Goal: Task Accomplishment & Management: Manage account settings

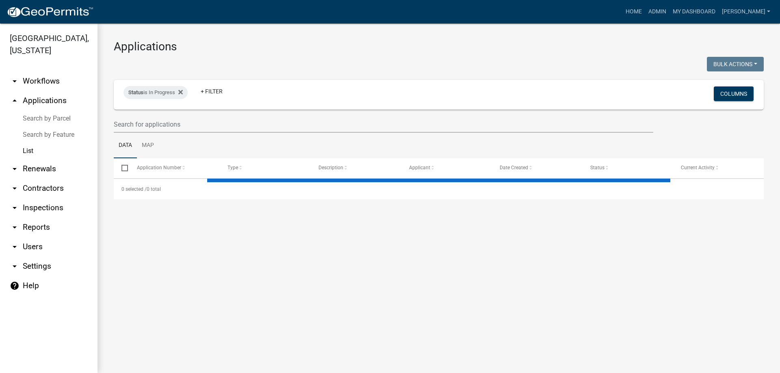
select select "3: 100"
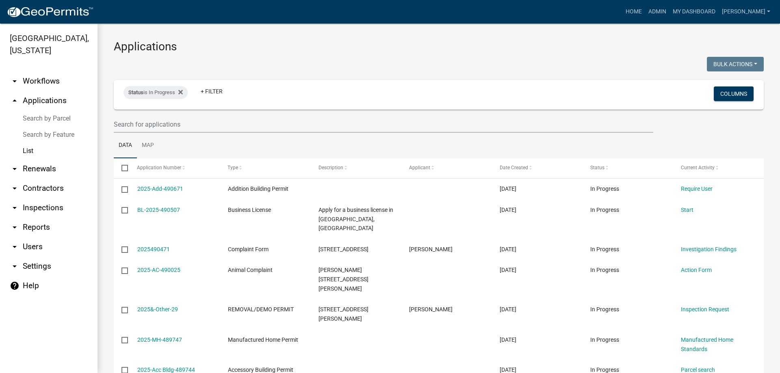
click at [45, 82] on link "arrow_drop_down Workflows" at bounding box center [48, 80] width 97 height 19
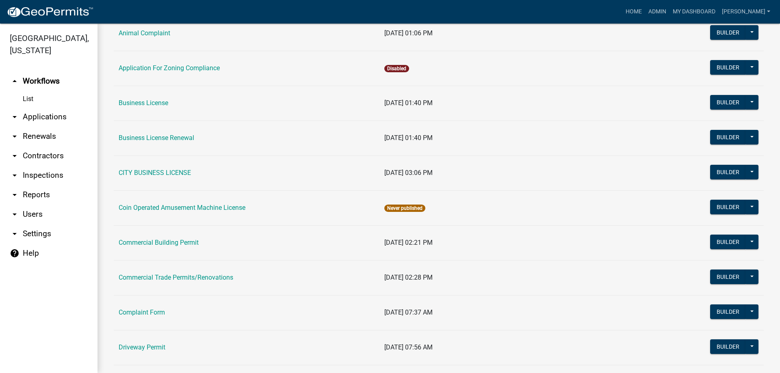
scroll to position [159, 0]
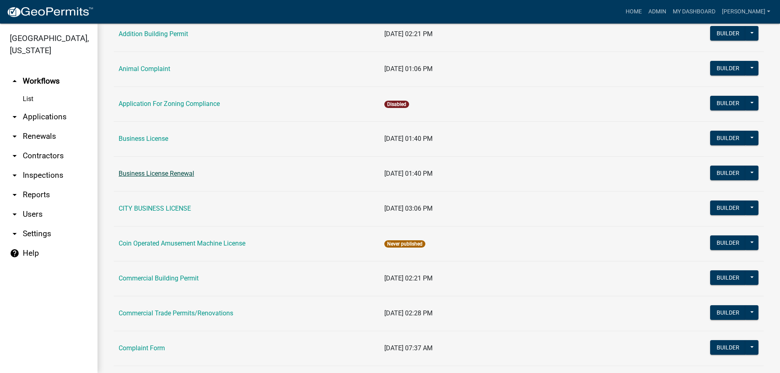
click at [185, 175] on link "Business License Renewal" at bounding box center [157, 174] width 76 height 8
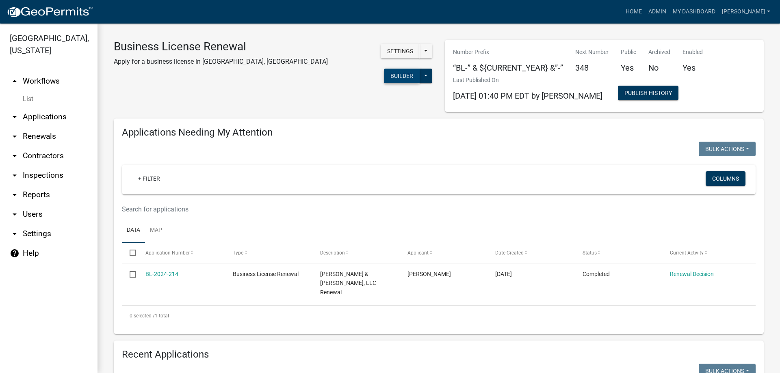
click at [384, 69] on button "Builder" at bounding box center [402, 76] width 36 height 15
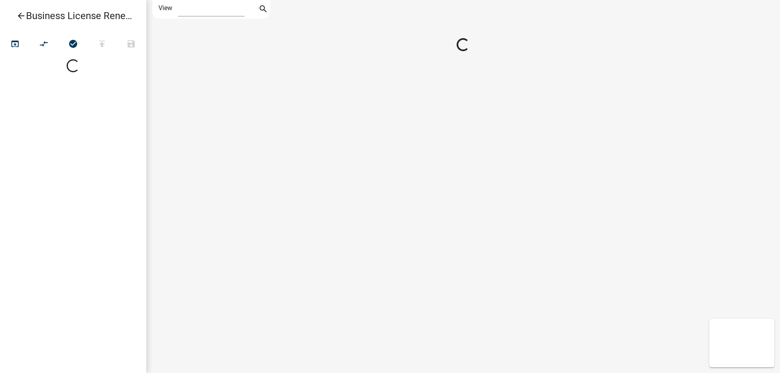
select select "1"
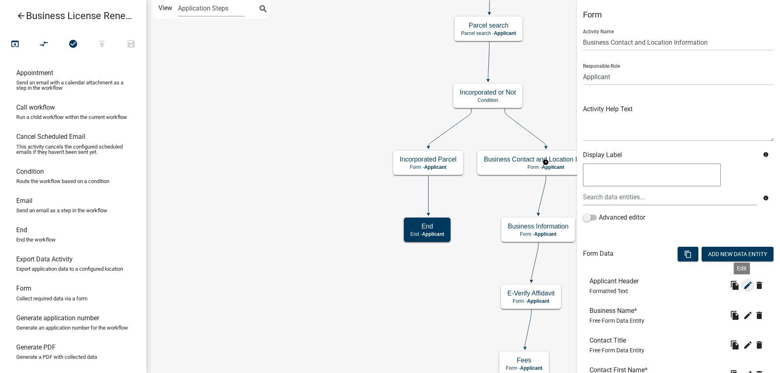
click at [743, 288] on icon "edit" at bounding box center [748, 286] width 10 height 10
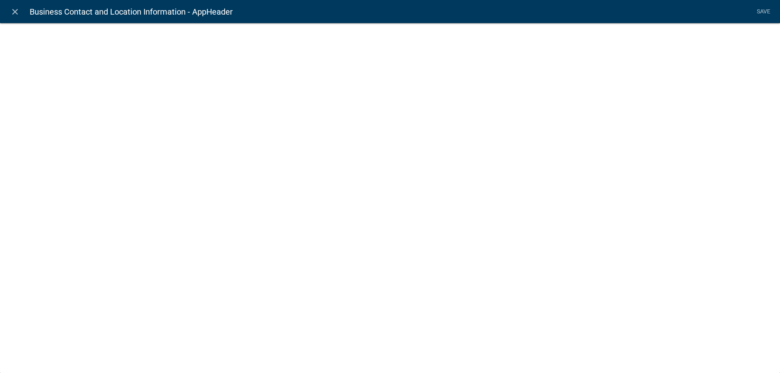
select select "rich-text"
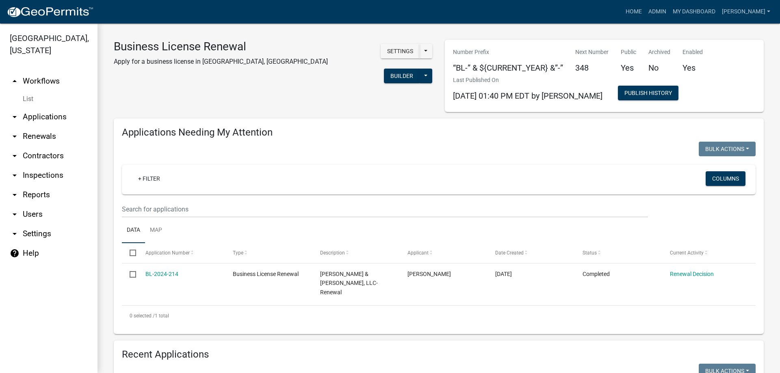
click at [384, 69] on div "Builder Published Disable Archive History Copy Hide from Public Start Applicati…" at bounding box center [408, 77] width 48 height 17
click at [384, 69] on button "Builder" at bounding box center [402, 76] width 36 height 15
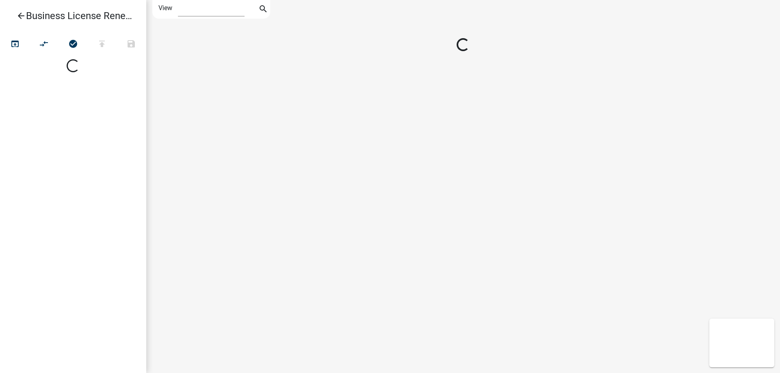
select select "1"
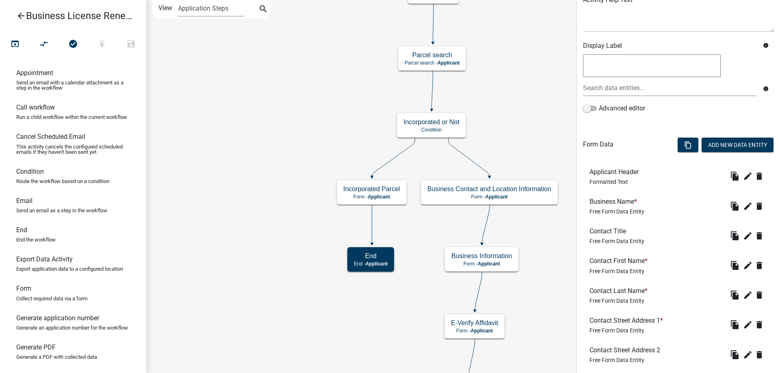
scroll to position [122, 0]
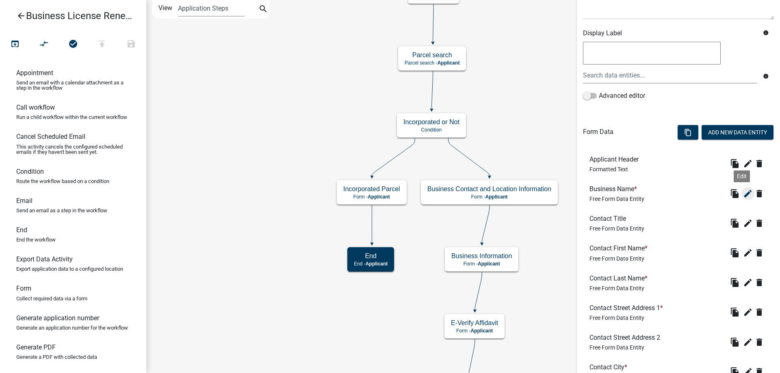
click at [743, 195] on icon "edit" at bounding box center [748, 194] width 10 height 10
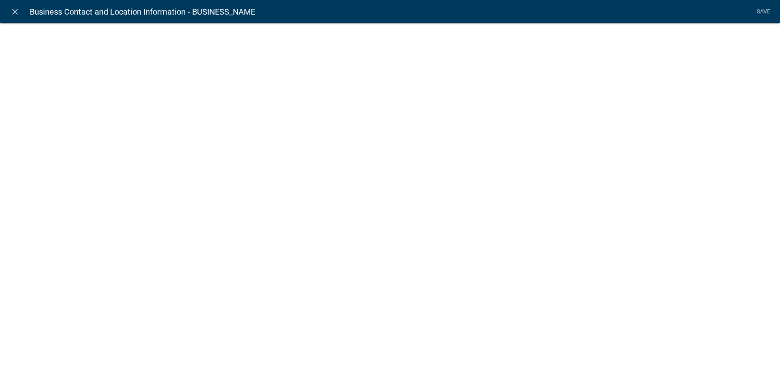
select select "2: Object"
select select "1: true"
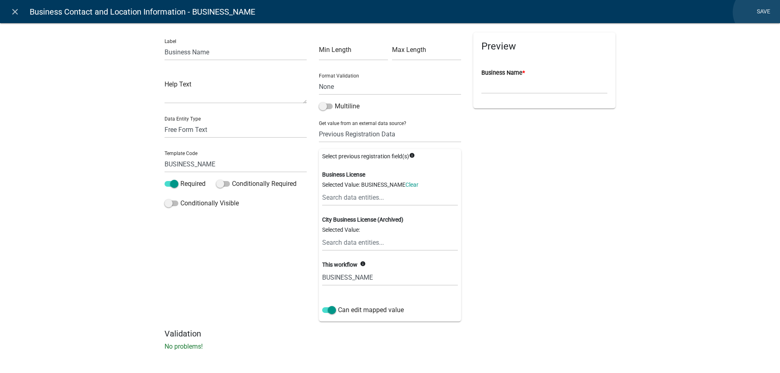
click at [758, 12] on link "Save" at bounding box center [763, 11] width 20 height 15
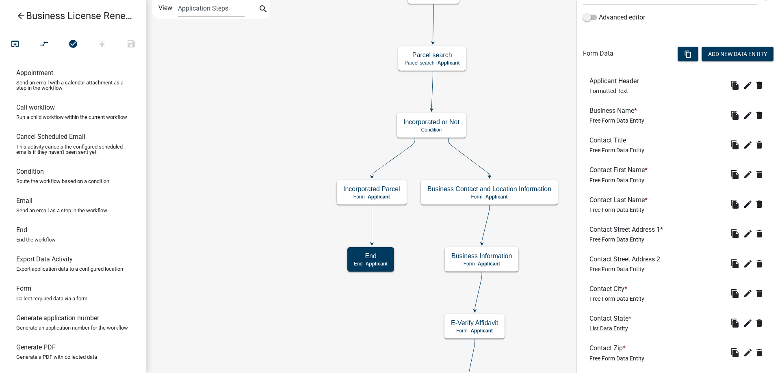
scroll to position [203, 0]
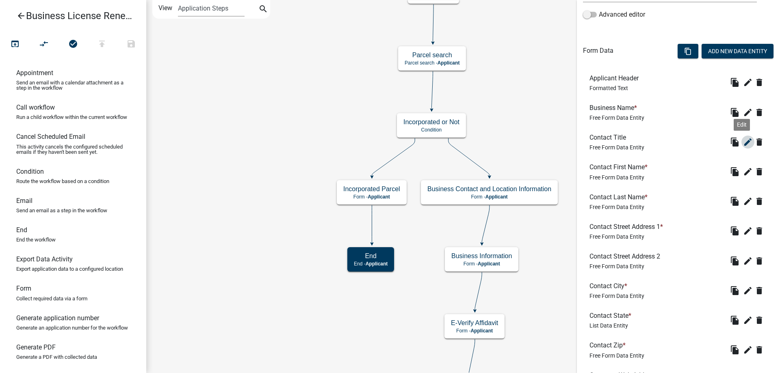
click at [743, 142] on icon "edit" at bounding box center [748, 142] width 10 height 10
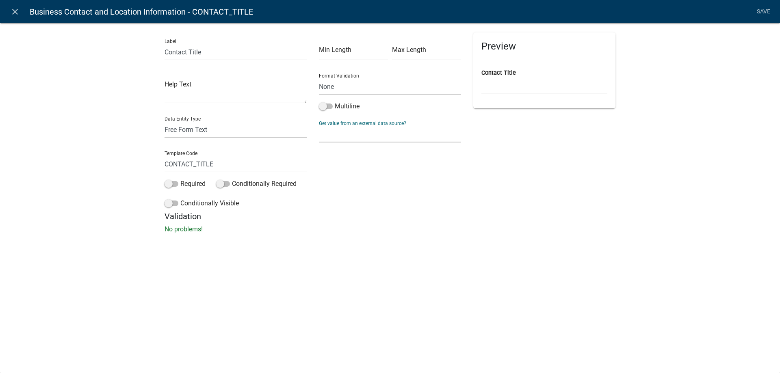
click at [360, 131] on select "None Parcel search Previous Registration Data Applicant Data" at bounding box center [390, 134] width 142 height 17
select select "2: Object"
click at [319, 126] on select "None Parcel search Previous Registration Data Applicant Data" at bounding box center [390, 134] width 142 height 17
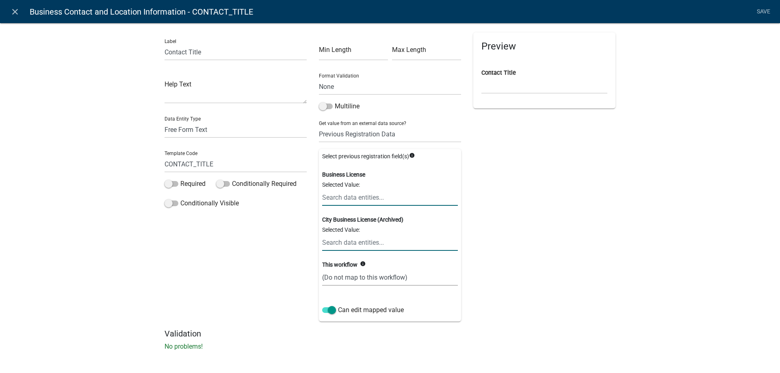
click at [401, 199] on input "text" at bounding box center [390, 197] width 136 height 17
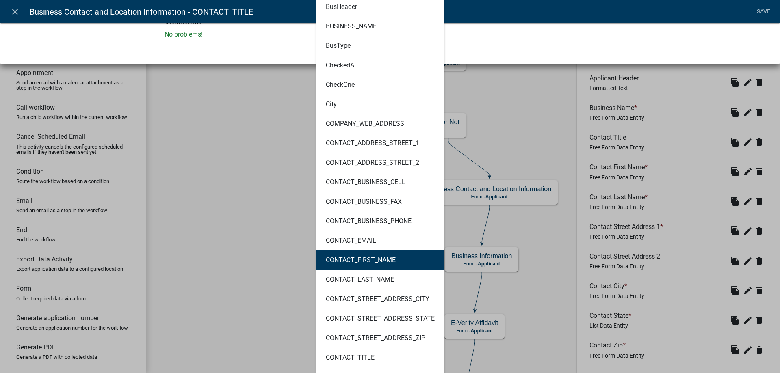
scroll to position [325, 0]
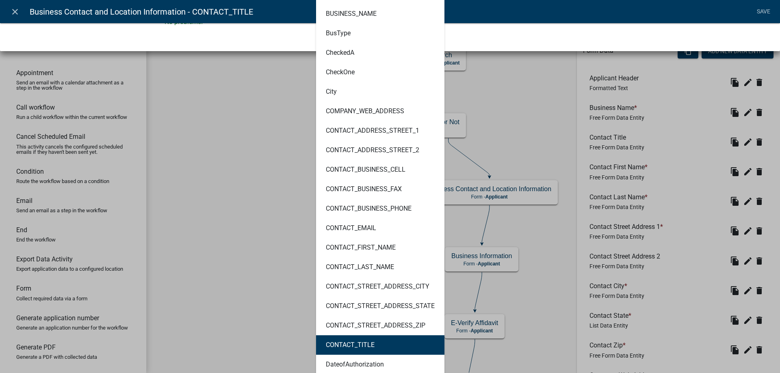
click at [396, 342] on button "CONTACT_TITLE" at bounding box center [380, 345] width 128 height 19
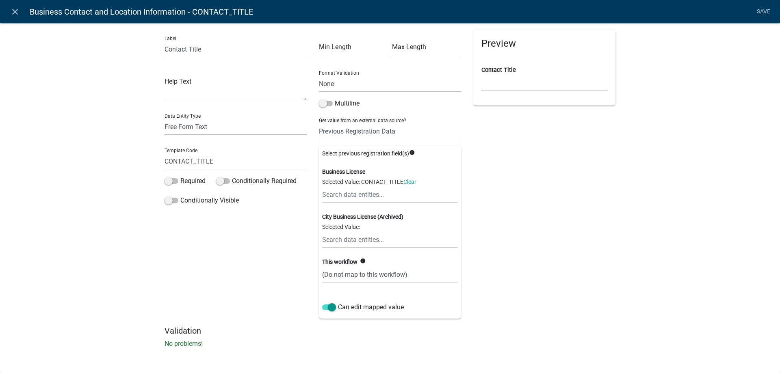
scroll to position [3, 0]
click at [383, 243] on input "text" at bounding box center [390, 240] width 136 height 17
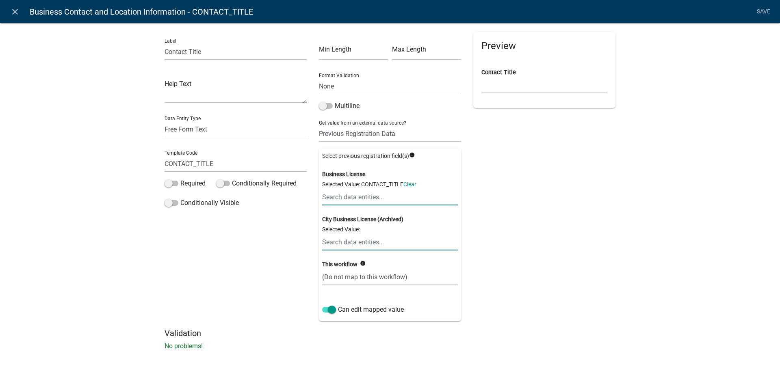
scroll to position [0, 0]
click at [760, 11] on link "Save" at bounding box center [763, 11] width 20 height 15
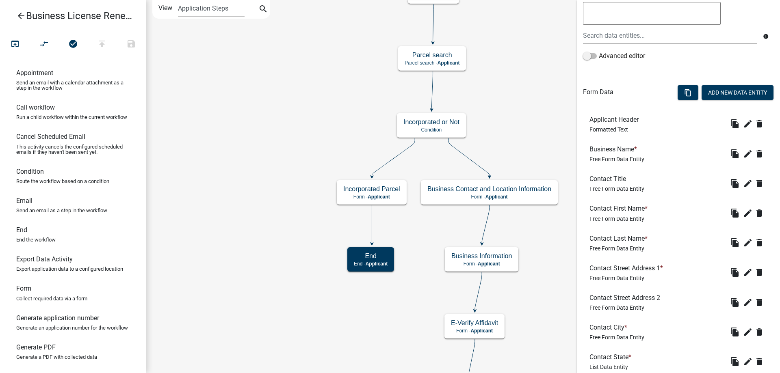
scroll to position [162, 0]
click at [743, 212] on icon "edit" at bounding box center [748, 213] width 10 height 10
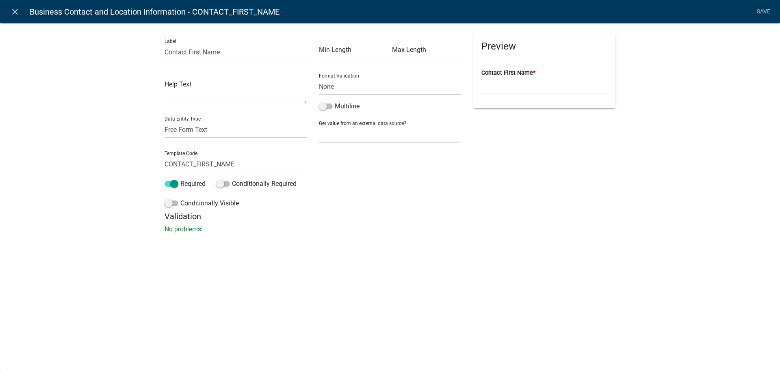
click at [348, 132] on select "None Parcel search Previous Registration Data Applicant Data" at bounding box center [390, 134] width 142 height 17
select select "2: Object"
click at [319, 126] on select "None Parcel search Previous Registration Data Applicant Data" at bounding box center [390, 134] width 142 height 17
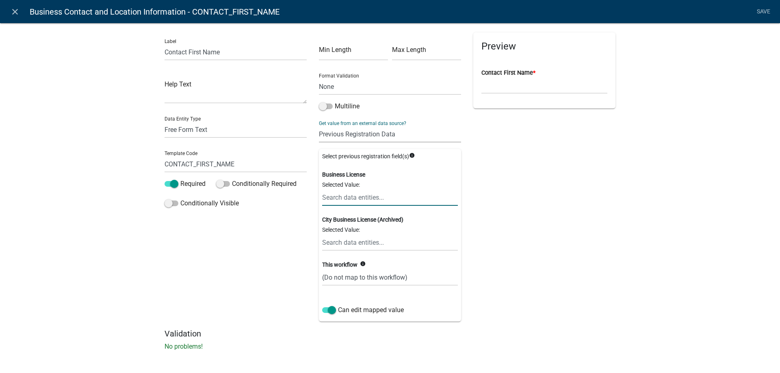
click at [353, 204] on input "text" at bounding box center [390, 197] width 136 height 17
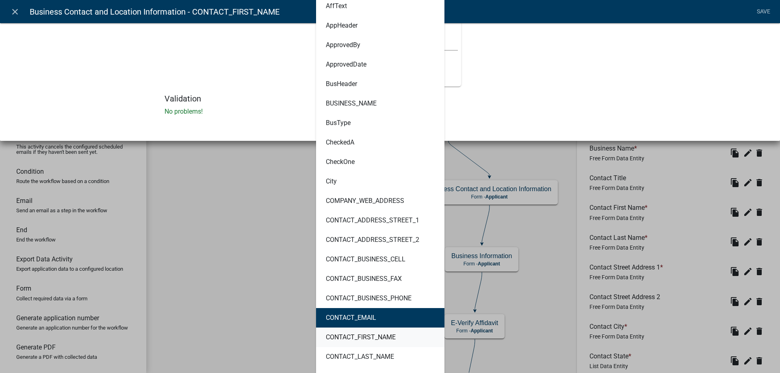
scroll to position [284, 0]
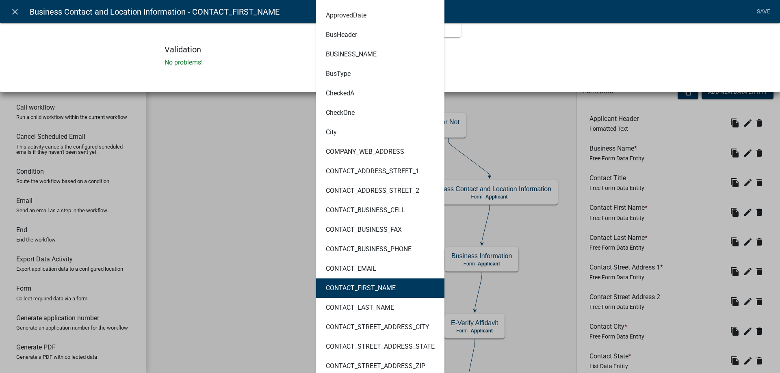
click at [394, 289] on button "CONTACT_FIRST_NAME" at bounding box center [380, 288] width 128 height 19
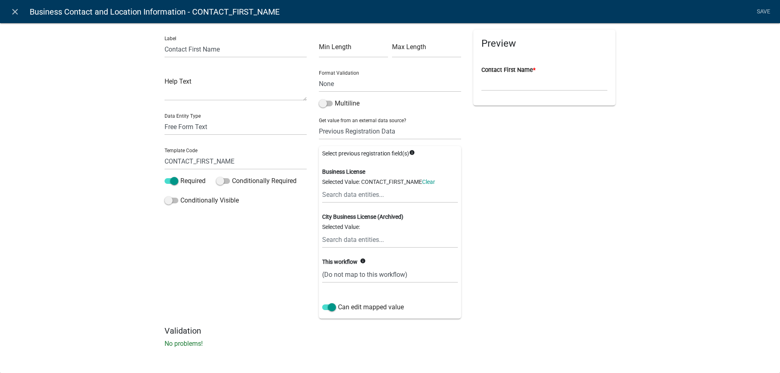
scroll to position [3, 0]
click at [373, 241] on input "text" at bounding box center [390, 240] width 136 height 17
click at [765, 18] on link "Save" at bounding box center [763, 11] width 20 height 15
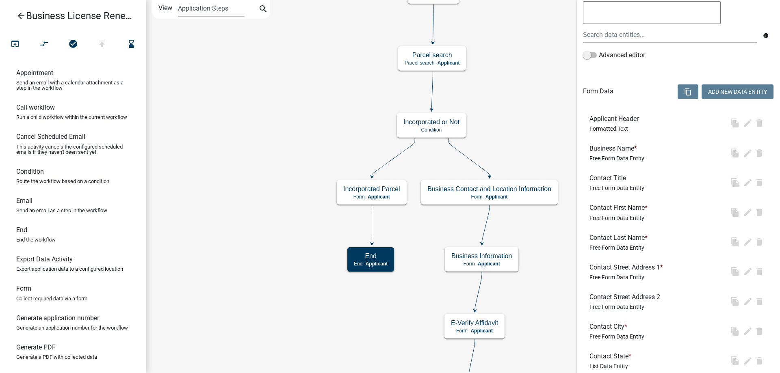
scroll to position [0, 0]
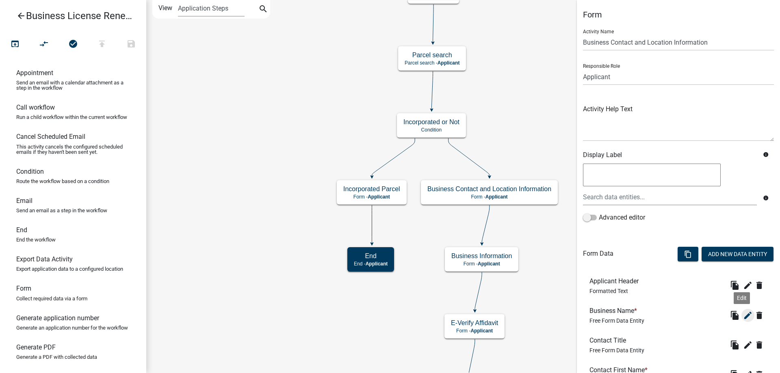
click at [743, 318] on icon "edit" at bounding box center [748, 316] width 10 height 10
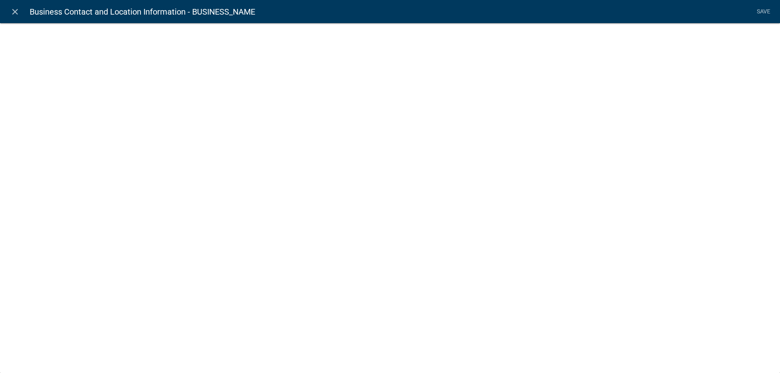
select select "2: Object"
select select "1: true"
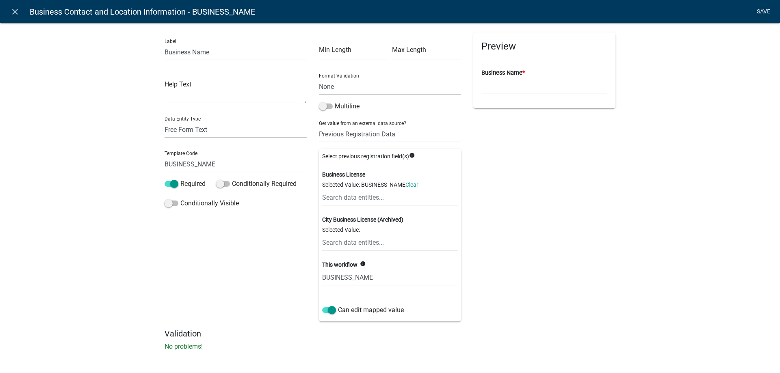
click at [754, 13] on link "Save" at bounding box center [763, 11] width 20 height 15
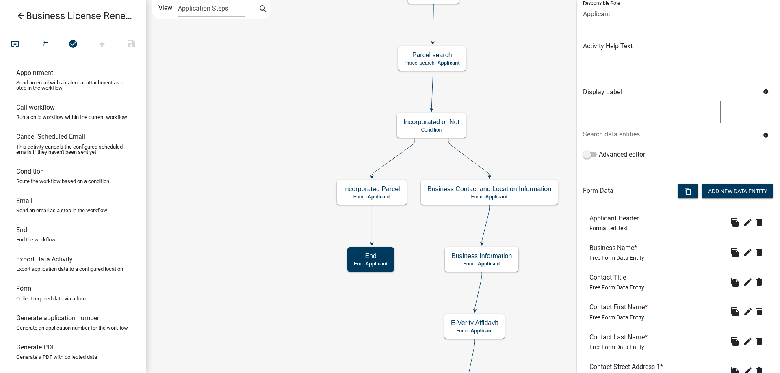
scroll to position [122, 0]
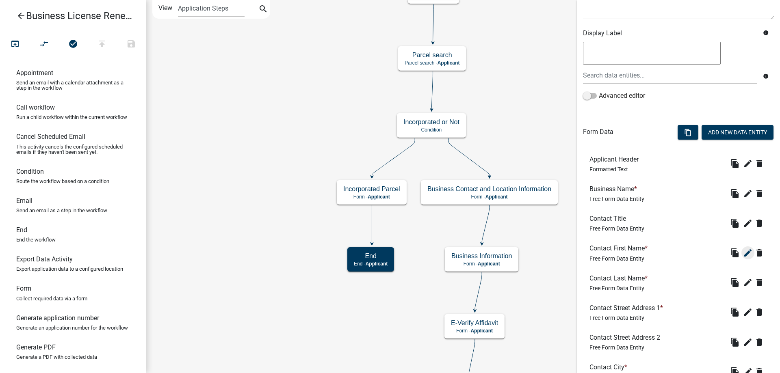
click at [743, 255] on icon "edit" at bounding box center [748, 253] width 10 height 10
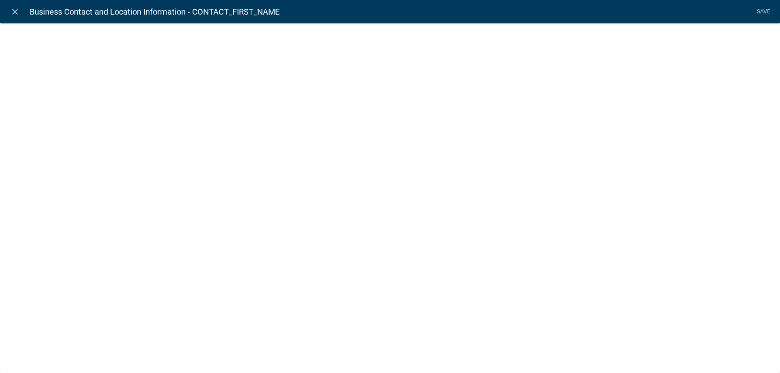
select select "2: Object"
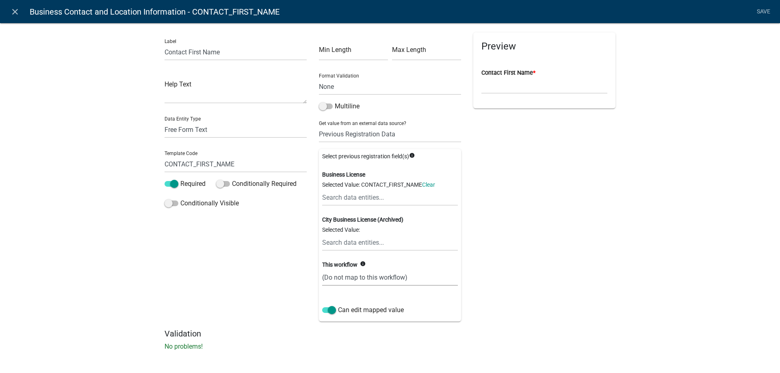
click at [372, 279] on select "(Do not map to this workflow) CONTACT_FIRST_NAME" at bounding box center [390, 277] width 136 height 17
select select "1: true"
click at [322, 269] on select "(Do not map to this workflow) CONTACT_FIRST_NAME" at bounding box center [390, 277] width 136 height 17
click at [753, 11] on link "Save" at bounding box center [763, 11] width 20 height 15
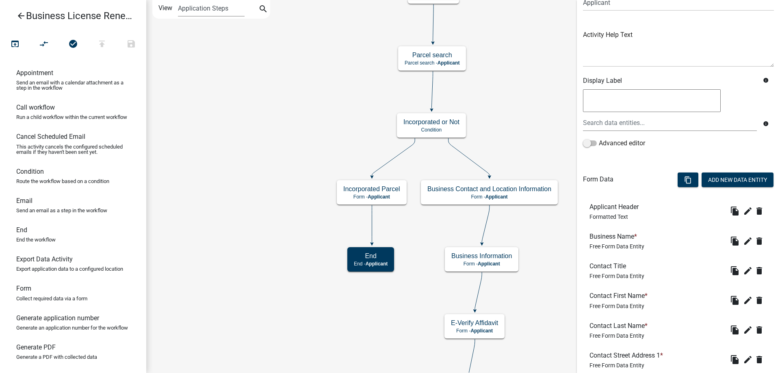
scroll to position [81, 0]
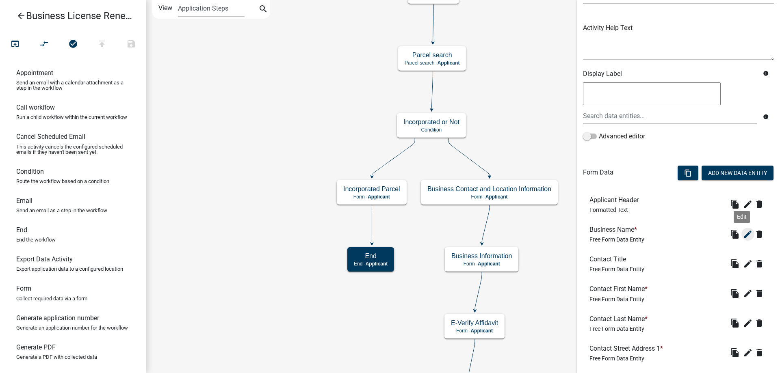
click at [747, 233] on button "edit" at bounding box center [747, 234] width 13 height 13
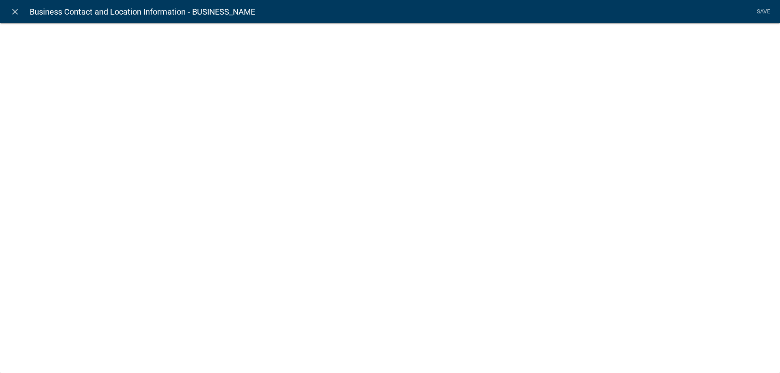
select select "2: Object"
select select "1: true"
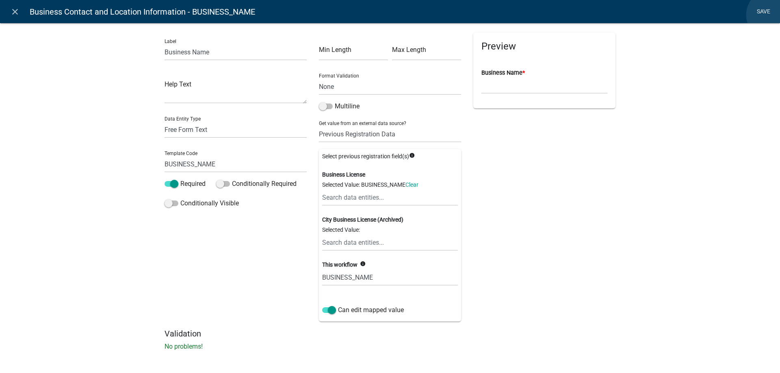
click at [772, 15] on link "Save" at bounding box center [763, 11] width 20 height 15
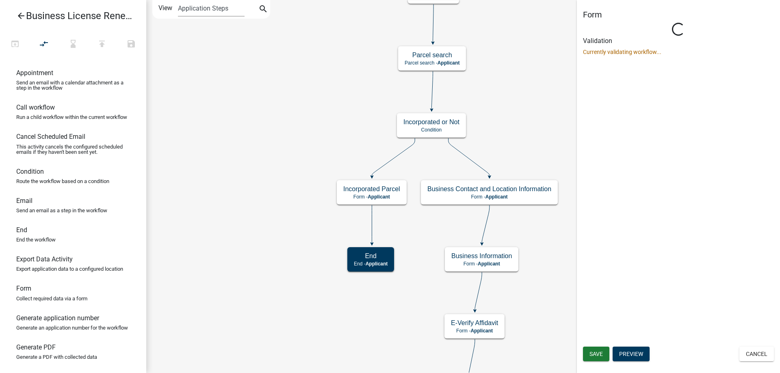
scroll to position [0, 0]
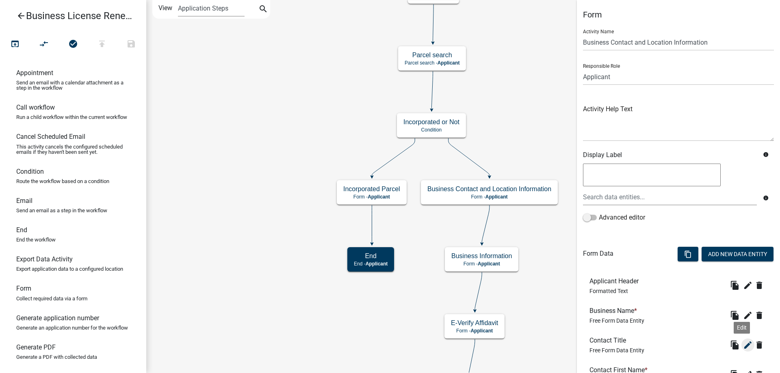
click at [743, 344] on icon "edit" at bounding box center [748, 345] width 10 height 10
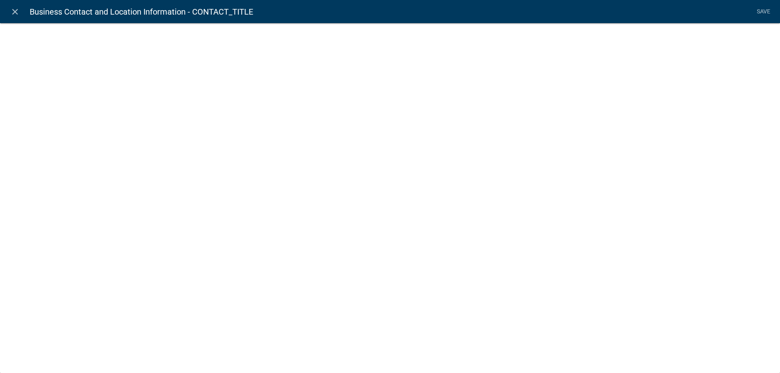
select select "2: Object"
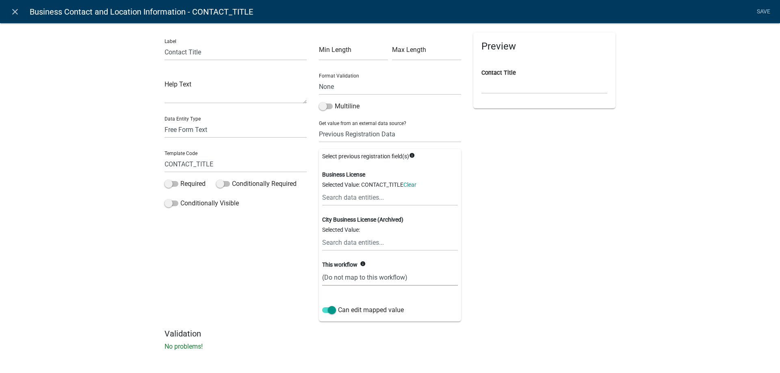
click at [376, 284] on select "(Do not map to this workflow) CONTACT_TITLE" at bounding box center [390, 277] width 136 height 17
select select "1: true"
click at [322, 269] on select "(Do not map to this workflow) CONTACT_TITLE" at bounding box center [390, 277] width 136 height 17
click at [752, 13] on nav "close Business Contact and Location Information - CONTACT_TITLE Save" at bounding box center [390, 11] width 780 height 23
click at [760, 11] on link "Save" at bounding box center [763, 11] width 20 height 15
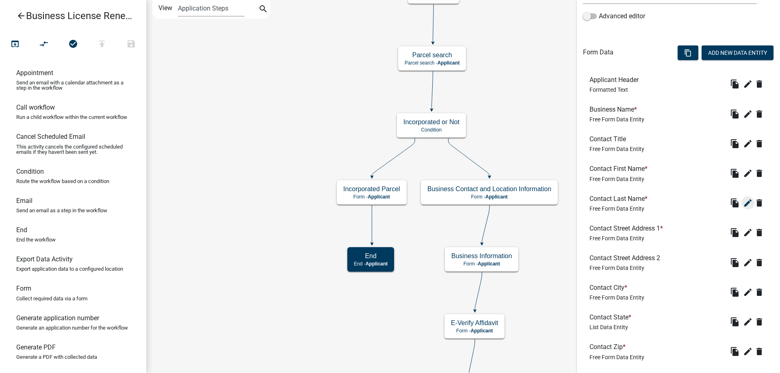
scroll to position [203, 0]
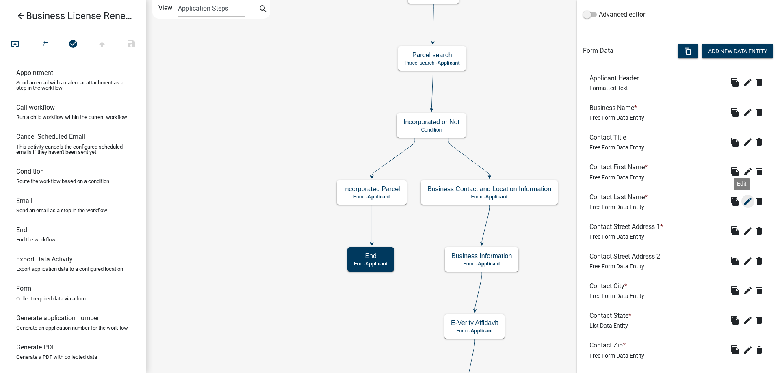
click at [743, 203] on icon "edit" at bounding box center [748, 202] width 10 height 10
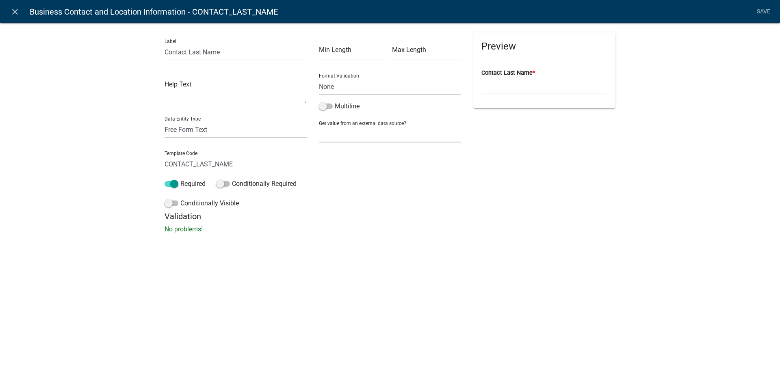
click at [366, 135] on select "None Parcel search Previous Registration Data Applicant Data" at bounding box center [390, 134] width 142 height 17
select select "2: Object"
click at [319, 126] on select "None Parcel search Previous Registration Data Applicant Data" at bounding box center [390, 134] width 142 height 17
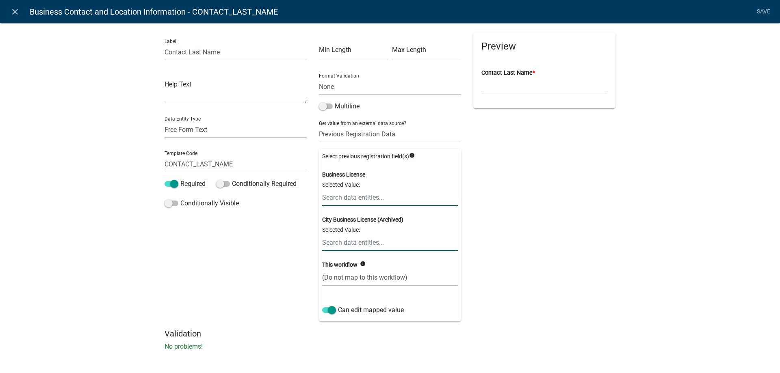
click at [356, 199] on input "text" at bounding box center [390, 197] width 136 height 17
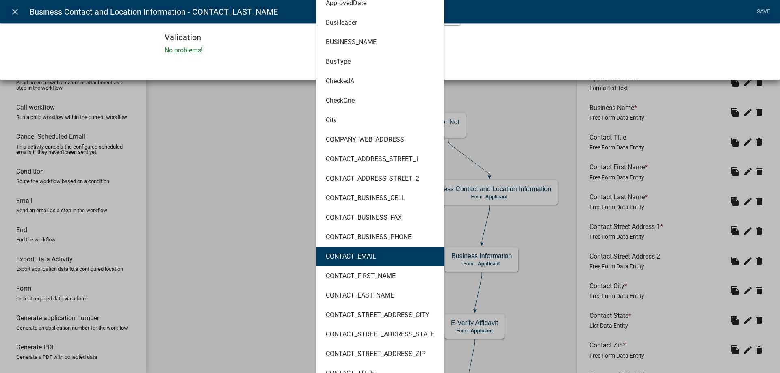
scroll to position [325, 0]
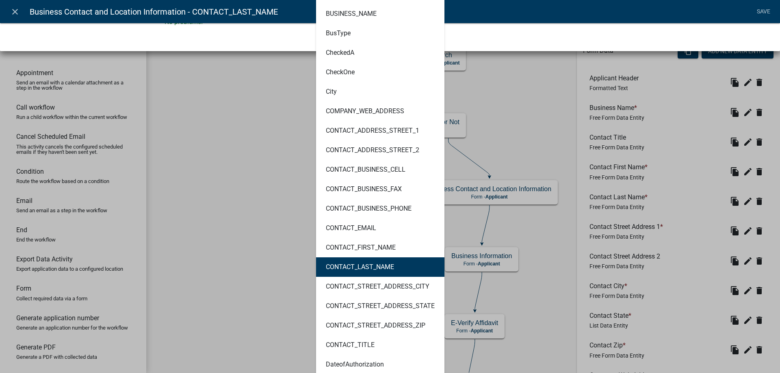
click at [385, 269] on ngb-highlight "CONTACT_LAST_NAME" at bounding box center [360, 267] width 68 height 6
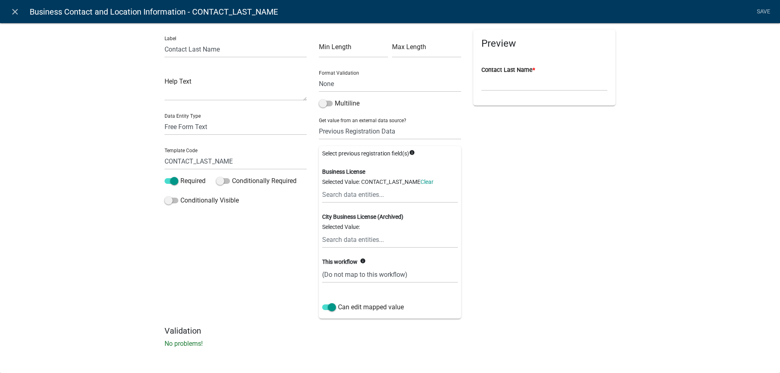
scroll to position [3, 0]
drag, startPoint x: 364, startPoint y: 282, endPoint x: 363, endPoint y: 271, distance: 11.0
click at [363, 280] on select "(Do not map to this workflow) CONTACT_LAST_NAME" at bounding box center [390, 274] width 136 height 17
click at [363, 271] on select "(Do not map to this workflow) CONTACT_LAST_NAME" at bounding box center [390, 274] width 136 height 17
click at [362, 274] on select "(Do not map to this workflow) CONTACT_LAST_NAME" at bounding box center [390, 274] width 136 height 17
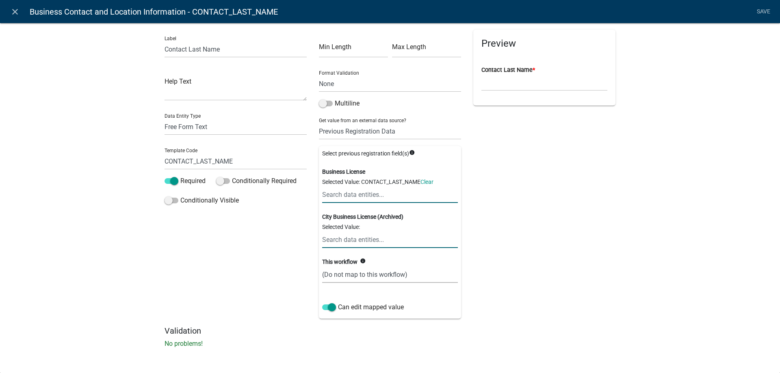
select select "1: true"
click at [322, 266] on select "(Do not map to this workflow) CONTACT_LAST_NAME" at bounding box center [390, 274] width 136 height 17
click at [765, 14] on link "Save" at bounding box center [763, 11] width 20 height 15
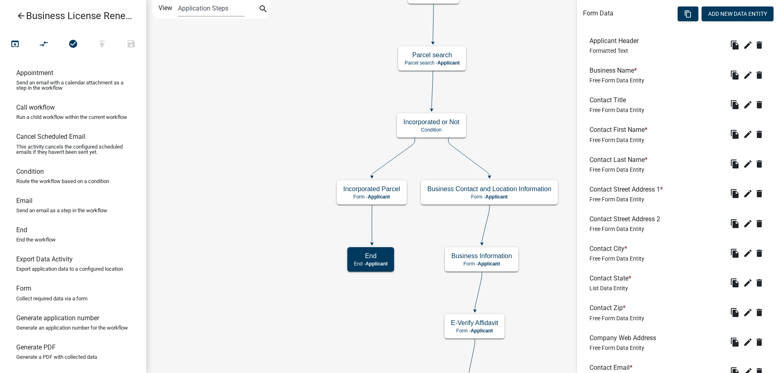
scroll to position [244, 0]
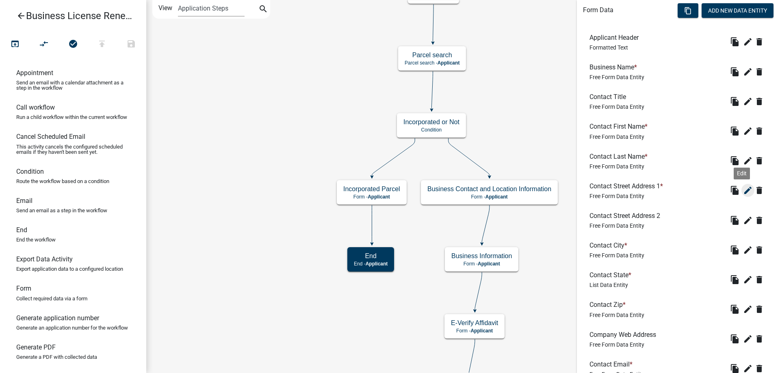
click at [743, 188] on icon "edit" at bounding box center [748, 191] width 10 height 10
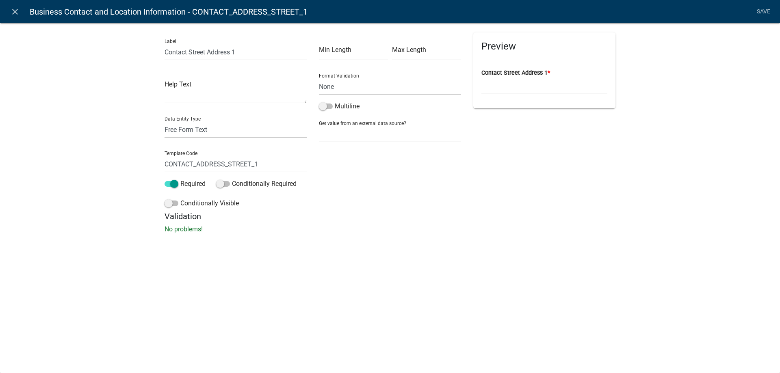
click at [332, 126] on div "Get value from an external data source? None Parcel search Previous Registratio…" at bounding box center [390, 129] width 142 height 28
click at [335, 136] on select "None Parcel search Previous Registration Data Applicant Data" at bounding box center [390, 134] width 142 height 17
select select "2: Object"
click at [319, 126] on select "None Parcel search Previous Registration Data Applicant Data" at bounding box center [390, 134] width 142 height 17
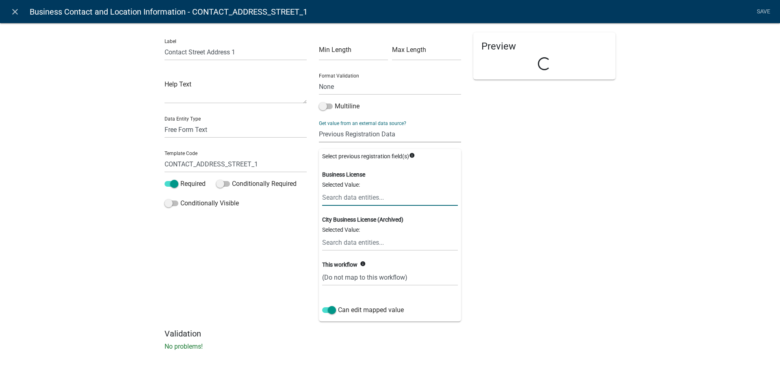
click at [354, 202] on input "text" at bounding box center [390, 197] width 136 height 17
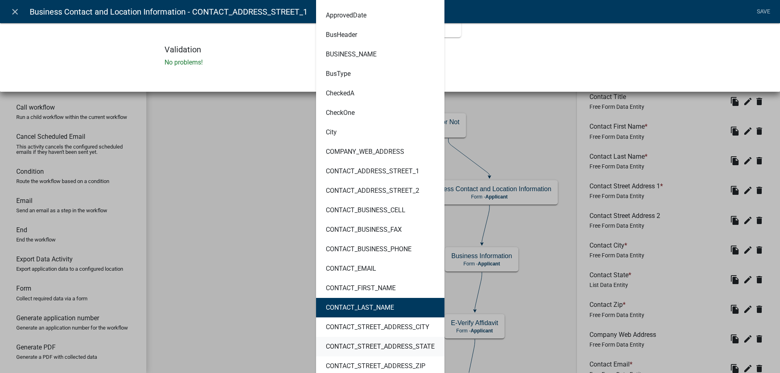
scroll to position [325, 0]
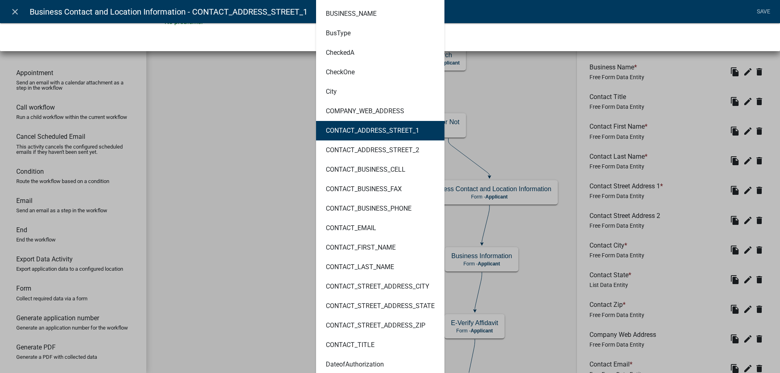
click at [421, 133] on button "CONTACT_ADDRESS_STREET_1" at bounding box center [380, 130] width 128 height 19
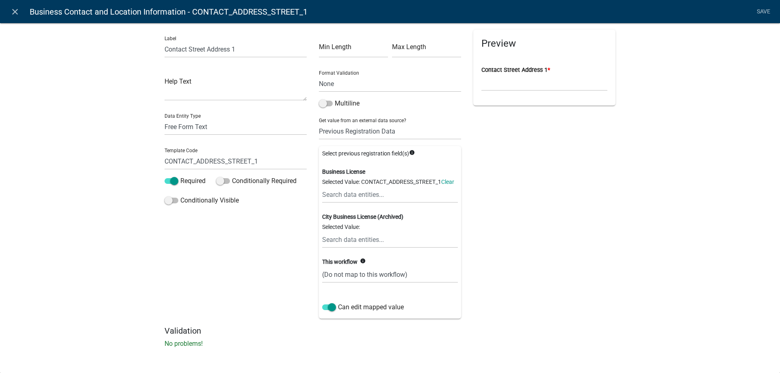
scroll to position [11, 0]
click at [395, 274] on select "(Do not map to this workflow) CONTACT_ADDRESS_STREET_1" at bounding box center [390, 274] width 136 height 17
select select "1: true"
click at [322, 266] on select "(Do not map to this workflow) CONTACT_ADDRESS_STREET_1" at bounding box center [390, 274] width 136 height 17
click at [757, 12] on link "Save" at bounding box center [763, 11] width 20 height 15
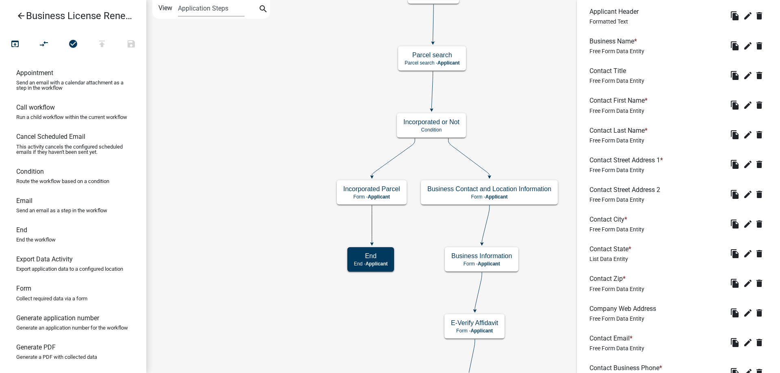
scroll to position [284, 0]
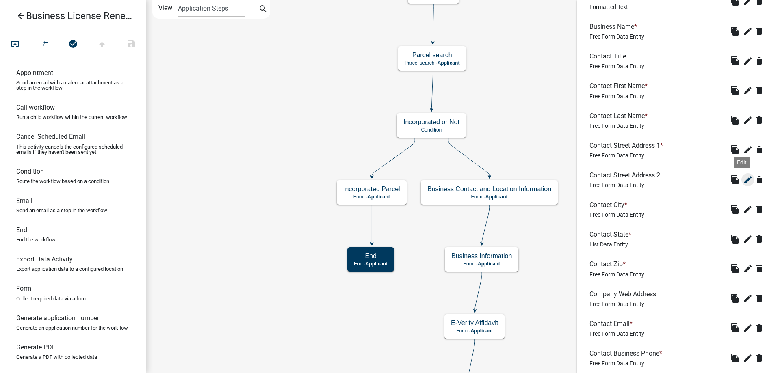
click at [743, 184] on icon "edit" at bounding box center [748, 180] width 10 height 10
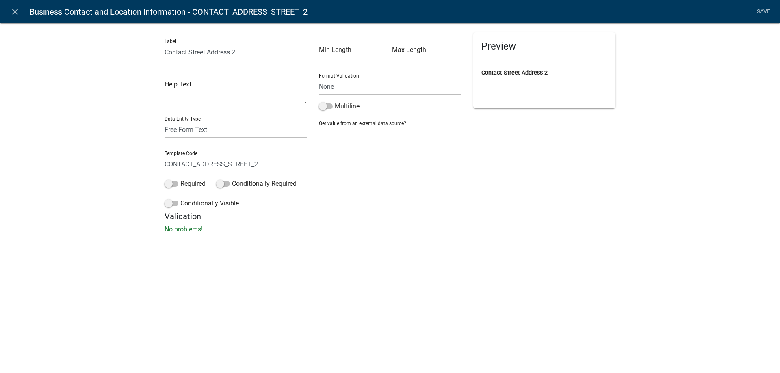
drag, startPoint x: 389, startPoint y: 135, endPoint x: 385, endPoint y: 139, distance: 5.2
click at [389, 135] on select "None Parcel search Previous Registration Data Applicant Data" at bounding box center [390, 134] width 142 height 17
select select "2: Object"
click at [319, 126] on select "None Parcel search Previous Registration Data Applicant Data" at bounding box center [390, 134] width 142 height 17
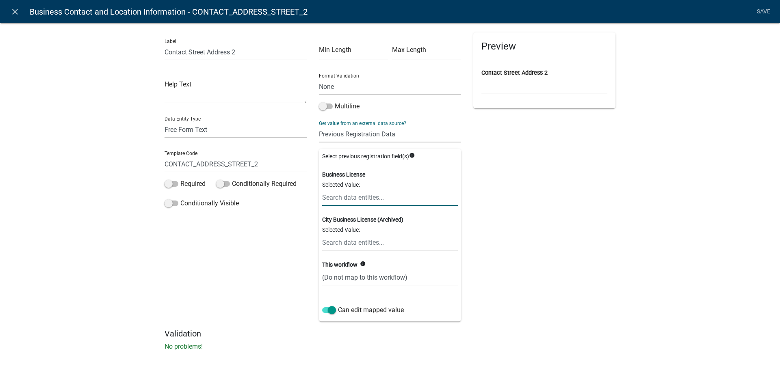
click at [360, 196] on input "text" at bounding box center [390, 197] width 136 height 17
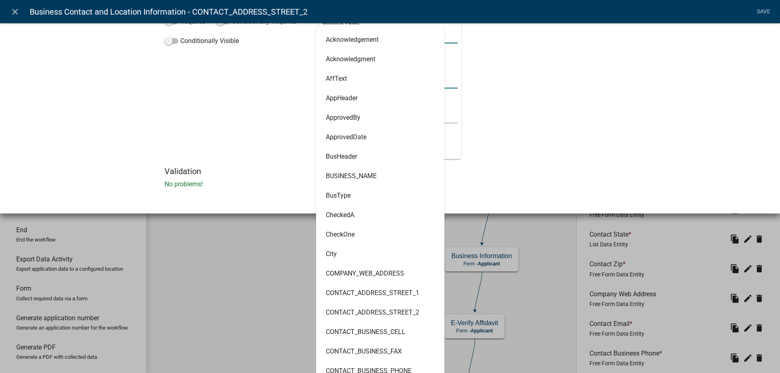
scroll to position [325, 0]
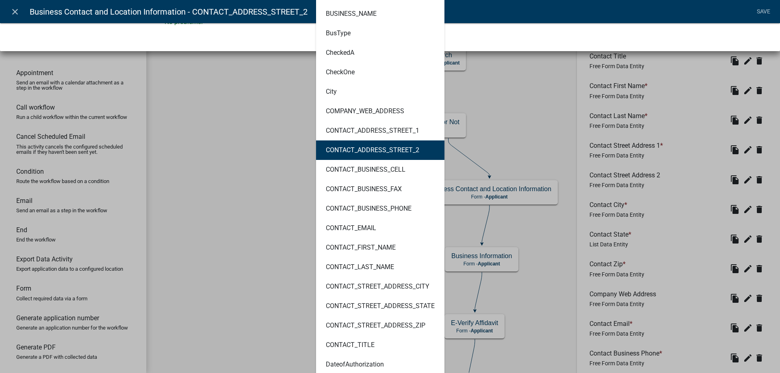
click at [408, 149] on ngb-highlight "CONTACT_ADDRESS_STREET_2" at bounding box center [372, 150] width 93 height 6
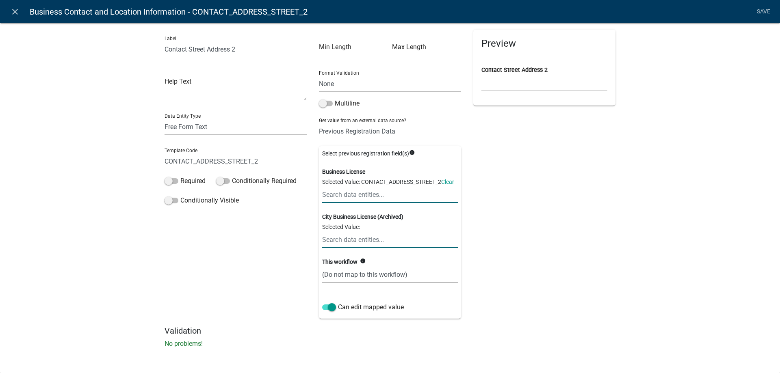
click at [367, 275] on select "(Do not map to this workflow) CONTACT_ADDRESS_STREET_2" at bounding box center [390, 274] width 136 height 17
select select "1: true"
click at [322, 266] on select "(Do not map to this workflow) CONTACT_ADDRESS_STREET_2" at bounding box center [390, 274] width 136 height 17
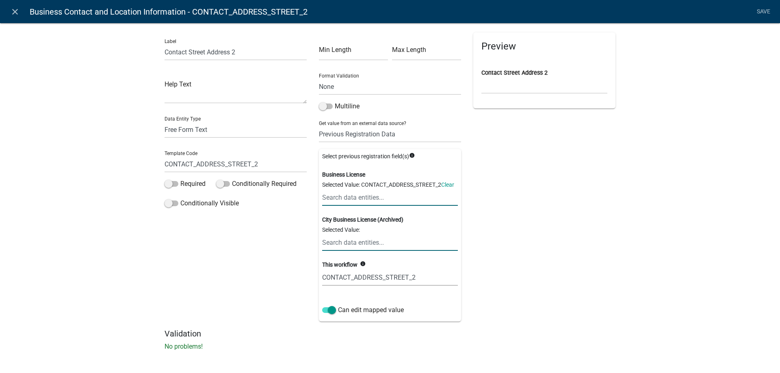
click at [767, 18] on link "Save" at bounding box center [763, 11] width 20 height 15
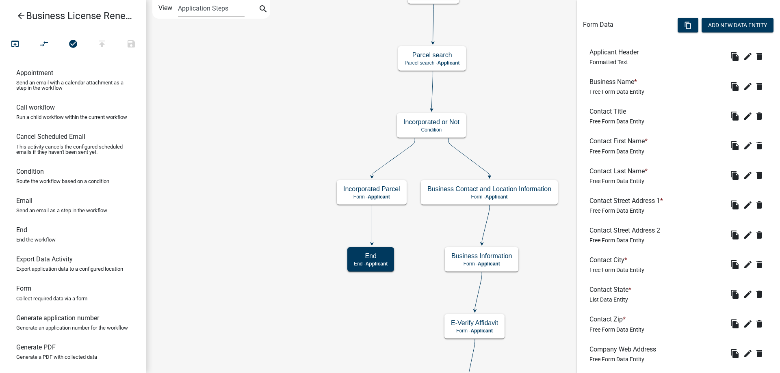
scroll to position [244, 0]
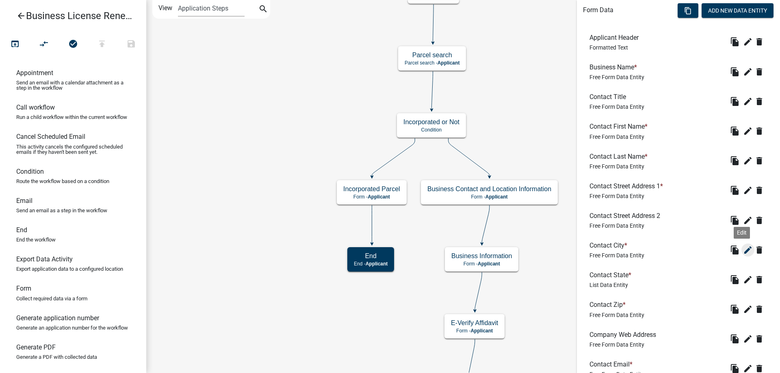
click at [743, 251] on icon "edit" at bounding box center [748, 250] width 10 height 10
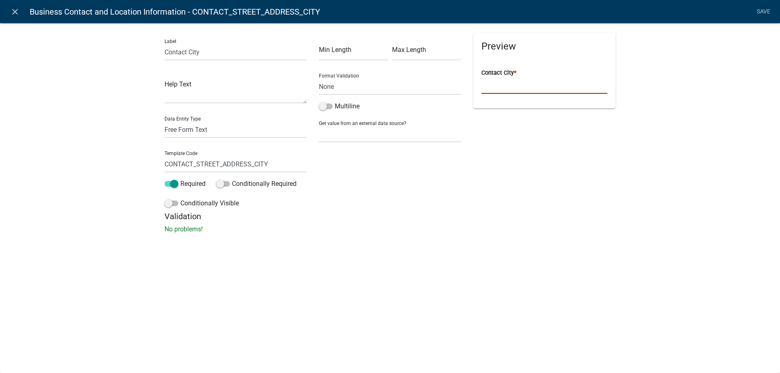
click at [517, 82] on input "Contact City *" at bounding box center [544, 85] width 126 height 17
click at [496, 145] on div "Preview Contact City *" at bounding box center [544, 121] width 154 height 179
click at [401, 121] on div "Get value from an external data source? None Parcel search Previous Registratio…" at bounding box center [390, 129] width 142 height 28
drag, startPoint x: 398, startPoint y: 131, endPoint x: 398, endPoint y: 141, distance: 10.2
click at [398, 131] on select "None Parcel search Previous Registration Data Applicant Data" at bounding box center [390, 134] width 142 height 17
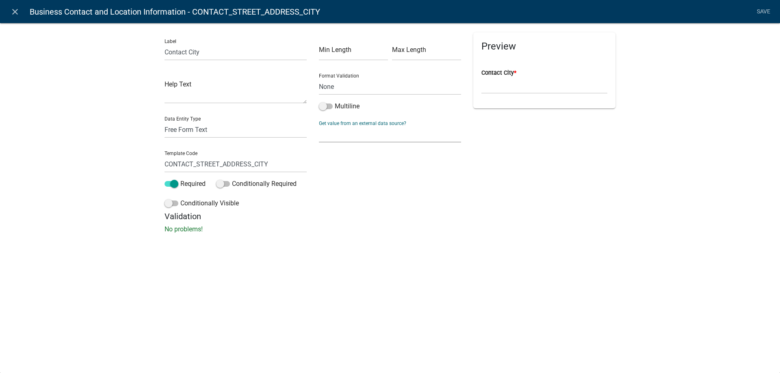
select select "2: Object"
click at [319, 126] on select "None Parcel search Previous Registration Data Applicant Data" at bounding box center [390, 134] width 142 height 17
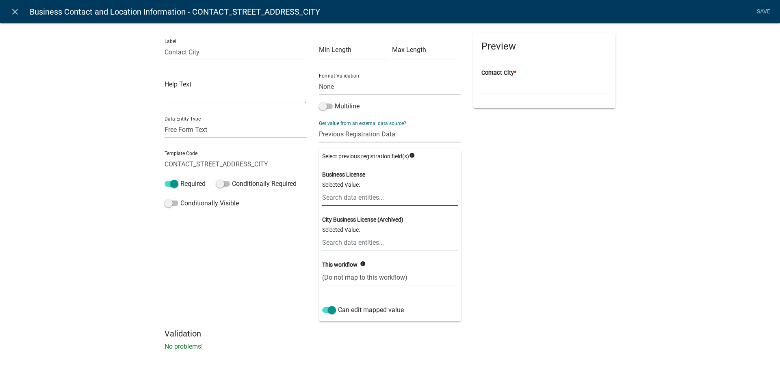
click at [373, 197] on input "text" at bounding box center [390, 197] width 136 height 17
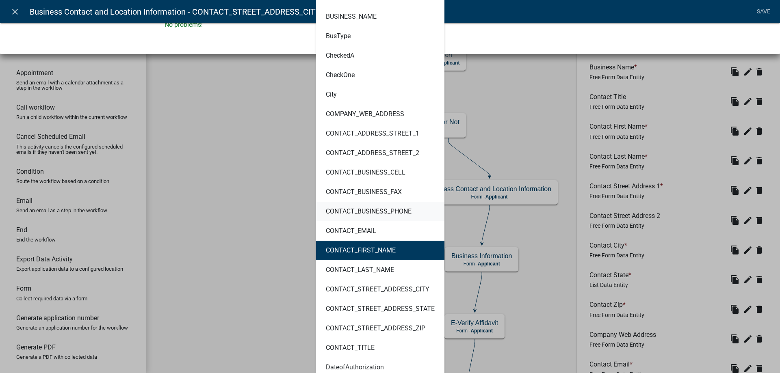
scroll to position [284, 0]
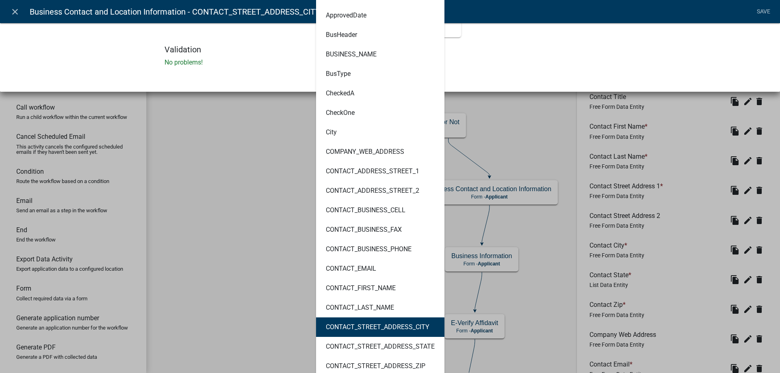
click at [422, 324] on ngb-highlight "CONTACT_STREET_ADDRESS_CITY" at bounding box center [378, 327] width 104 height 6
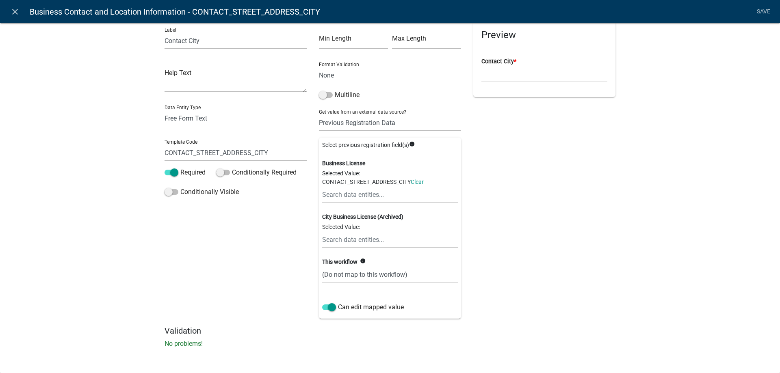
scroll to position [11, 0]
click at [389, 282] on select "(Do not map to this workflow) CONTACT_STREET_ADDRESS_CITY" at bounding box center [390, 274] width 136 height 17
select select "1: true"
click at [322, 266] on select "(Do not map to this workflow) CONTACT_STREET_ADDRESS_CITY" at bounding box center [390, 274] width 136 height 17
click at [759, 10] on link "Save" at bounding box center [763, 11] width 20 height 15
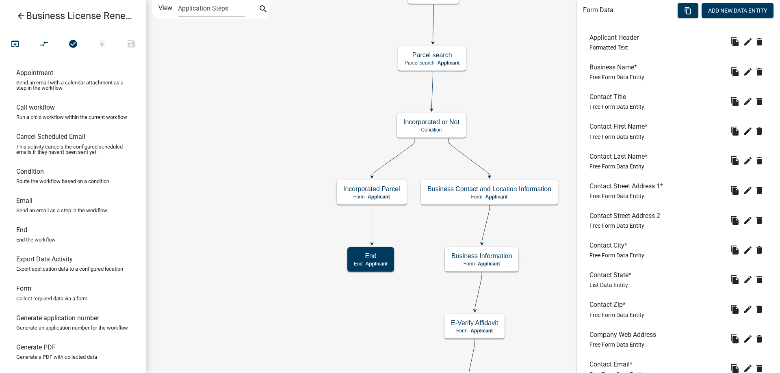
scroll to position [284, 0]
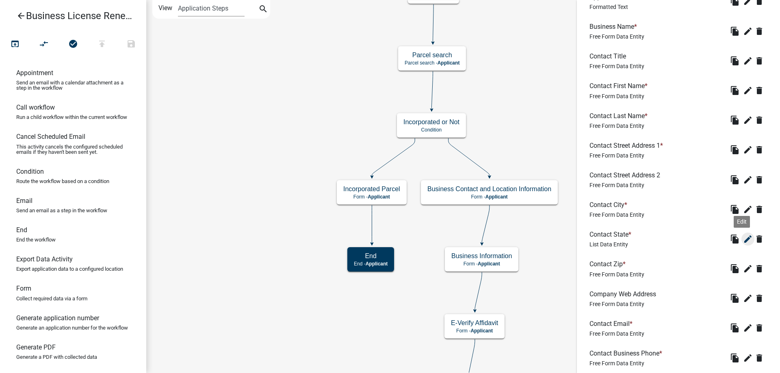
click at [743, 239] on icon "edit" at bounding box center [748, 239] width 10 height 10
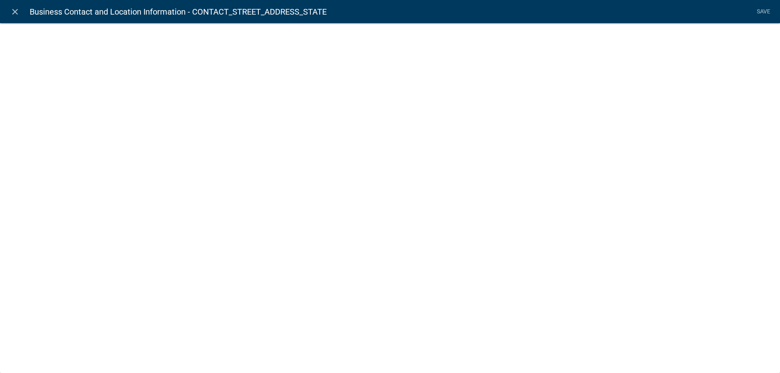
select select "state-list"
select select
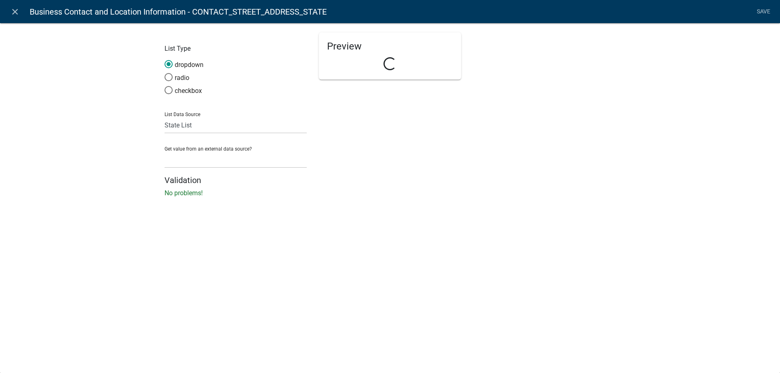
select select "list-data"
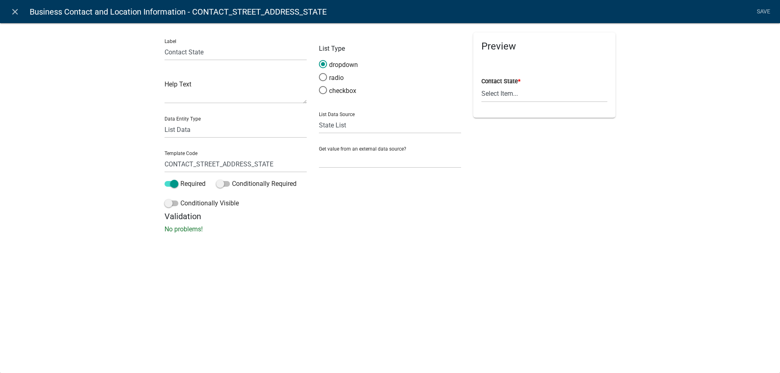
click at [375, 150] on div "Get value from an external data source? None Parcel search Previous Registratio…" at bounding box center [390, 154] width 142 height 28
click at [375, 157] on select "None Parcel search Previous Registration Data Applicant Data" at bounding box center [390, 160] width 142 height 17
select select "2: Object"
click at [319, 152] on select "None Parcel search Previous Registration Data Applicant Data" at bounding box center [390, 160] width 142 height 17
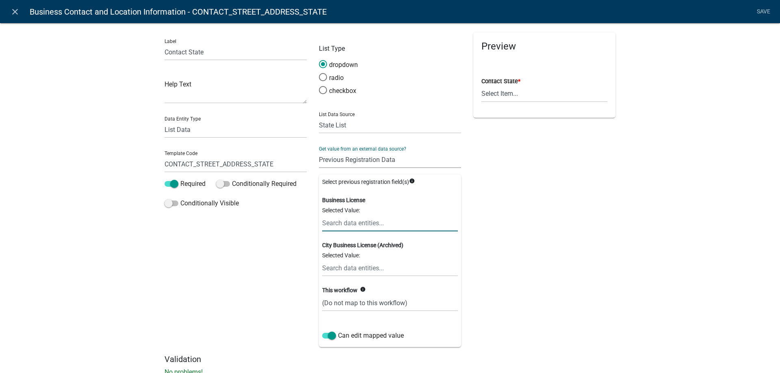
click at [375, 223] on input "text" at bounding box center [390, 223] width 136 height 17
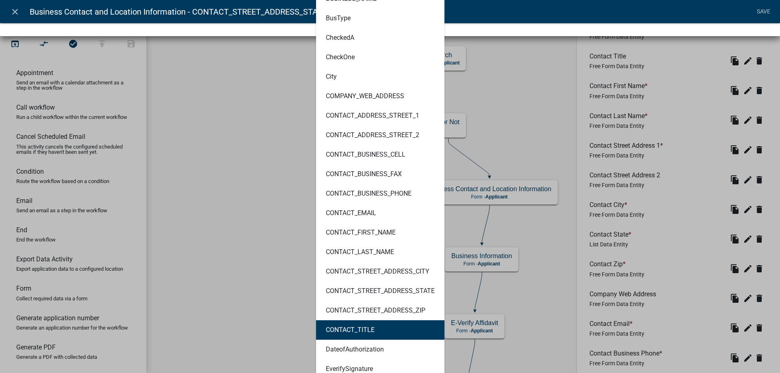
scroll to position [447, 0]
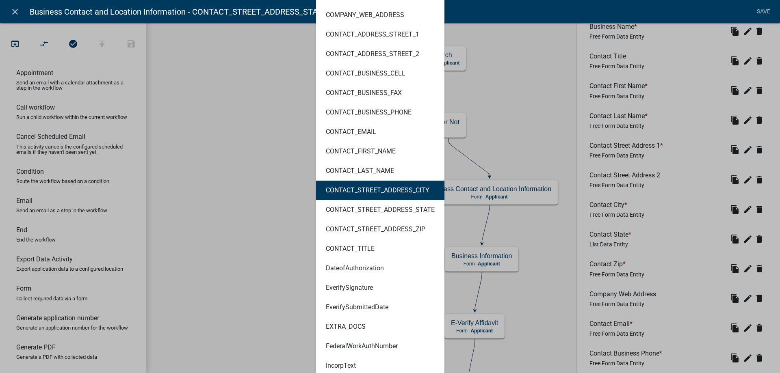
click at [407, 191] on ngb-highlight "CONTACT_STREET_ADDRESS_CITY" at bounding box center [378, 190] width 104 height 6
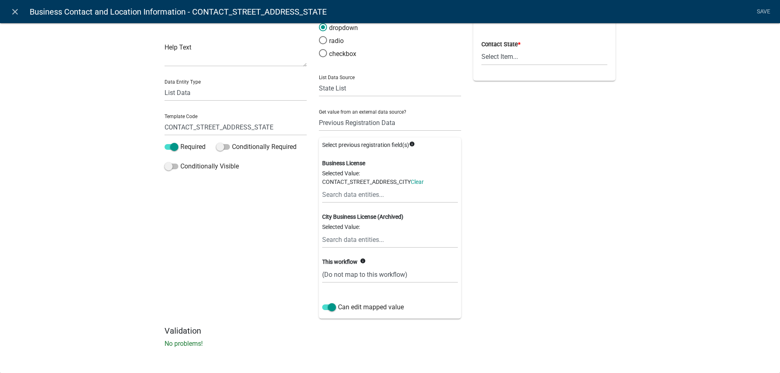
scroll to position [37, 0]
click at [391, 275] on select "(Do not map to this workflow) CONTACT_STREET_ADDRESS_STATE" at bounding box center [390, 274] width 136 height 17
select select "1: true"
click at [322, 266] on select "(Do not map to this workflow) CONTACT_STREET_ADDRESS_STATE" at bounding box center [390, 274] width 136 height 17
click at [404, 177] on form "Selected Value: CONTACT_STREET_ADDRESS_CITY Clear" at bounding box center [390, 186] width 136 height 34
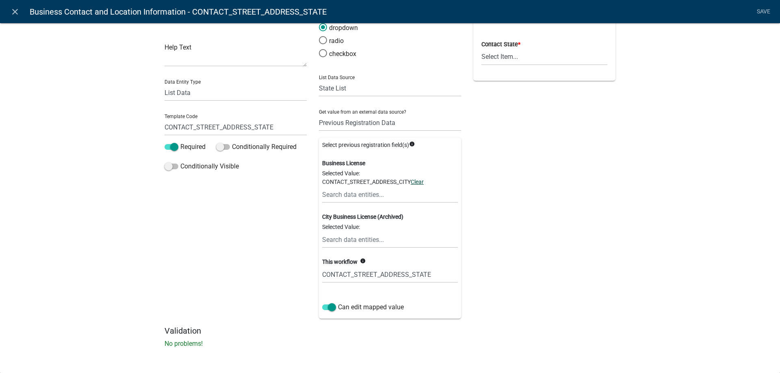
click at [411, 181] on link "Clear" at bounding box center [417, 182] width 13 height 6
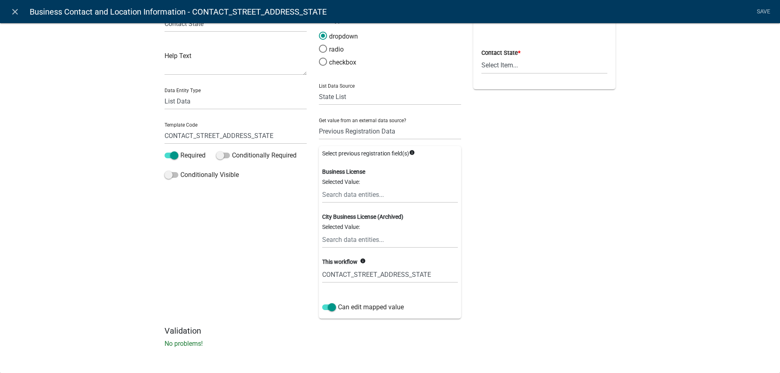
scroll to position [28, 0]
click at [347, 191] on input "text" at bounding box center [390, 194] width 136 height 17
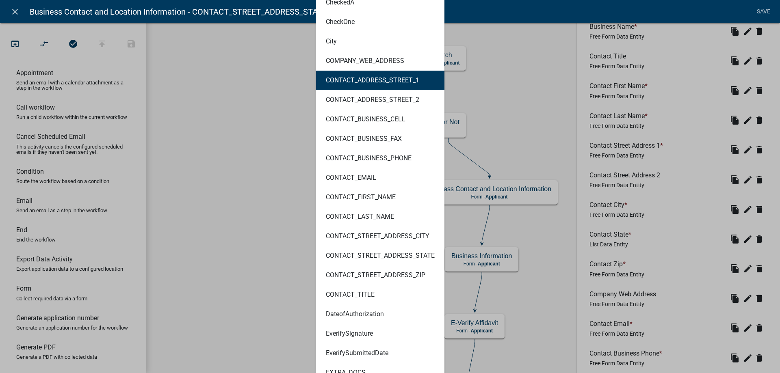
scroll to position [435, 0]
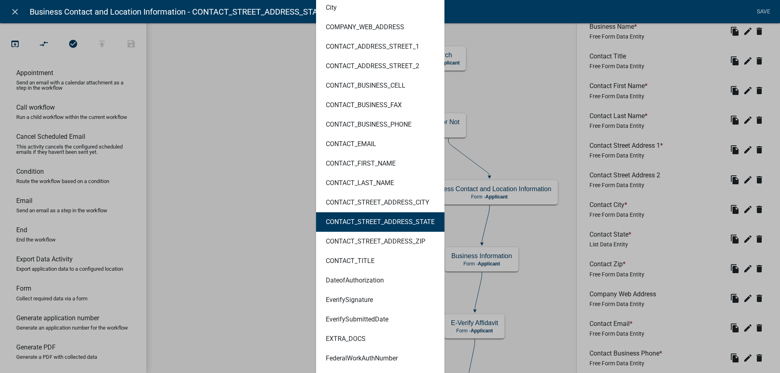
click at [403, 223] on ngb-highlight "CONTACT_STREET_ADDRESS_STATE" at bounding box center [380, 222] width 109 height 6
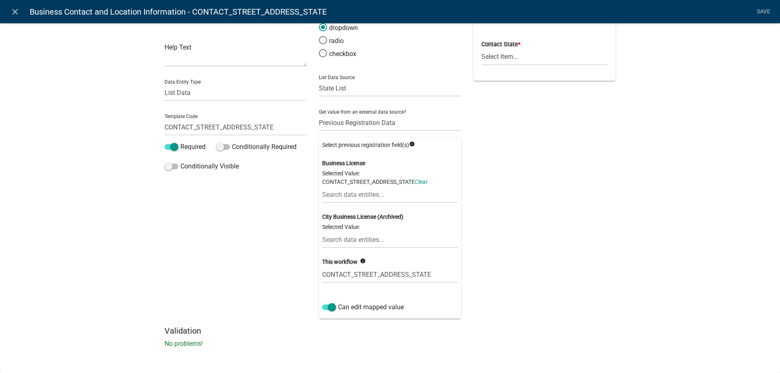
scroll to position [37, 0]
click at [764, 10] on link "Save" at bounding box center [763, 11] width 20 height 15
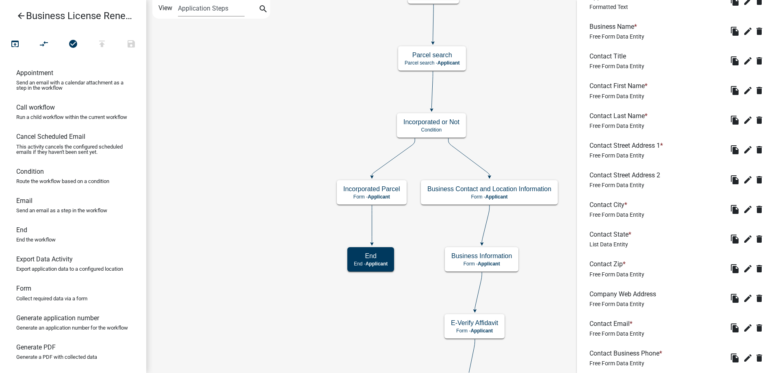
scroll to position [325, 0]
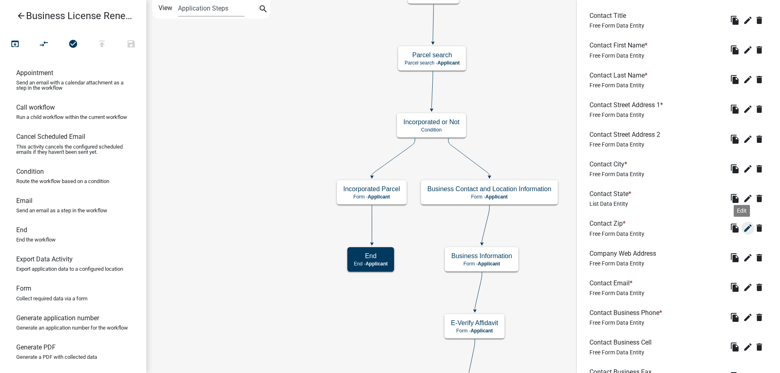
click at [743, 227] on icon "edit" at bounding box center [748, 228] width 10 height 10
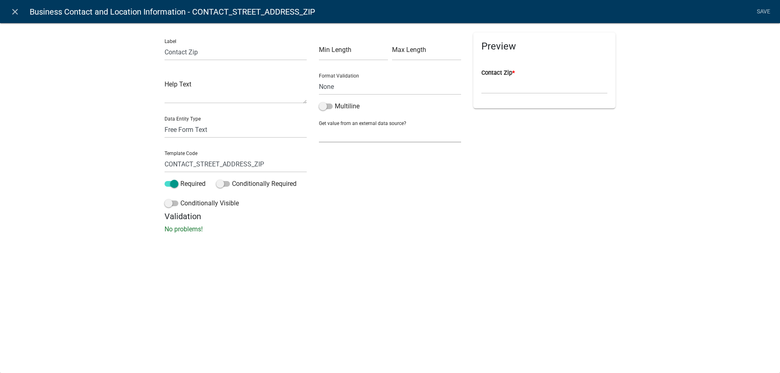
click at [390, 134] on select "None Parcel search Previous Registration Data Applicant Data" at bounding box center [390, 134] width 142 height 17
select select "2: Object"
click at [319, 126] on select "None Parcel search Previous Registration Data Applicant Data" at bounding box center [390, 134] width 142 height 17
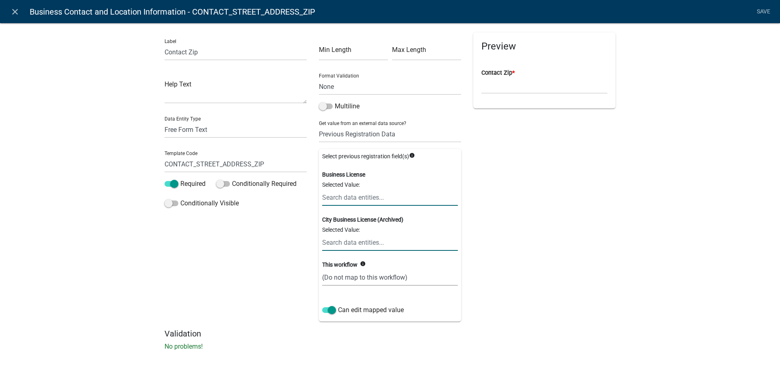
click at [367, 203] on input "text" at bounding box center [390, 197] width 136 height 17
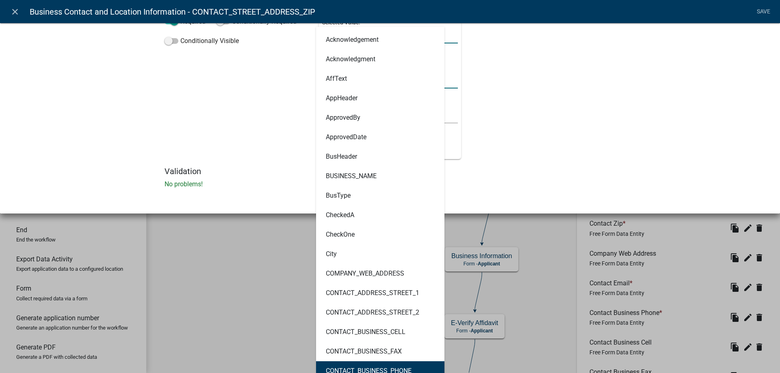
scroll to position [244, 0]
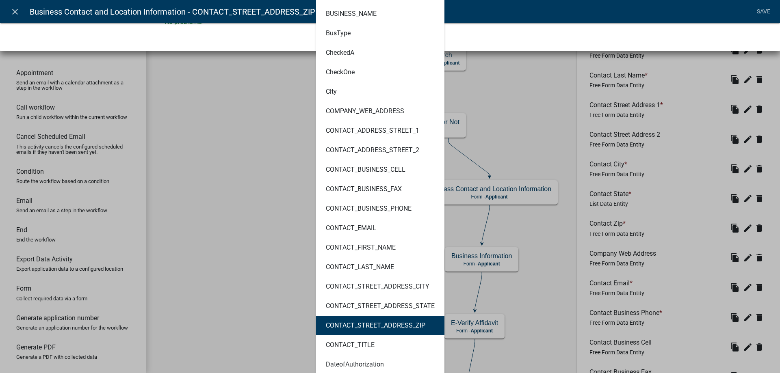
click at [420, 334] on button "CONTACT_STREET_ADDRESS_ZIP" at bounding box center [380, 325] width 128 height 19
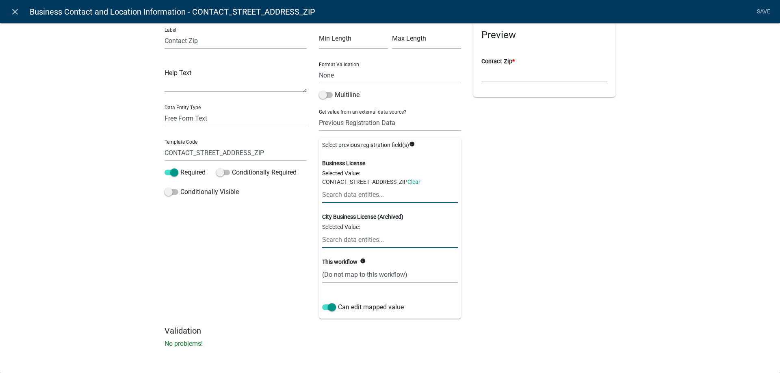
click at [377, 272] on select "(Do not map to this workflow) CONTACT_STREET_ADDRESS_ZIP" at bounding box center [390, 274] width 136 height 17
select select "1: true"
click at [322, 266] on select "(Do not map to this workflow) CONTACT_STREET_ADDRESS_ZIP" at bounding box center [390, 274] width 136 height 17
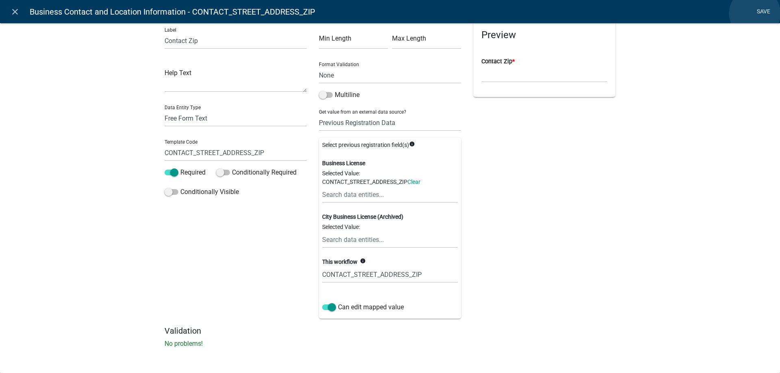
click at [755, 13] on link "Save" at bounding box center [763, 11] width 20 height 15
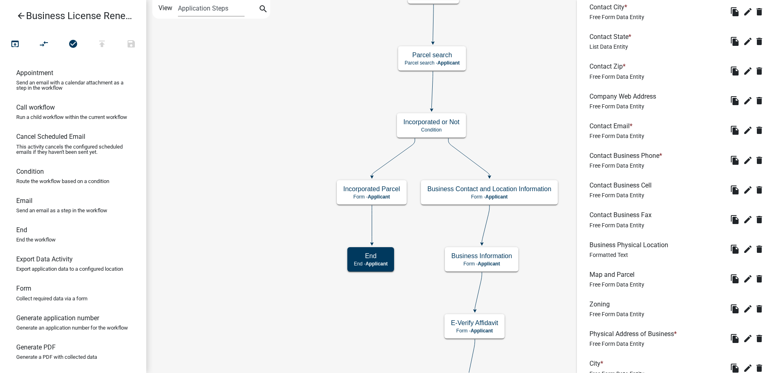
scroll to position [487, 0]
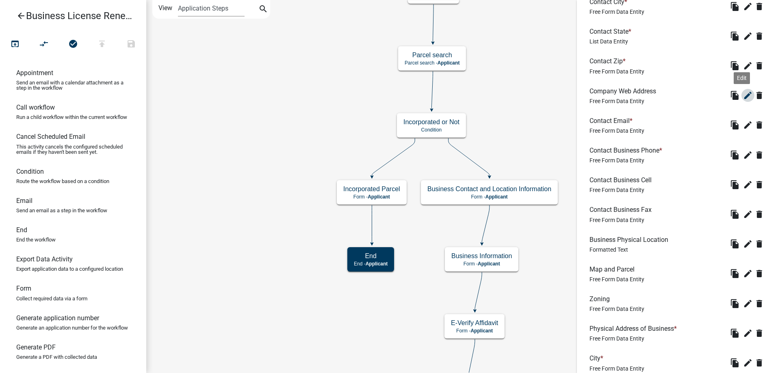
click at [743, 94] on icon "edit" at bounding box center [748, 96] width 10 height 10
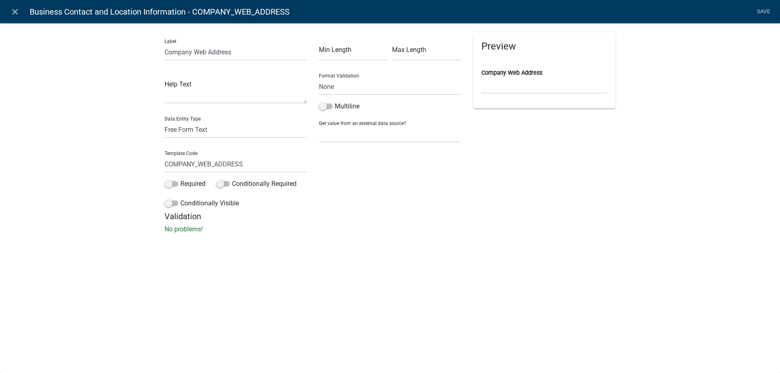
click at [339, 126] on div "Get value from an external data source? None Parcel search Previous Registratio…" at bounding box center [390, 129] width 142 height 28
click at [338, 132] on select "None Parcel search Previous Registration Data Applicant Data" at bounding box center [390, 134] width 142 height 17
select select "2: Object"
click at [319, 126] on select "None Parcel search Previous Registration Data Applicant Data" at bounding box center [390, 134] width 142 height 17
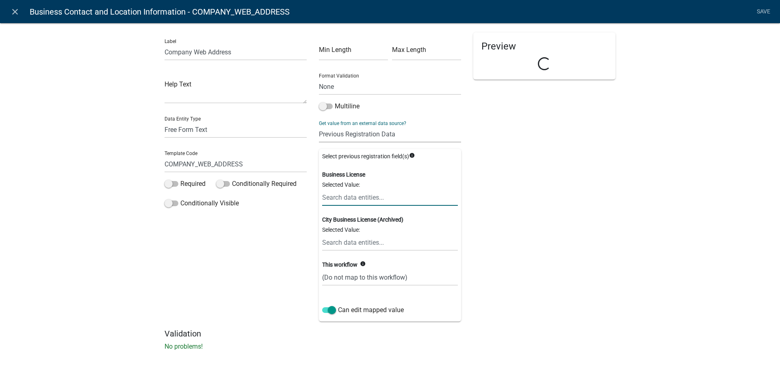
click at [351, 199] on input "text" at bounding box center [390, 197] width 136 height 17
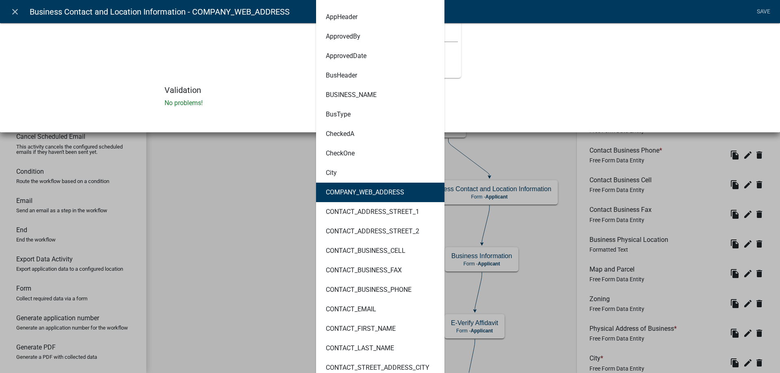
click at [371, 193] on ngb-highlight "COMPANY_WEB_ADDRESS" at bounding box center [365, 192] width 78 height 6
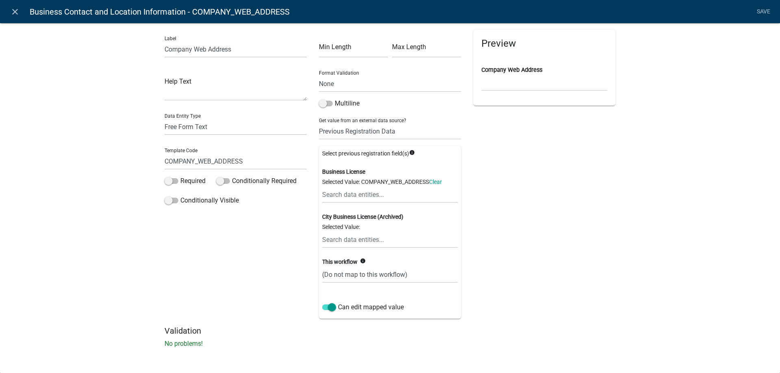
scroll to position [3, 0]
click at [360, 272] on select "(Do not map to this workflow) COMPANY_WEB_ADDRESS" at bounding box center [390, 274] width 136 height 17
select select "1: true"
click at [322, 266] on select "(Do not map to this workflow) COMPANY_WEB_ADDRESS" at bounding box center [390, 274] width 136 height 17
click at [763, 11] on link "Save" at bounding box center [763, 11] width 20 height 15
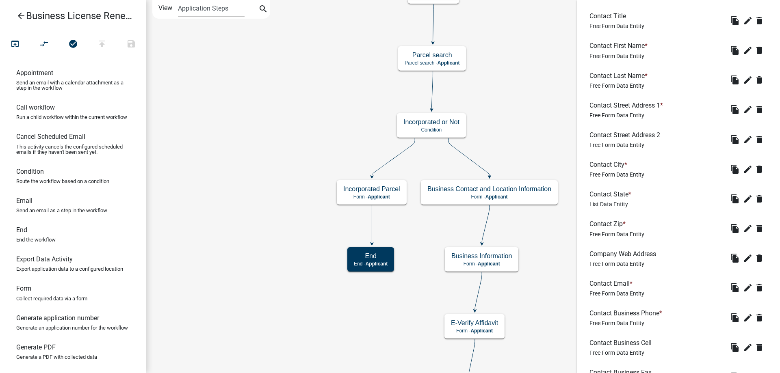
scroll to position [325, 0]
click at [745, 259] on icon "edit" at bounding box center [748, 258] width 10 height 10
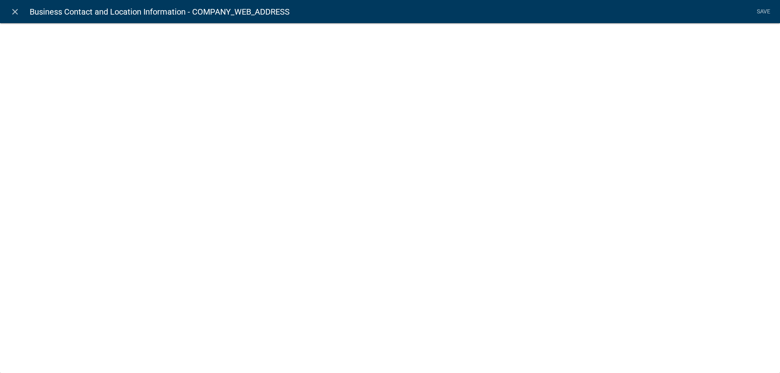
select select "2: Object"
select select "1: true"
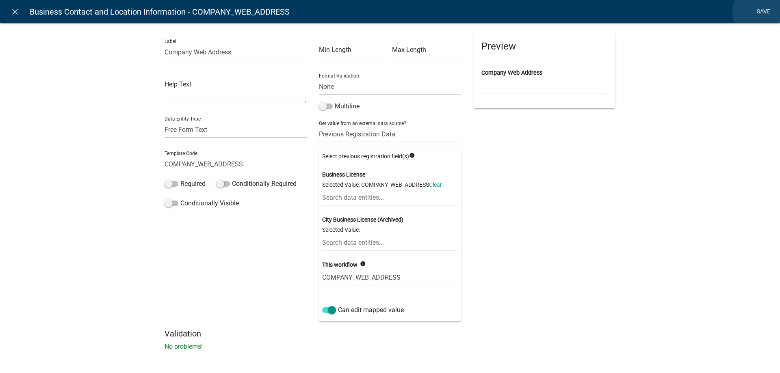
click at [758, 11] on link "Save" at bounding box center [763, 11] width 20 height 15
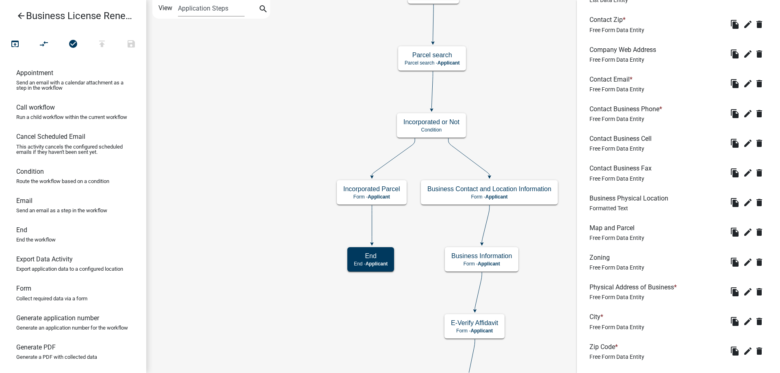
scroll to position [569, 0]
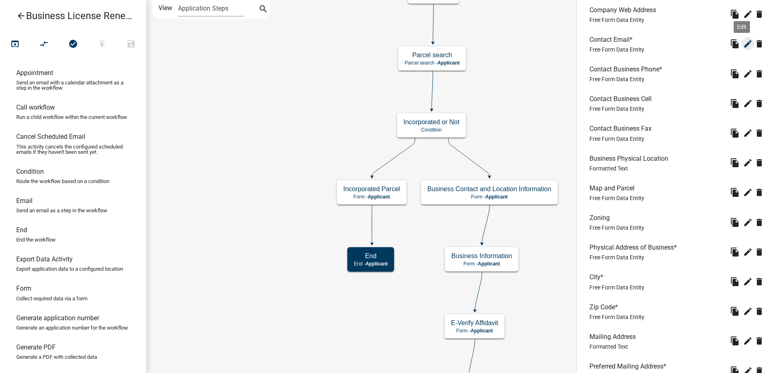
click at [744, 43] on icon "edit" at bounding box center [748, 44] width 10 height 10
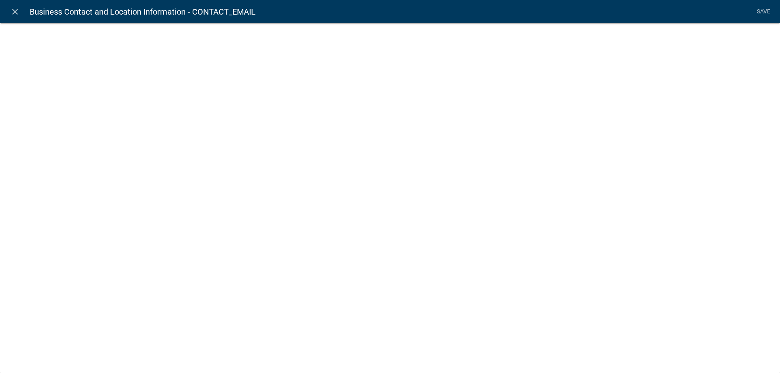
select select "0"
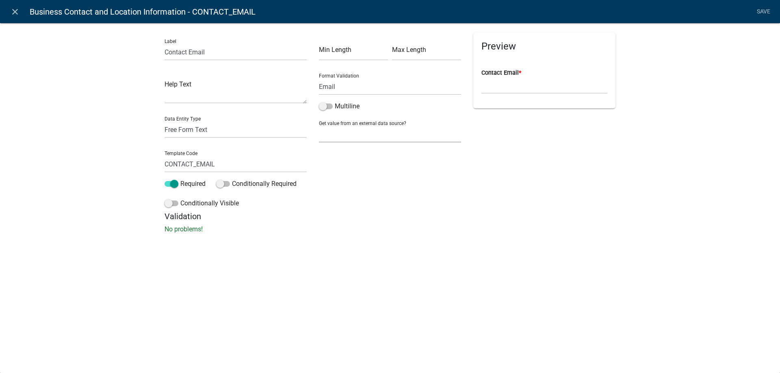
click at [345, 133] on select "None Parcel search Previous Registration Data Applicant Data" at bounding box center [390, 134] width 142 height 17
select select "2: Object"
click at [319, 126] on select "None Parcel search Previous Registration Data Applicant Data" at bounding box center [390, 134] width 142 height 17
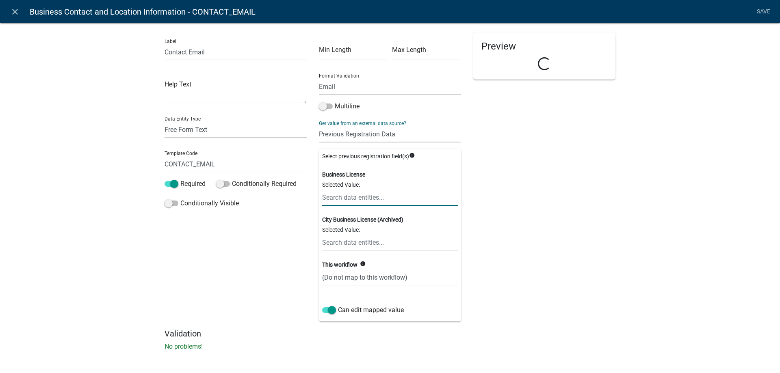
click at [348, 189] on input "text" at bounding box center [390, 197] width 136 height 17
click at [346, 195] on input "text" at bounding box center [390, 197] width 136 height 17
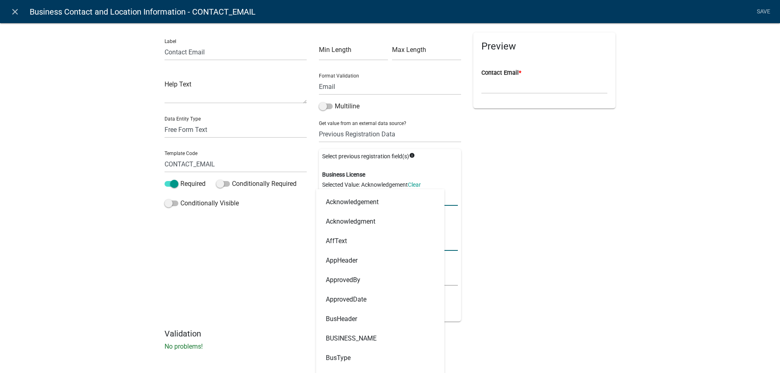
click at [416, 184] on link "Clear" at bounding box center [414, 185] width 13 height 6
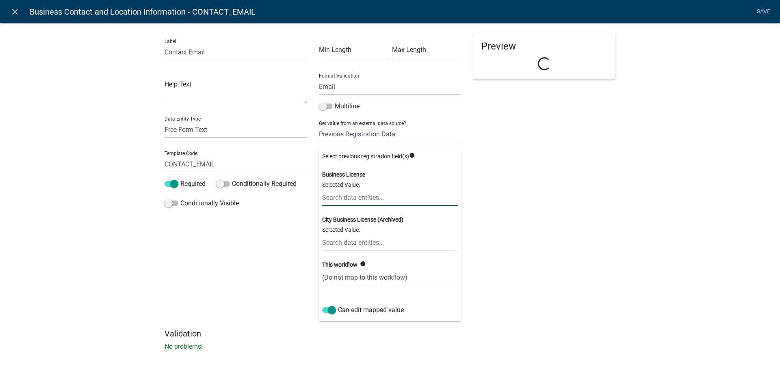
click at [401, 197] on input "text" at bounding box center [390, 197] width 136 height 17
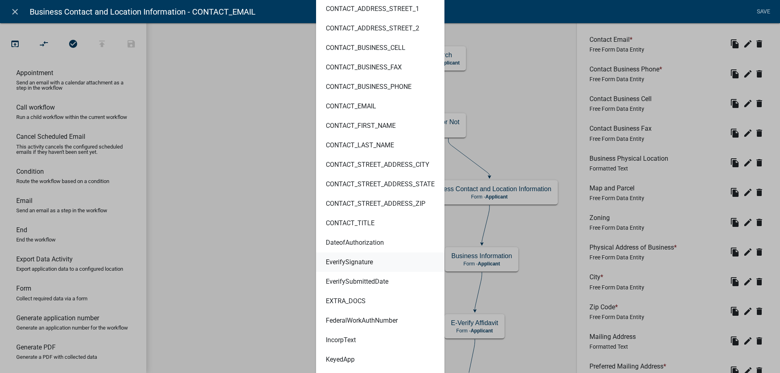
scroll to position [325, 0]
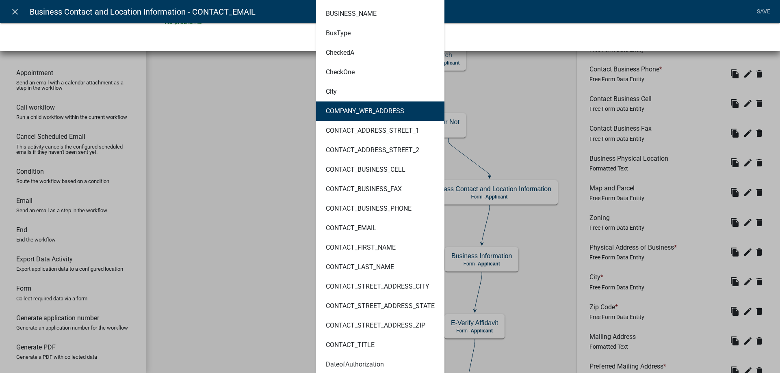
click at [404, 109] on button "COMPANY_WEB_ADDRESS" at bounding box center [380, 111] width 128 height 19
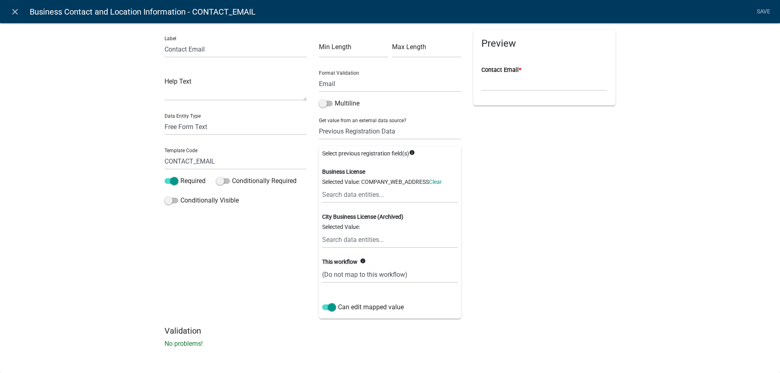
scroll to position [3, 0]
click at [437, 180] on link "Clear" at bounding box center [435, 182] width 13 height 6
click at [371, 193] on input "text" at bounding box center [390, 194] width 136 height 17
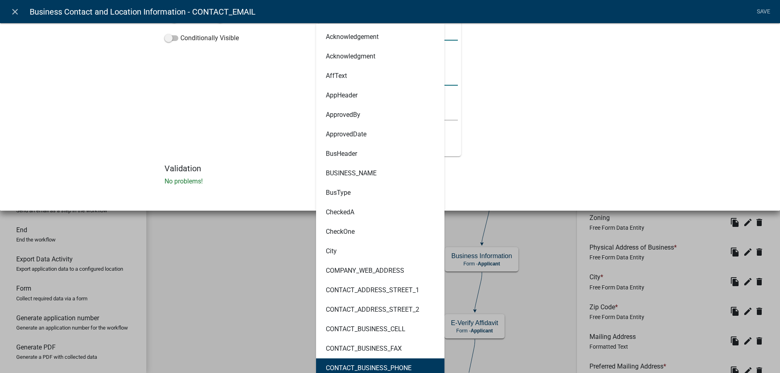
scroll to position [247, 0]
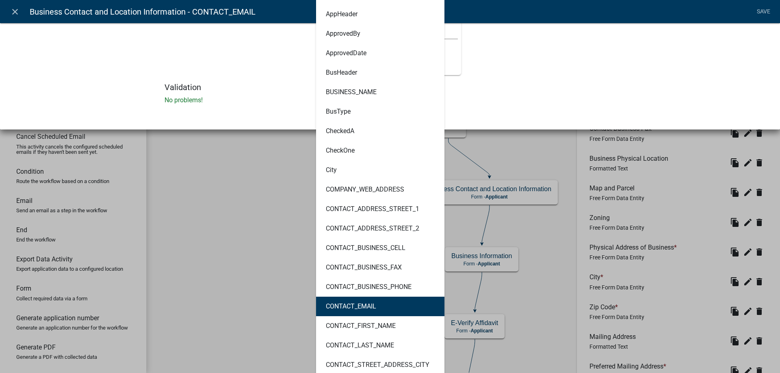
click at [377, 305] on button "CONTACT_EMAIL" at bounding box center [380, 306] width 128 height 19
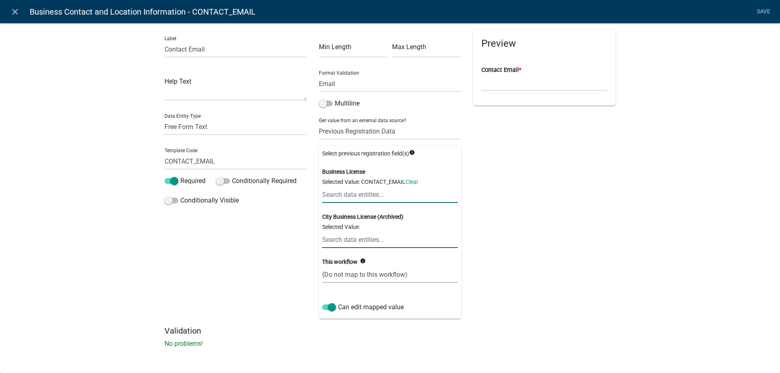
scroll to position [3, 0]
click at [370, 276] on select "(Do not map to this workflow) CONTACT_EMAIL" at bounding box center [390, 274] width 136 height 17
select select "1: true"
click at [322, 266] on select "(Do not map to this workflow) CONTACT_EMAIL" at bounding box center [390, 274] width 136 height 17
click at [769, 12] on link "Save" at bounding box center [763, 11] width 20 height 15
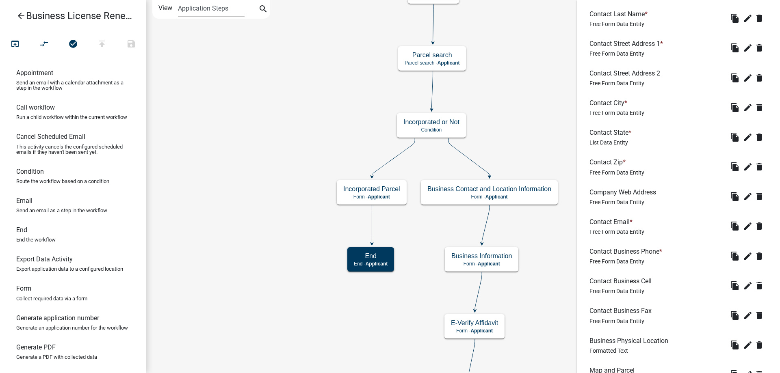
scroll to position [406, 0]
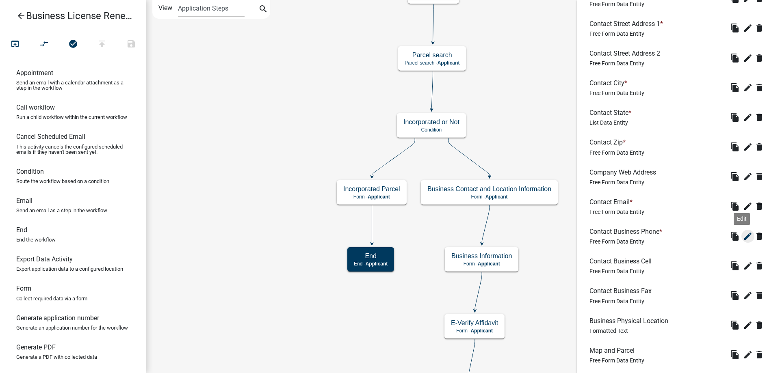
click at [743, 241] on icon "edit" at bounding box center [748, 237] width 10 height 10
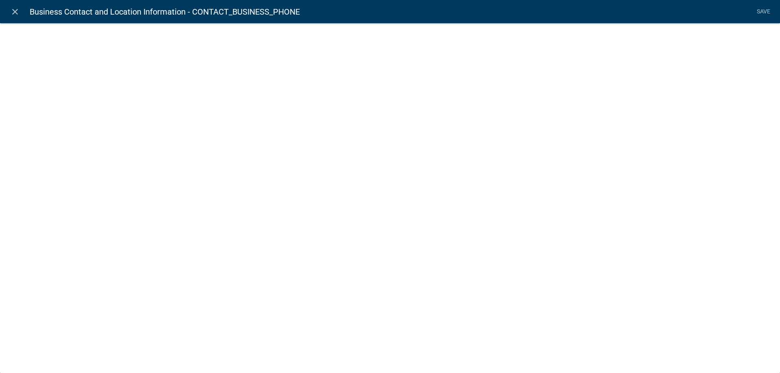
select select "1"
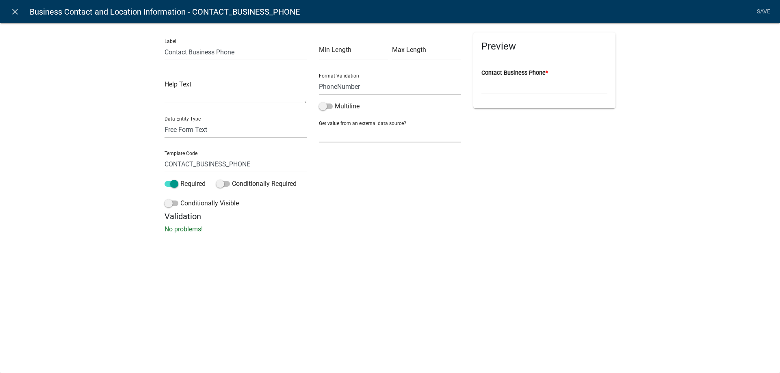
click at [347, 137] on select "None Parcel search Previous Registration Data Applicant Data" at bounding box center [390, 134] width 142 height 17
select select "2: Object"
click at [319, 126] on select "None Parcel search Previous Registration Data Applicant Data" at bounding box center [390, 134] width 142 height 17
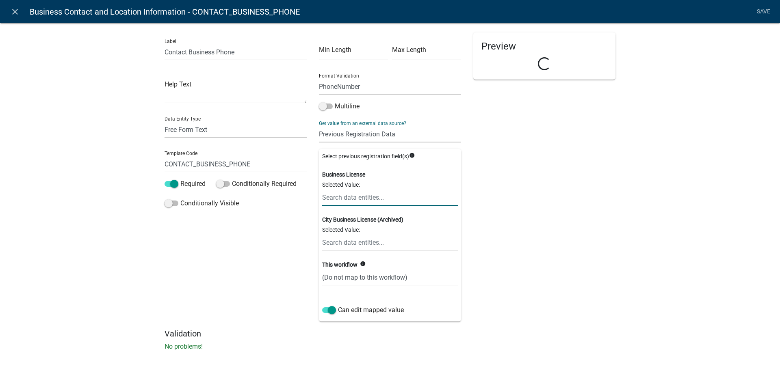
click at [368, 195] on input "text" at bounding box center [390, 197] width 136 height 17
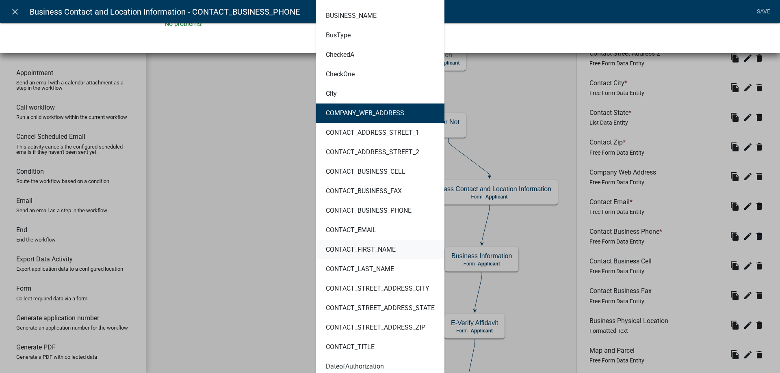
scroll to position [325, 0]
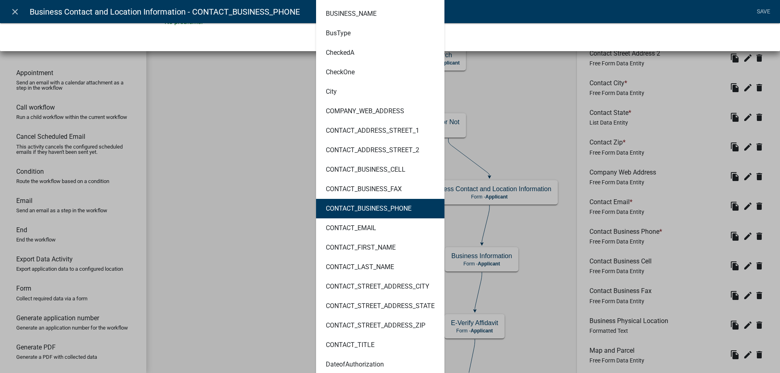
click at [386, 206] on ngb-highlight "CONTACT_BUSINESS_PHONE" at bounding box center [369, 209] width 86 height 6
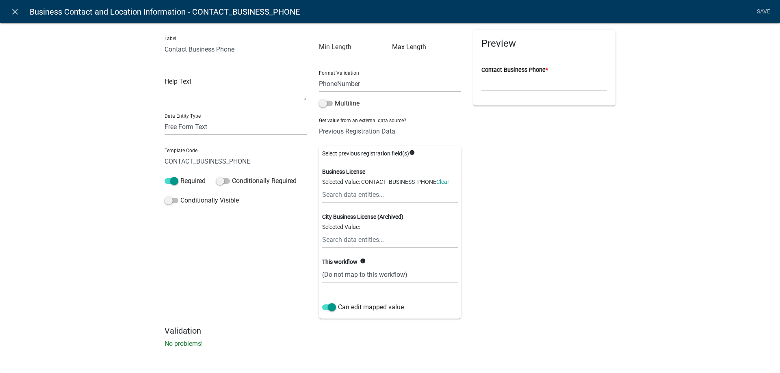
scroll to position [3, 0]
click at [370, 278] on select "(Do not map to this workflow) CONTACT_BUSINESS_PHONE" at bounding box center [390, 274] width 136 height 17
select select "1: true"
click at [322, 266] on select "(Do not map to this workflow) CONTACT_BUSINESS_PHONE" at bounding box center [390, 274] width 136 height 17
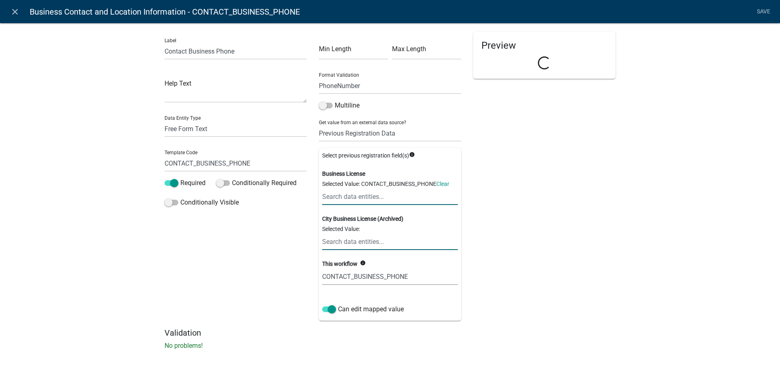
scroll to position [0, 0]
click at [766, 11] on link "Save" at bounding box center [763, 11] width 20 height 15
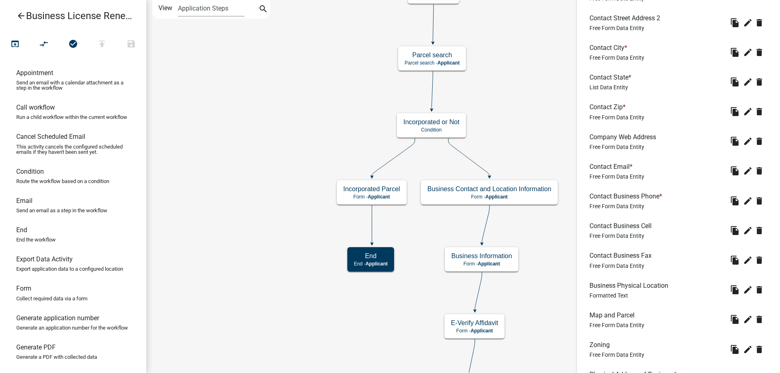
scroll to position [487, 0]
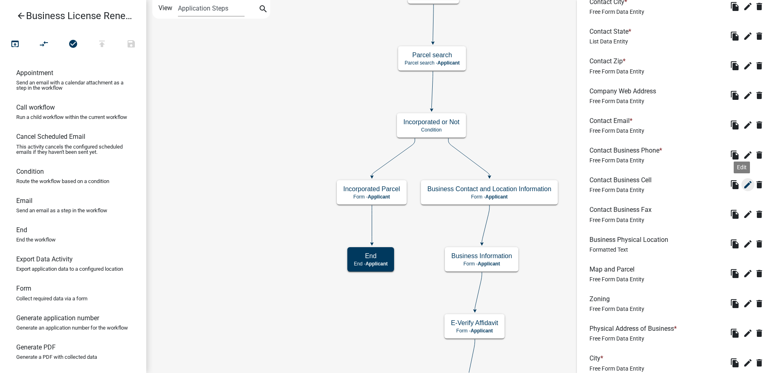
click at [743, 189] on icon "edit" at bounding box center [748, 185] width 10 height 10
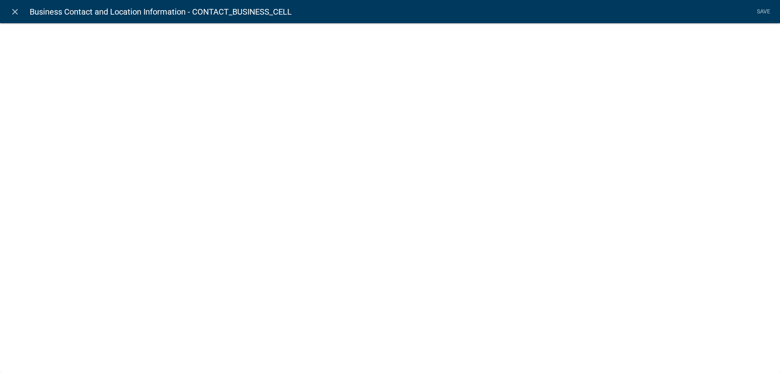
select select "1"
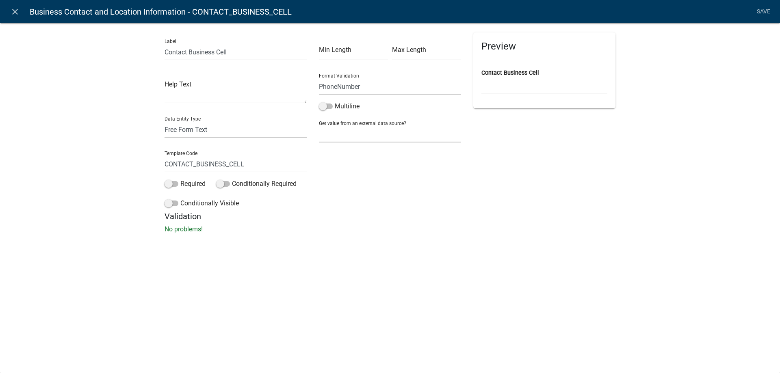
click at [362, 135] on select "None Parcel search Previous Registration Data Applicant Data" at bounding box center [390, 134] width 142 height 17
select select "2: Object"
click at [319, 126] on select "None Parcel search Previous Registration Data Applicant Data" at bounding box center [390, 134] width 142 height 17
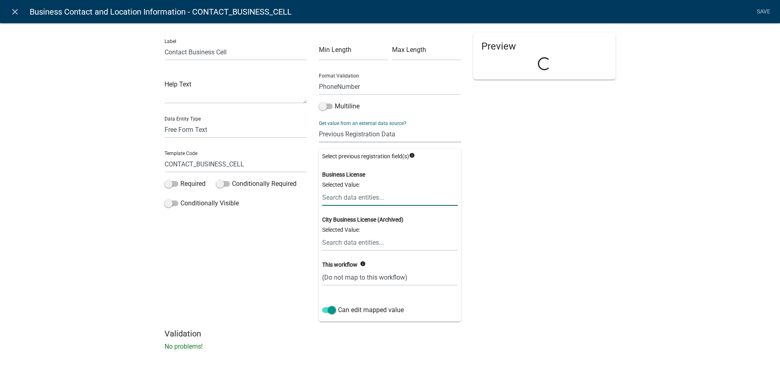
click at [364, 198] on input "text" at bounding box center [390, 197] width 136 height 17
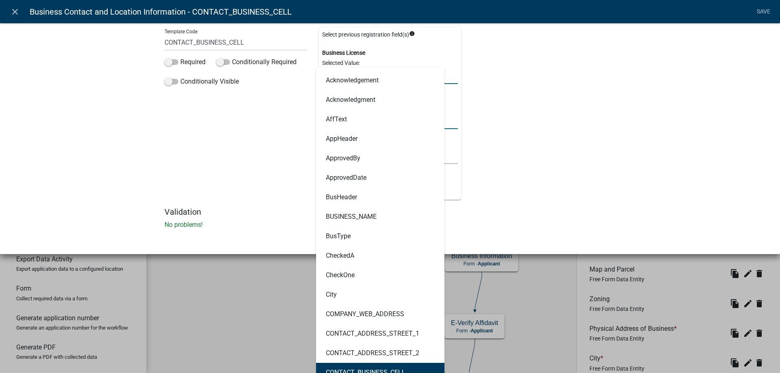
scroll to position [203, 0]
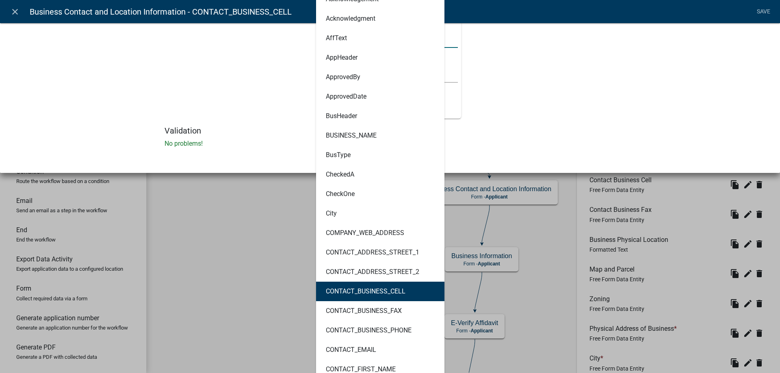
click at [374, 297] on button "CONTACT_BUSINESS_CELL" at bounding box center [380, 291] width 128 height 19
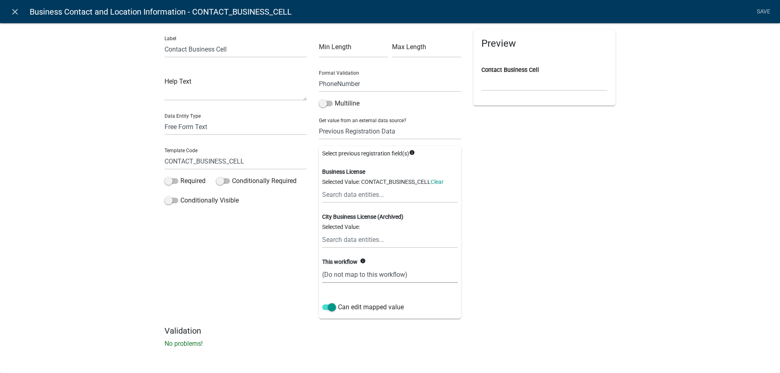
click at [351, 272] on select "(Do not map to this workflow) CONTACT_BUSINESS_CELL" at bounding box center [390, 274] width 136 height 17
select select "1: true"
click at [322, 266] on select "(Do not map to this workflow) CONTACT_BUSINESS_CELL" at bounding box center [390, 274] width 136 height 17
click at [763, 10] on link "Save" at bounding box center [763, 11] width 20 height 15
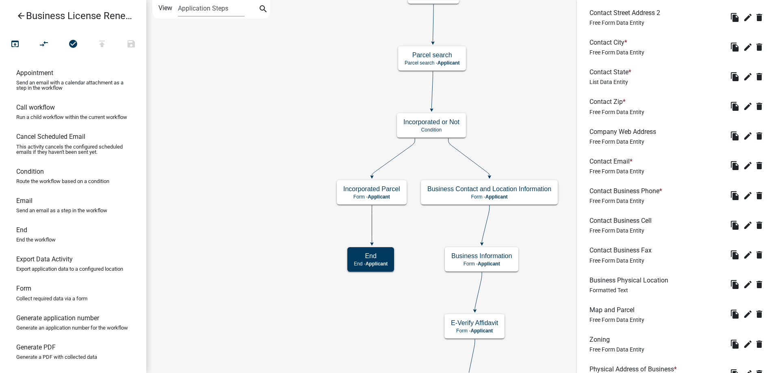
scroll to position [487, 0]
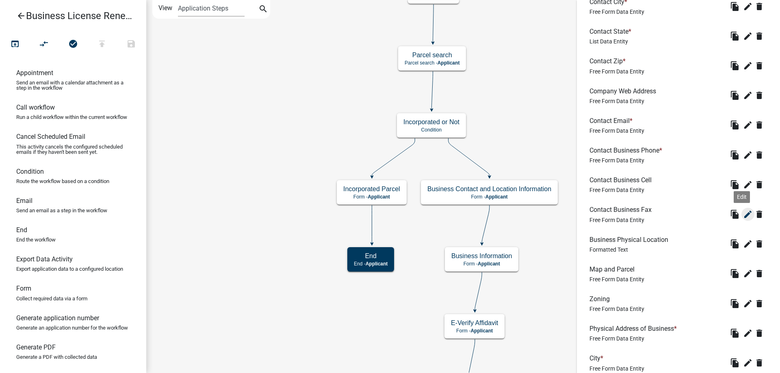
click at [743, 214] on icon "edit" at bounding box center [748, 215] width 10 height 10
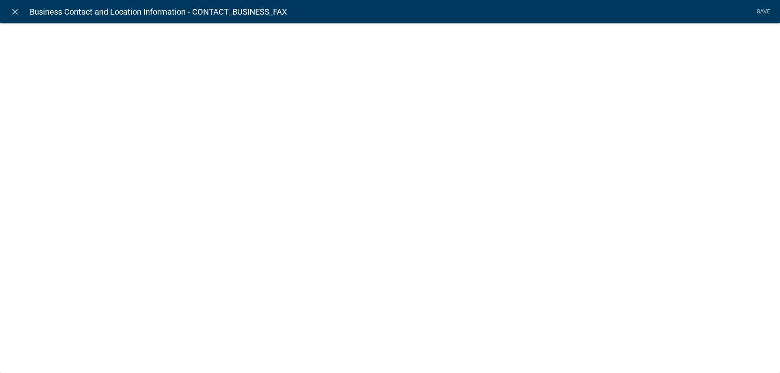
select select "1"
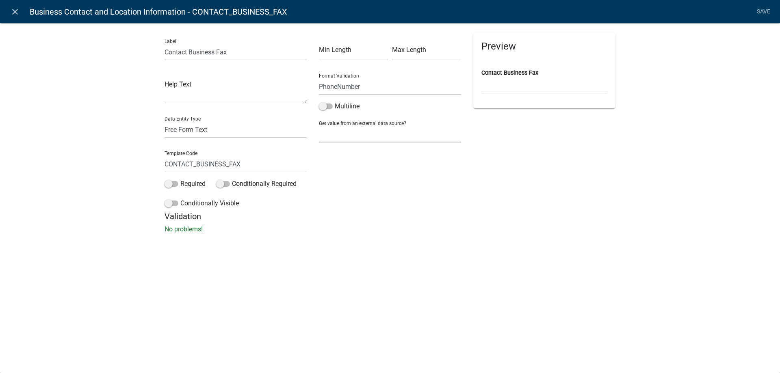
click at [351, 131] on select "None Parcel search Previous Registration Data Applicant Data" at bounding box center [390, 134] width 142 height 17
select select "2: Object"
click at [319, 126] on select "None Parcel search Previous Registration Data Applicant Data" at bounding box center [390, 134] width 142 height 17
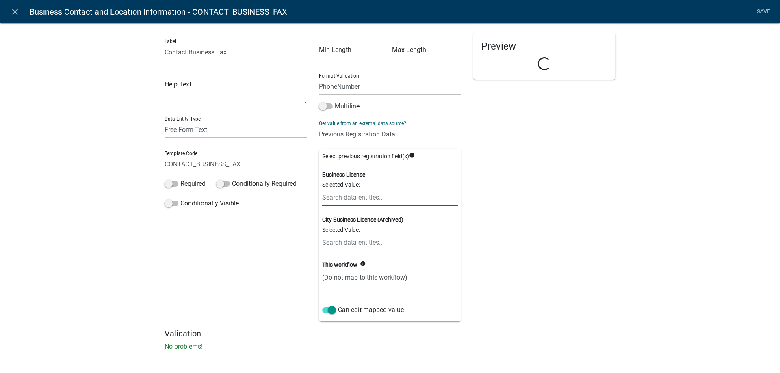
click at [371, 195] on input "text" at bounding box center [390, 197] width 136 height 17
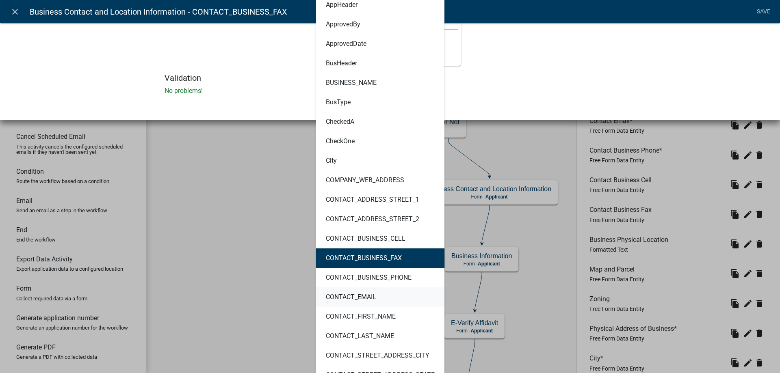
scroll to position [284, 0]
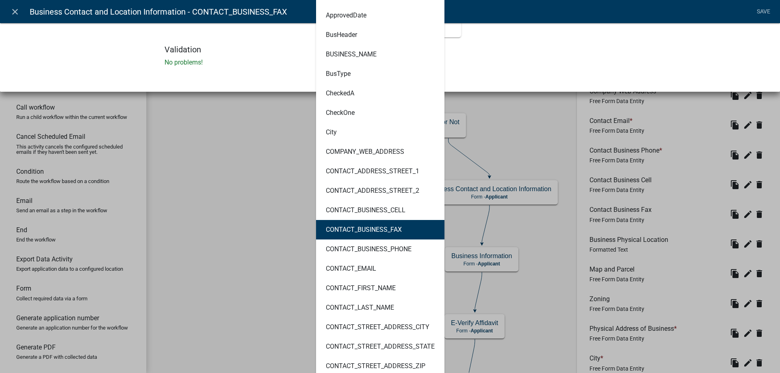
click at [404, 226] on button "CONTACT_BUSINESS_FAX" at bounding box center [380, 229] width 128 height 19
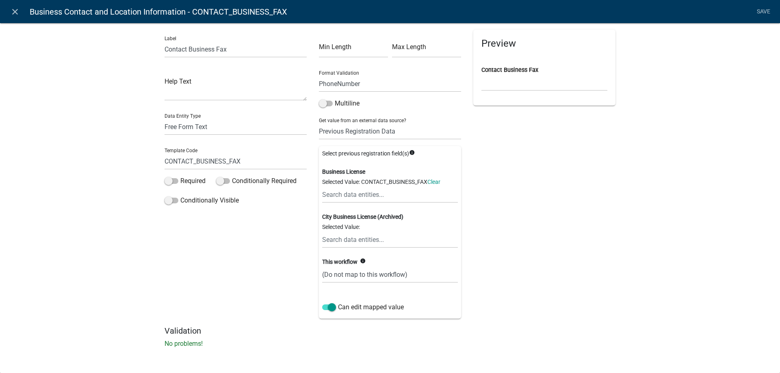
scroll to position [3, 0]
click at [372, 274] on select "(Do not map to this workflow) CONTACT_BUSINESS_FAX" at bounding box center [390, 274] width 136 height 17
select select "1: true"
click at [322, 266] on select "(Do not map to this workflow) CONTACT_BUSINESS_FAX" at bounding box center [390, 274] width 136 height 17
click at [756, 9] on link "Save" at bounding box center [763, 11] width 20 height 15
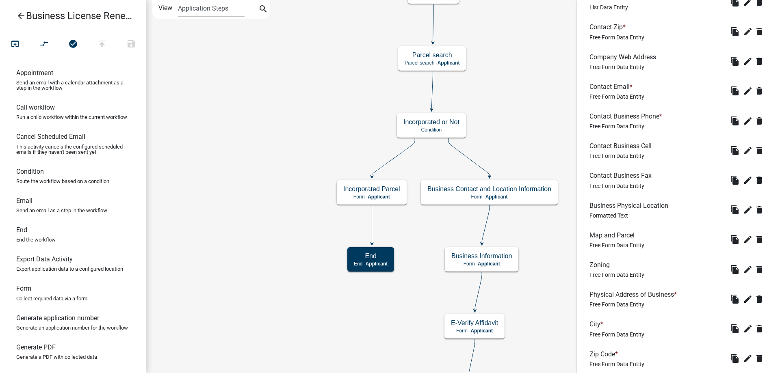
scroll to position [528, 0]
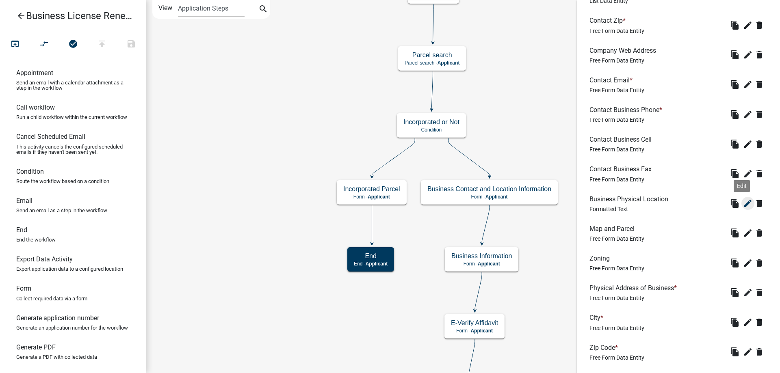
click at [741, 209] on button "edit" at bounding box center [747, 203] width 13 height 13
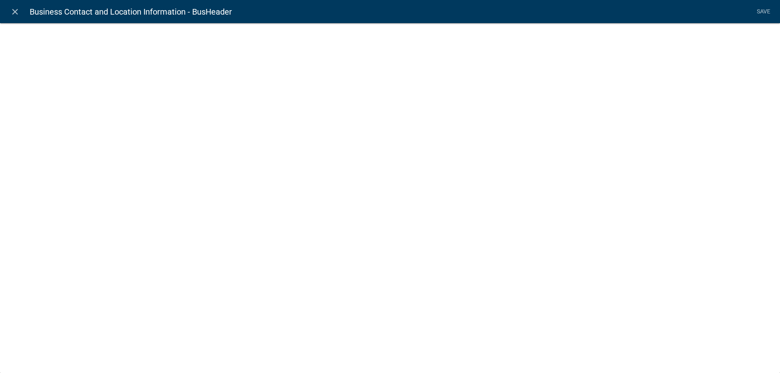
select select "rich-text"
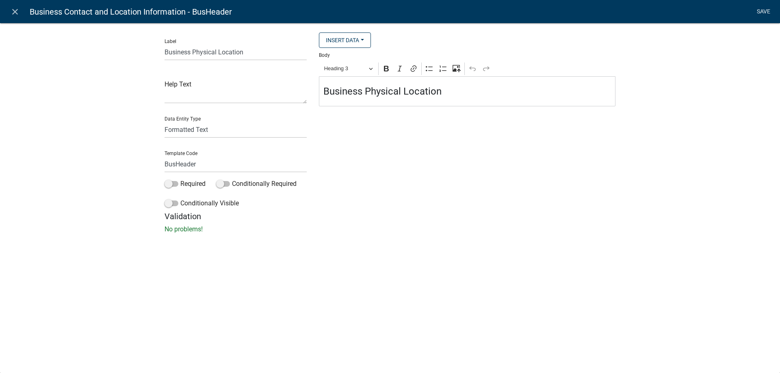
click at [765, 15] on link "Save" at bounding box center [763, 11] width 20 height 15
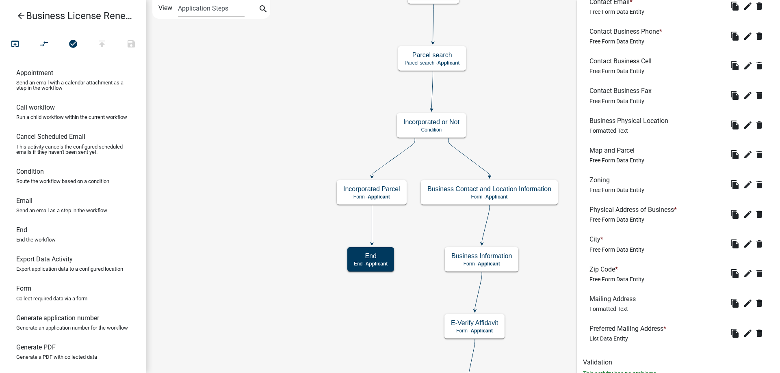
scroll to position [594, 0]
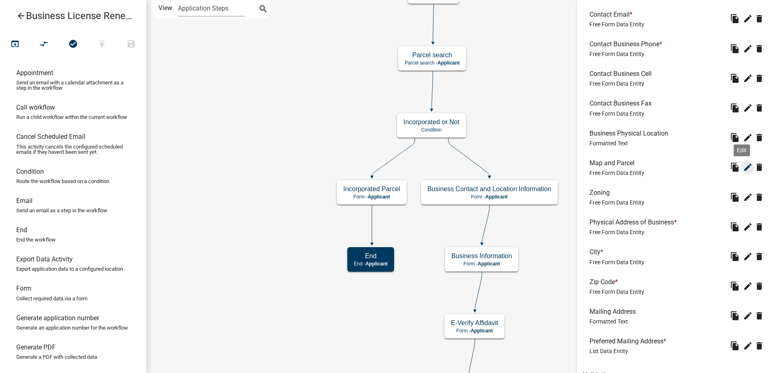
click at [743, 169] on icon "edit" at bounding box center [748, 167] width 10 height 10
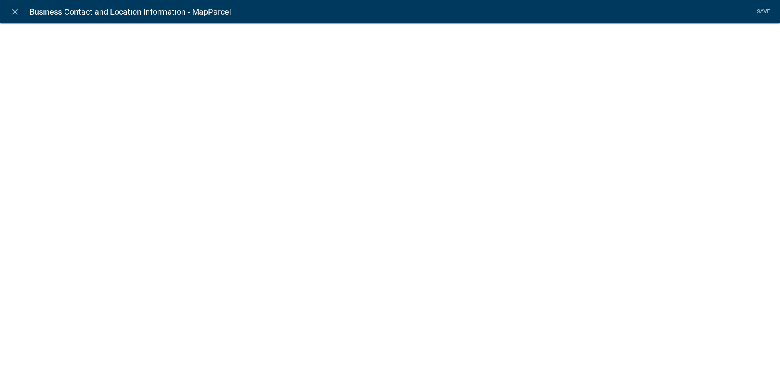
select select "1: Object"
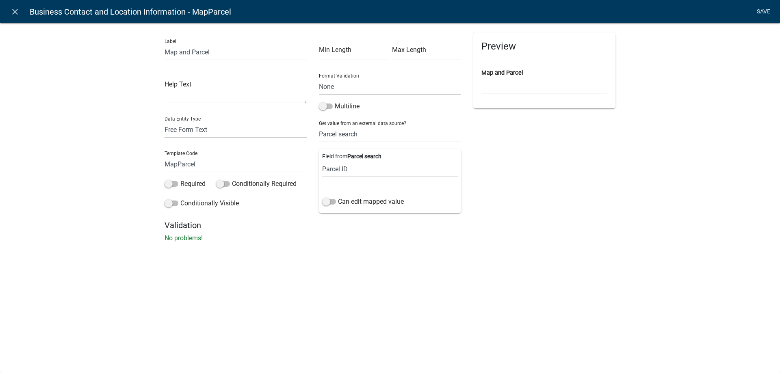
click at [755, 7] on link "Save" at bounding box center [763, 11] width 20 height 15
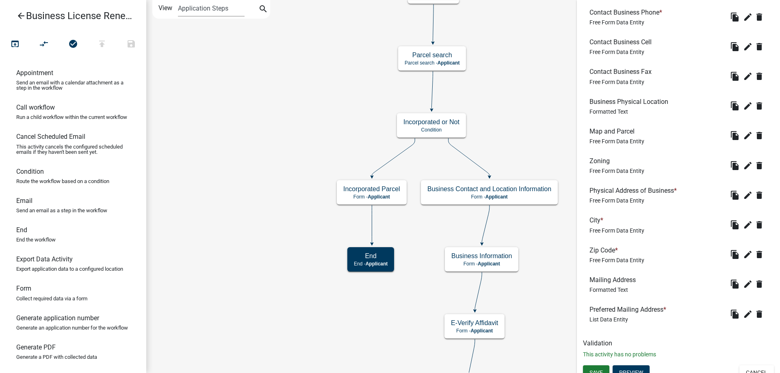
scroll to position [635, 0]
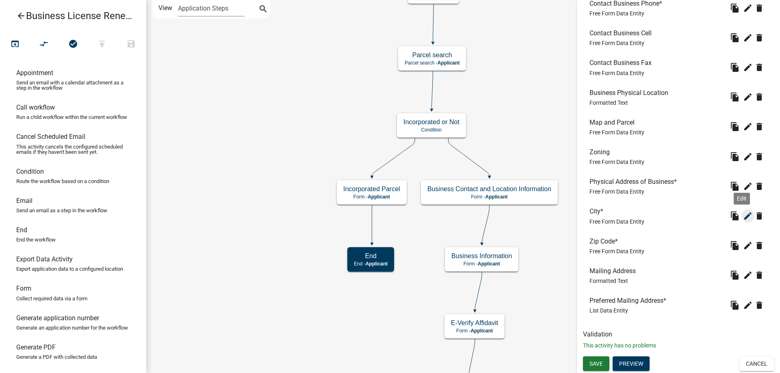
click at [743, 217] on icon "edit" at bounding box center [748, 216] width 10 height 10
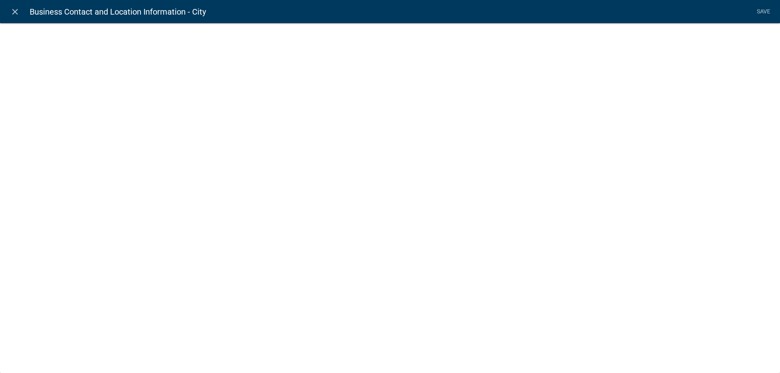
select select "1: Object"
select select "16: Object"
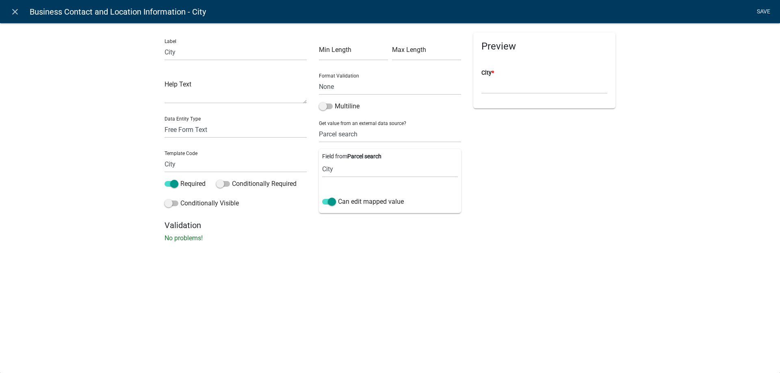
click at [758, 12] on link "Save" at bounding box center [763, 11] width 20 height 15
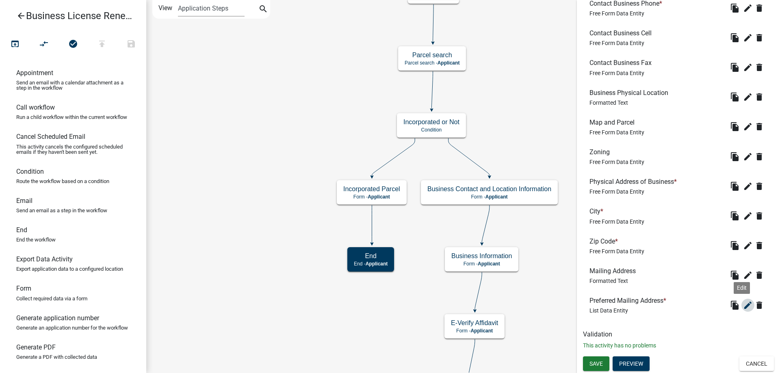
click at [746, 308] on icon "edit" at bounding box center [748, 306] width 10 height 10
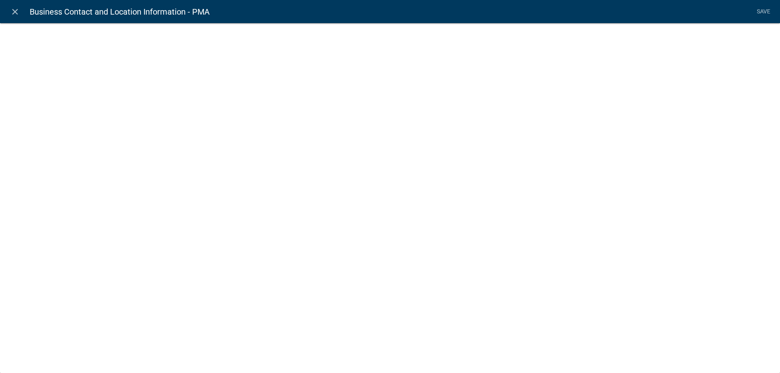
select select "list-data"
select select
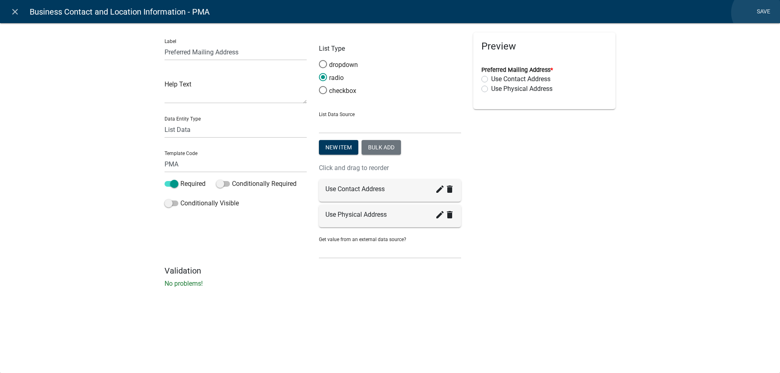
click at [757, 13] on link "Save" at bounding box center [763, 11] width 20 height 15
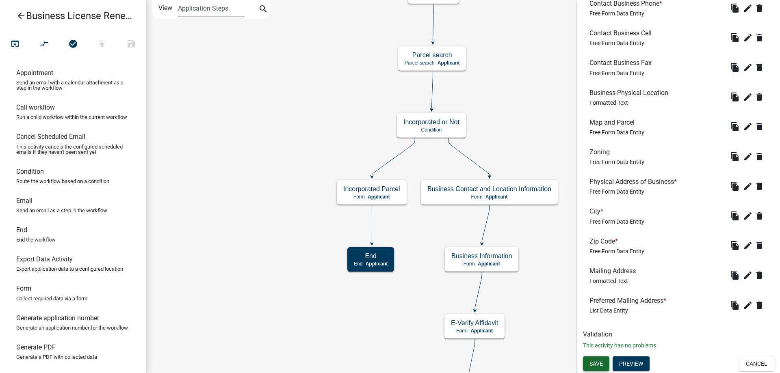
click at [597, 367] on span "Save" at bounding box center [595, 364] width 13 height 6
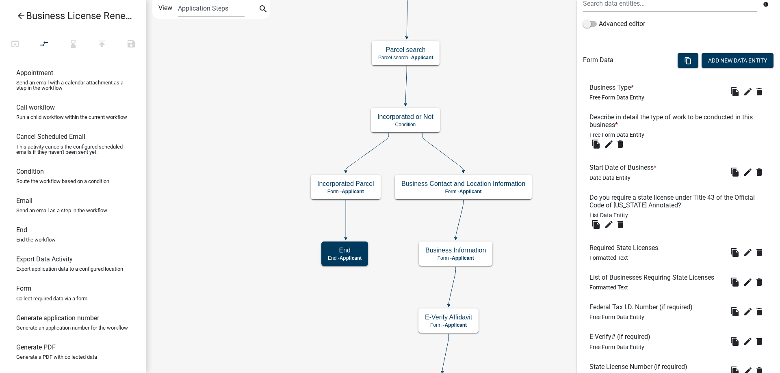
scroll to position [203, 0]
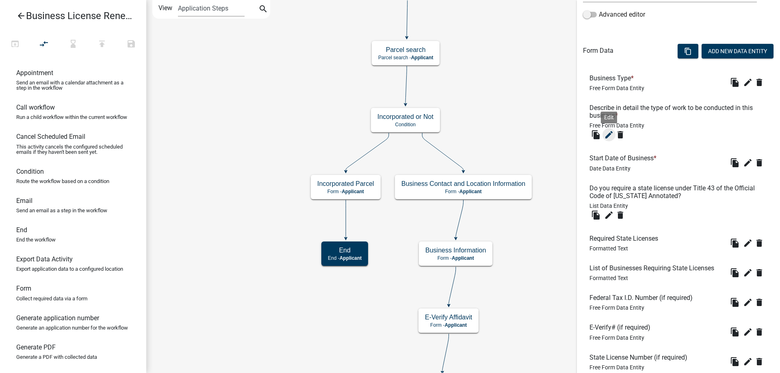
click at [611, 136] on icon "edit" at bounding box center [609, 135] width 10 height 10
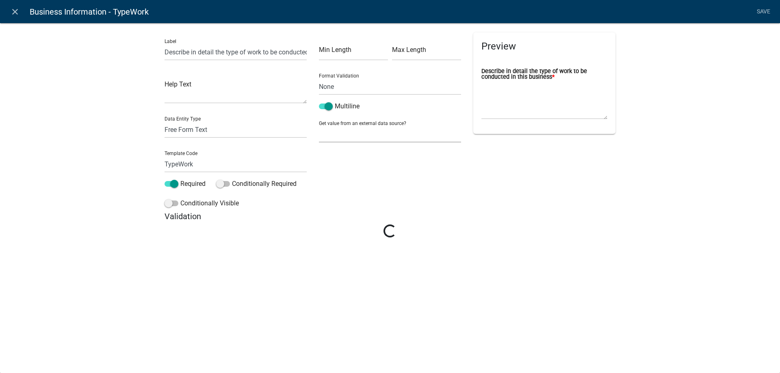
click at [324, 132] on select "None Parcel search Previous Registration Data Applicant Data" at bounding box center [390, 134] width 142 height 17
select select "2: Object"
click at [319, 126] on select "None Parcel search Previous Registration Data Applicant Data" at bounding box center [390, 134] width 142 height 17
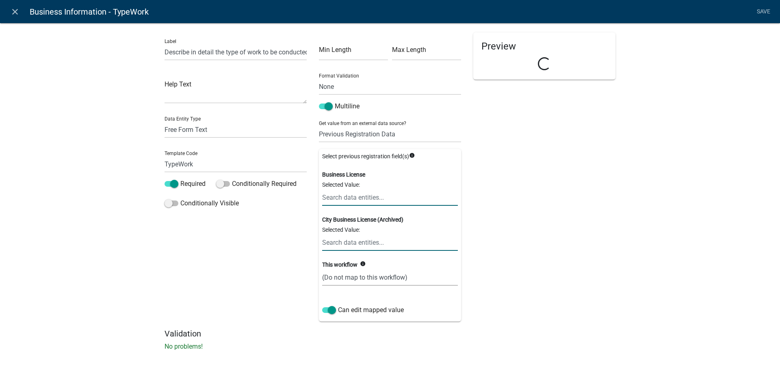
click at [367, 199] on input "text" at bounding box center [390, 197] width 136 height 17
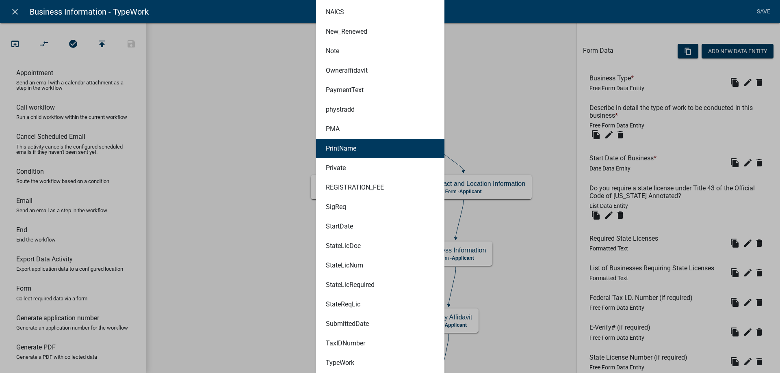
scroll to position [875, 0]
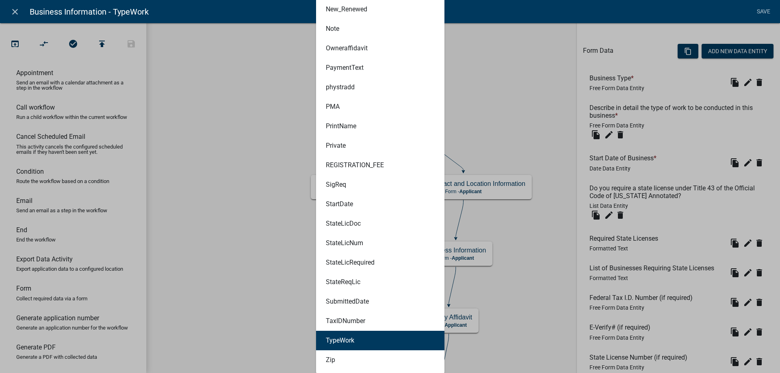
click at [364, 337] on button "TypeWork" at bounding box center [380, 340] width 128 height 19
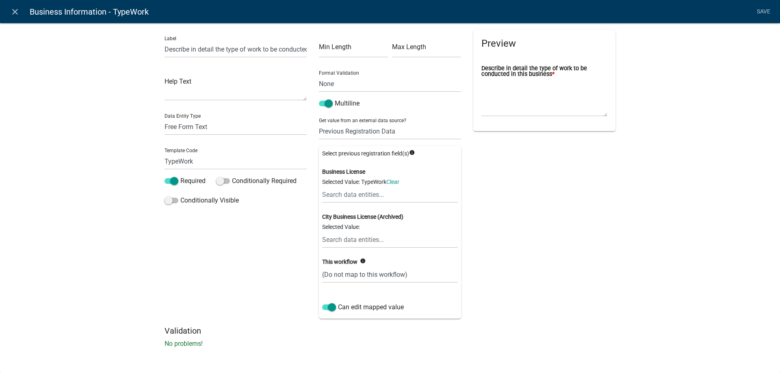
scroll to position [3, 0]
click at [367, 272] on select "(Do not map to this workflow) TypeWork" at bounding box center [390, 274] width 136 height 17
click at [322, 266] on select "(Do not map to this workflow) TypeWork" at bounding box center [390, 274] width 136 height 17
click at [364, 269] on select "(Do not map to this workflow) TypeWork" at bounding box center [390, 274] width 136 height 17
select select "1: true"
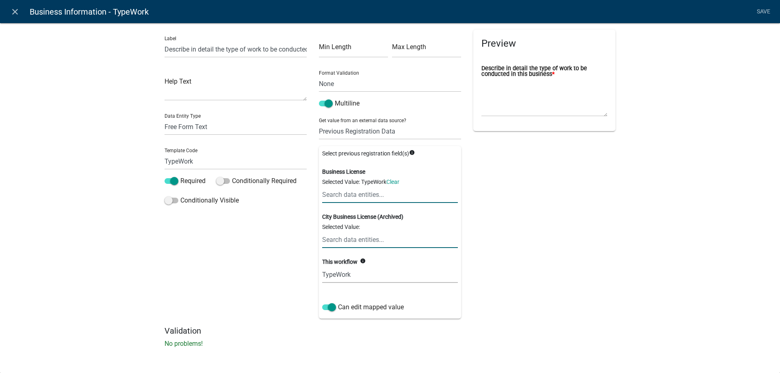
click at [322, 266] on select "(Do not map to this workflow) TypeWork" at bounding box center [390, 274] width 136 height 17
click at [762, 10] on link "Save" at bounding box center [763, 11] width 20 height 15
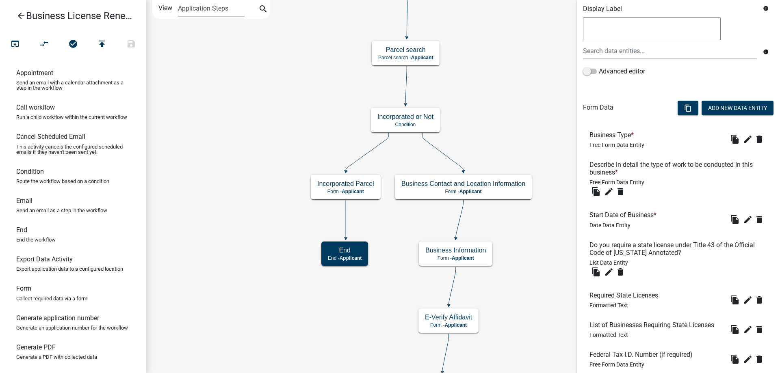
scroll to position [162, 0]
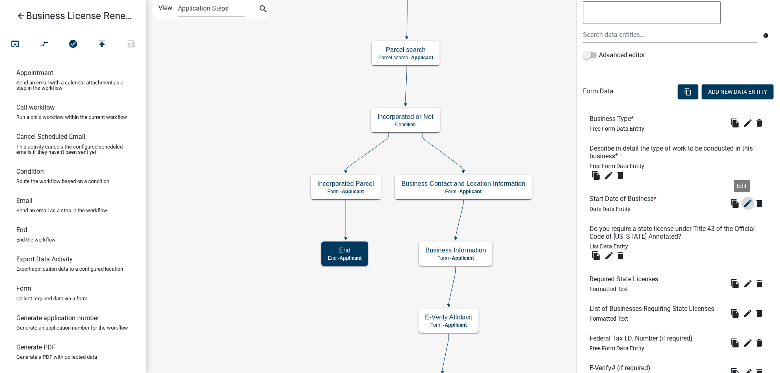
click at [743, 201] on icon "edit" at bounding box center [748, 204] width 10 height 10
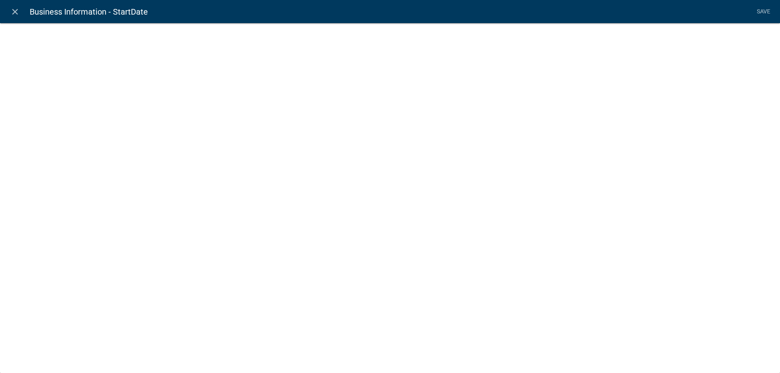
select select "date"
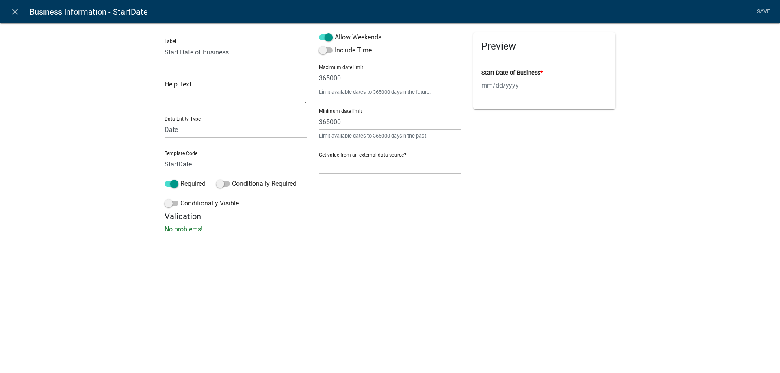
click at [390, 160] on select "None Parcel search Previous Registration Data Applicant Data" at bounding box center [390, 166] width 142 height 17
select select "2: Object"
click at [319, 158] on select "None Parcel search Previous Registration Data Applicant Data" at bounding box center [390, 166] width 142 height 17
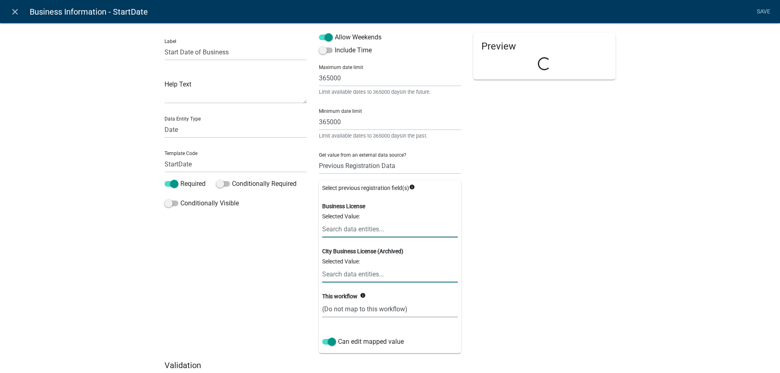
click at [373, 232] on input "text" at bounding box center [390, 229] width 136 height 17
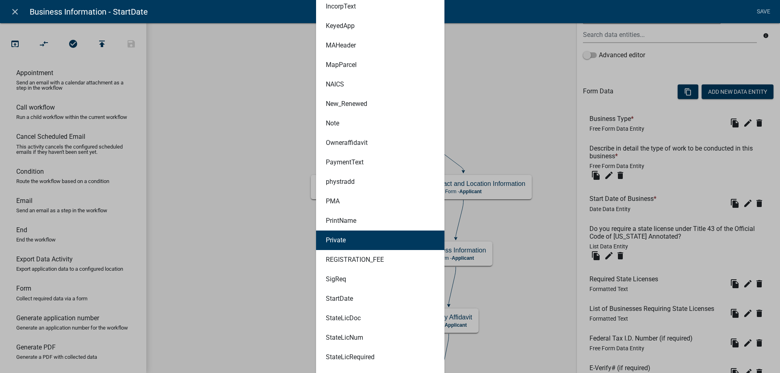
scroll to position [907, 0]
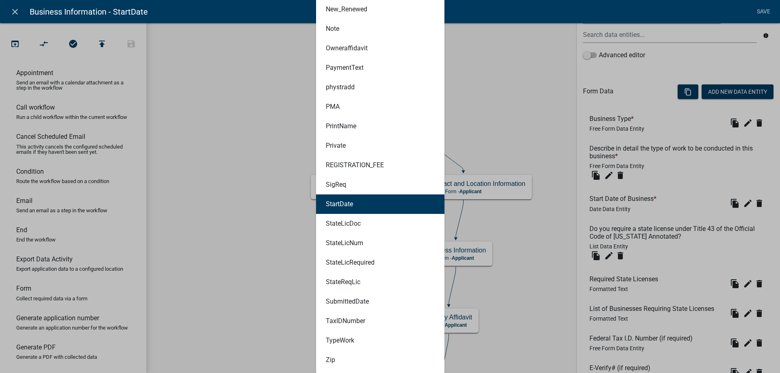
click at [351, 205] on button "StartDate" at bounding box center [380, 204] width 128 height 19
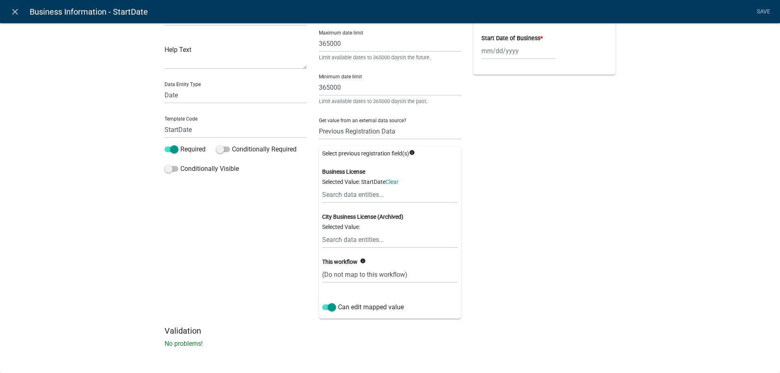
scroll to position [35, 0]
click at [394, 276] on select "(Do not map to this workflow) StartDate" at bounding box center [390, 274] width 136 height 17
select select "1: true"
click at [322, 266] on select "(Do not map to this workflow) StartDate" at bounding box center [390, 274] width 136 height 17
click at [760, 12] on link "Save" at bounding box center [763, 11] width 20 height 15
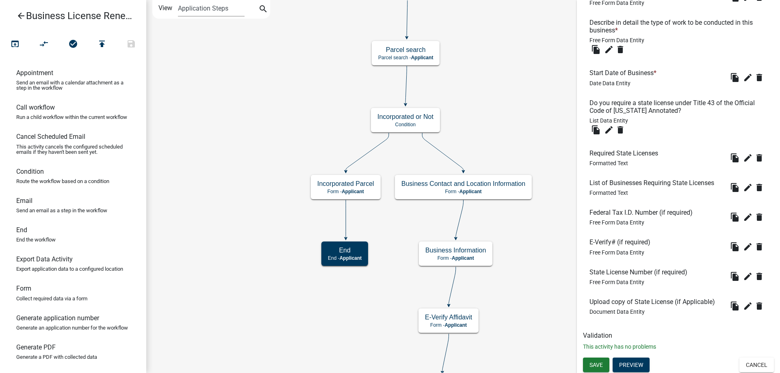
scroll to position [290, 0]
click at [745, 214] on icon "edit" at bounding box center [748, 216] width 10 height 10
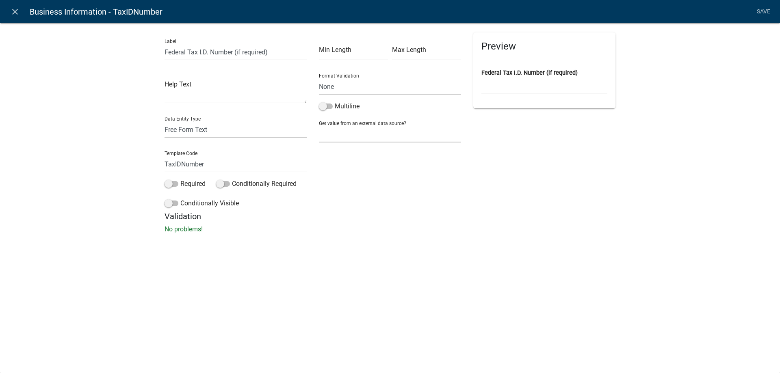
click at [364, 136] on select "None Parcel search Previous Registration Data Applicant Data" at bounding box center [390, 134] width 142 height 17
select select "2: Object"
click at [319, 126] on select "None Parcel search Previous Registration Data Applicant Data" at bounding box center [390, 134] width 142 height 17
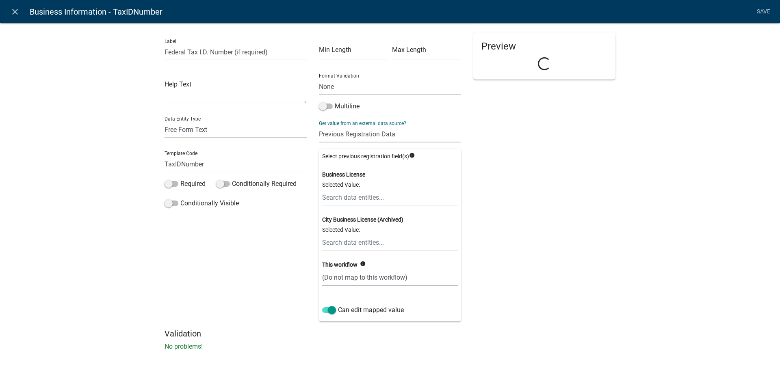
click at [346, 277] on select "(Do not map to this workflow) TaxIDNumber" at bounding box center [390, 277] width 136 height 17
select select "1: true"
click at [322, 269] on select "(Do not map to this workflow) TaxIDNumber" at bounding box center [390, 277] width 136 height 17
click at [357, 201] on input "text" at bounding box center [390, 197] width 136 height 17
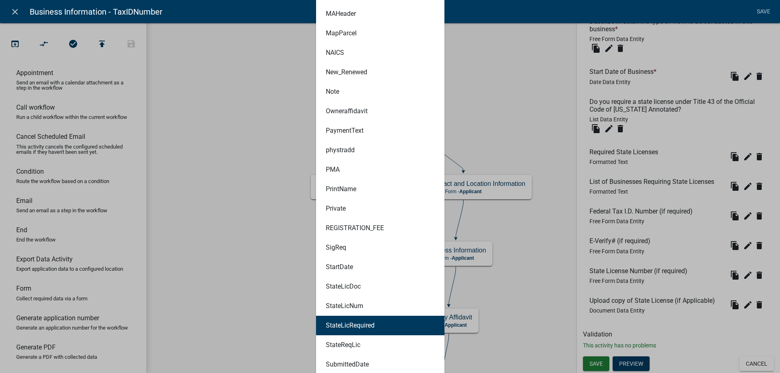
scroll to position [875, 0]
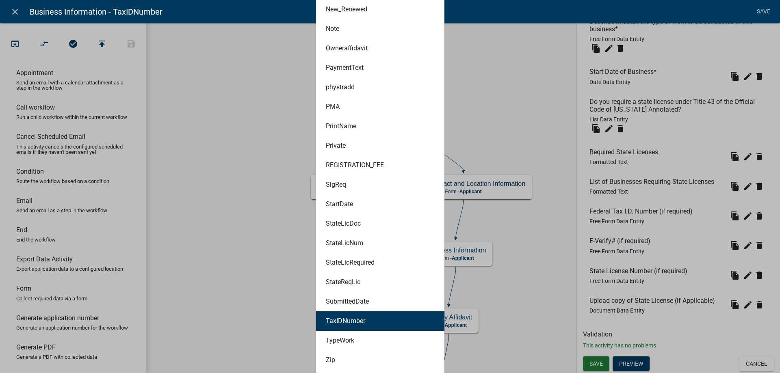
click at [359, 320] on ngb-highlight "TaxIDNumber" at bounding box center [345, 321] width 39 height 6
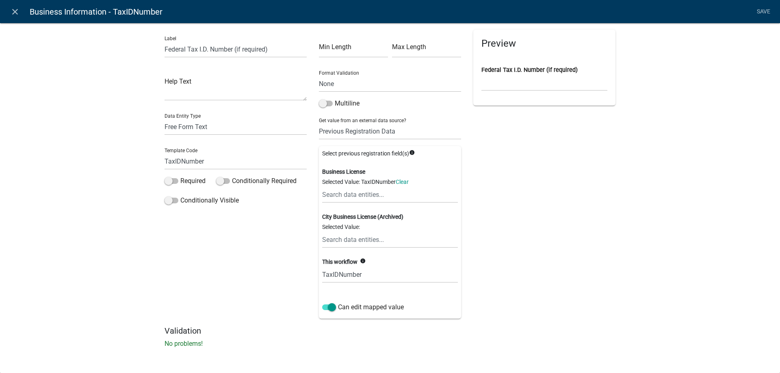
scroll to position [3, 0]
click at [769, 13] on link "Save" at bounding box center [763, 11] width 20 height 15
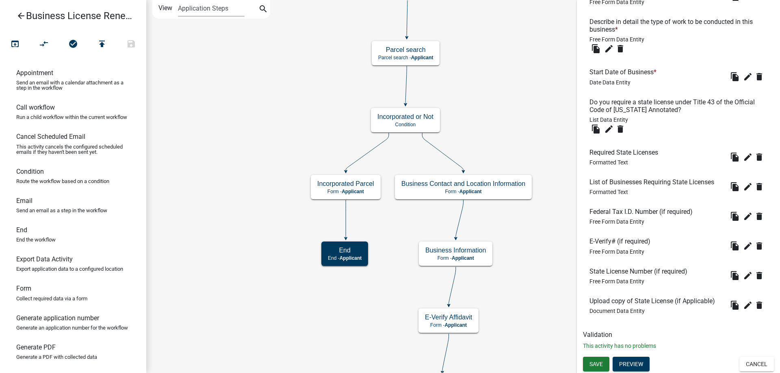
scroll to position [290, 0]
click at [743, 277] on icon "edit" at bounding box center [748, 276] width 10 height 10
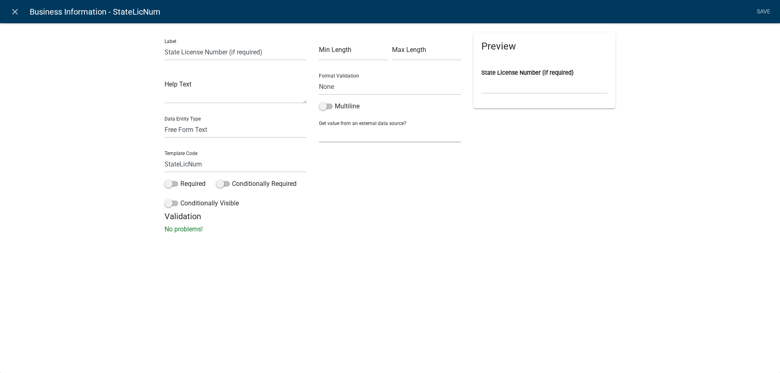
click at [337, 136] on select "None Parcel search Previous Registration Data Applicant Data" at bounding box center [390, 134] width 142 height 17
select select "2: Object"
click at [319, 126] on select "None Parcel search Previous Registration Data Applicant Data" at bounding box center [390, 134] width 142 height 17
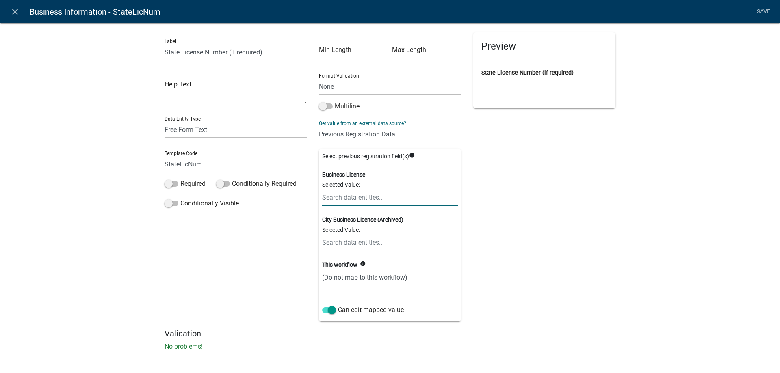
click at [349, 201] on input "text" at bounding box center [390, 197] width 136 height 17
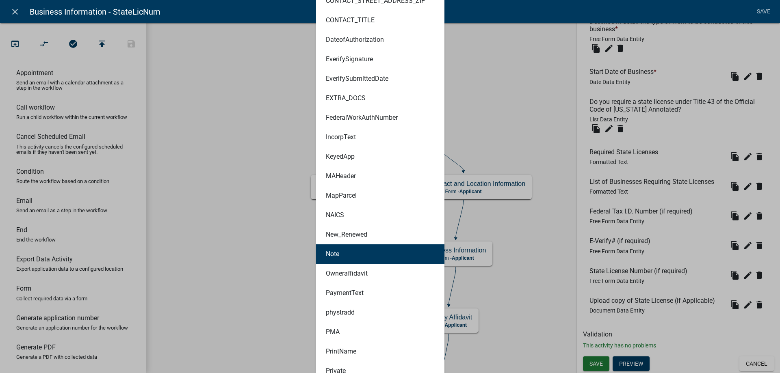
scroll to position [772, 0]
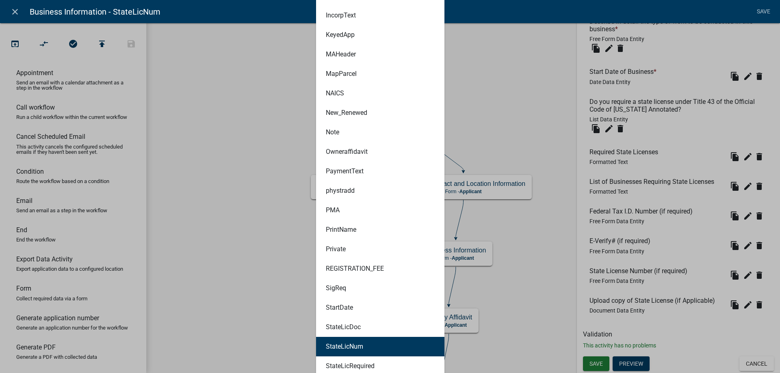
click at [366, 350] on button "StateLicNum" at bounding box center [380, 346] width 128 height 19
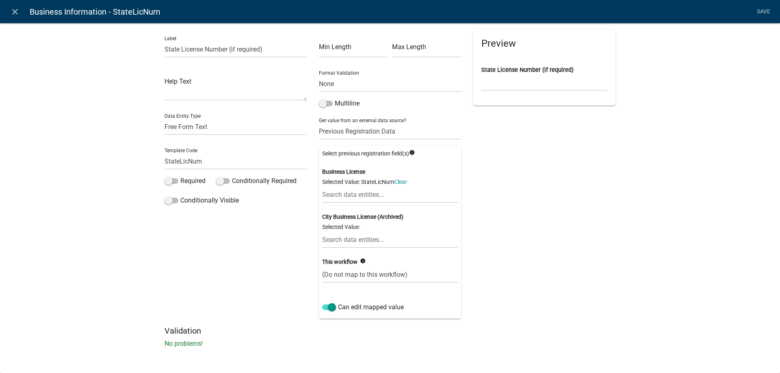
scroll to position [3, 0]
click at [358, 274] on select "(Do not map to this workflow) StateLicNum" at bounding box center [390, 274] width 136 height 17
select select "1: true"
click at [322, 266] on select "(Do not map to this workflow) StateLicNum" at bounding box center [390, 274] width 136 height 17
click at [765, 11] on link "Save" at bounding box center [763, 11] width 20 height 15
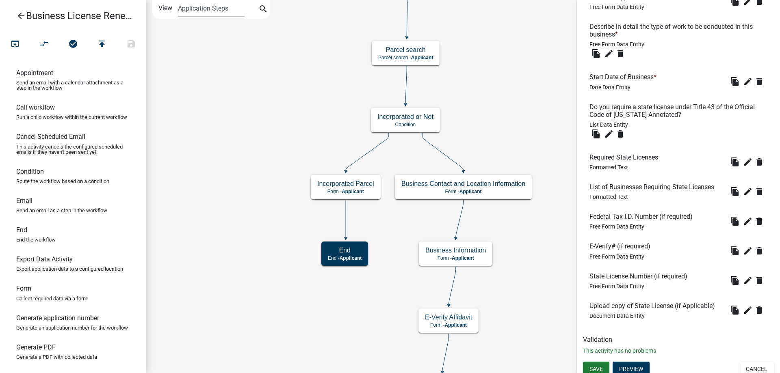
scroll to position [290, 0]
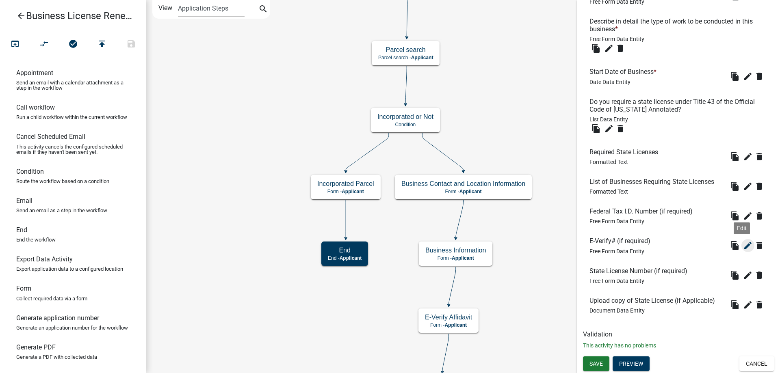
click at [743, 246] on icon "edit" at bounding box center [748, 246] width 10 height 10
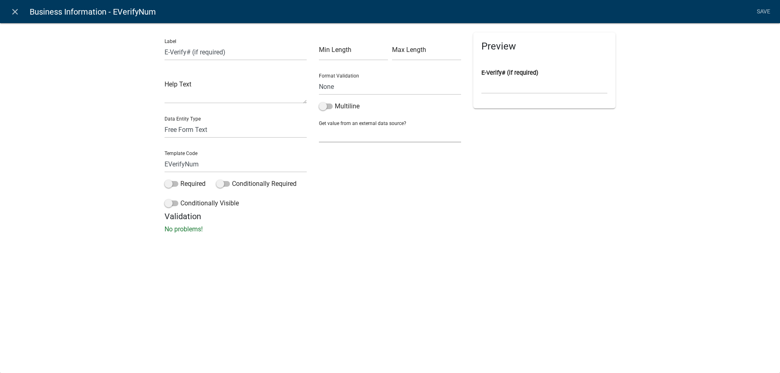
click at [341, 136] on select "None Parcel search Previous Registration Data Applicant Data" at bounding box center [390, 134] width 142 height 17
select select "2: Object"
click at [319, 126] on select "None Parcel search Previous Registration Data Applicant Data" at bounding box center [390, 134] width 142 height 17
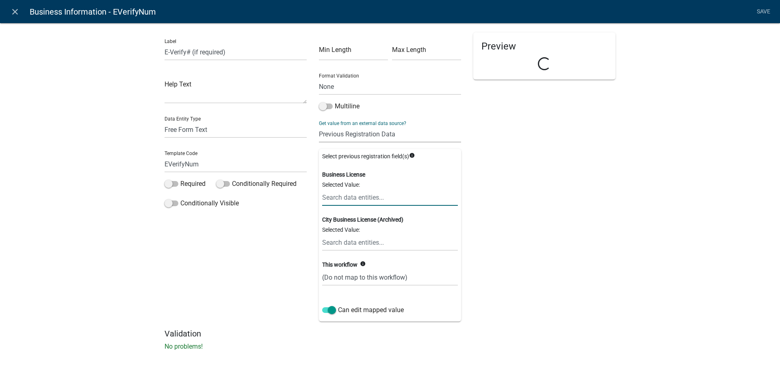
click at [334, 195] on input "text" at bounding box center [390, 197] width 136 height 17
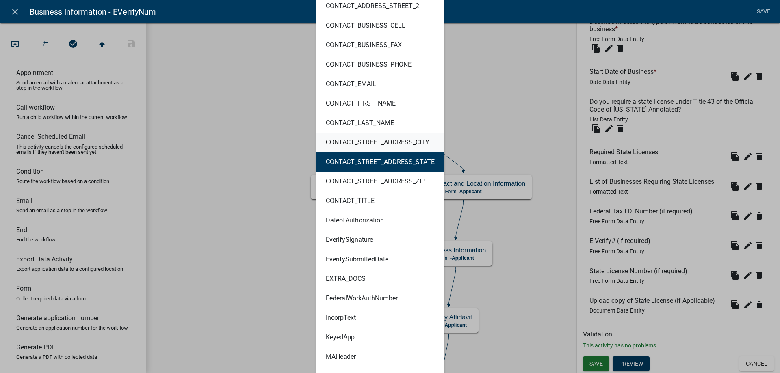
scroll to position [388, 0]
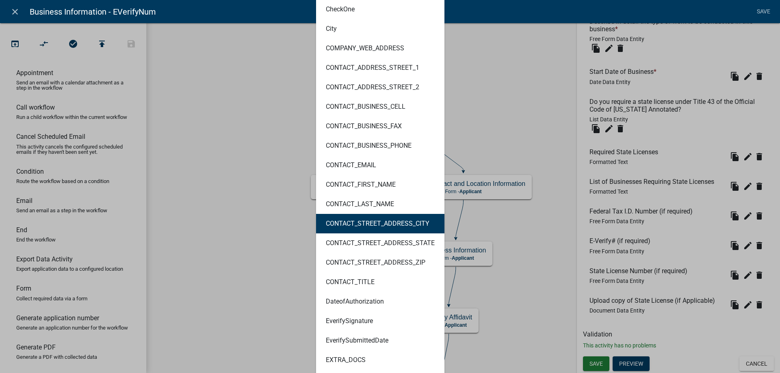
click at [501, 110] on ngb-modal-window "close Business Information - EVerifyNum Save Label E-Verify# (if required) Help…" at bounding box center [390, 186] width 780 height 373
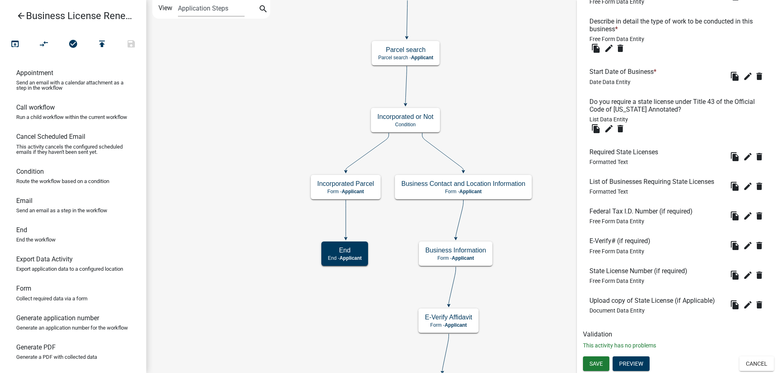
scroll to position [0, 0]
click at [743, 305] on icon "edit" at bounding box center [748, 305] width 10 height 10
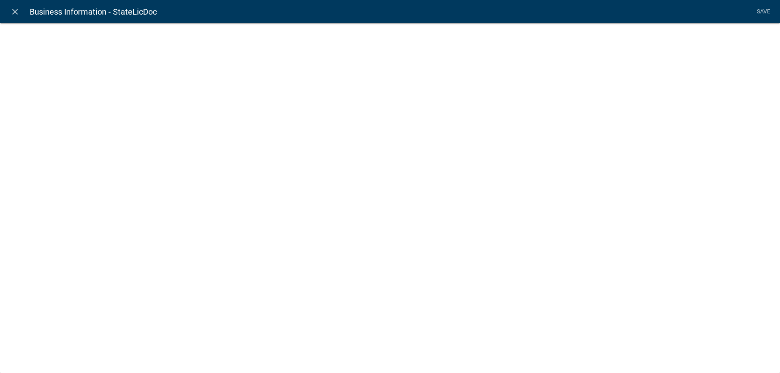
select select "document"
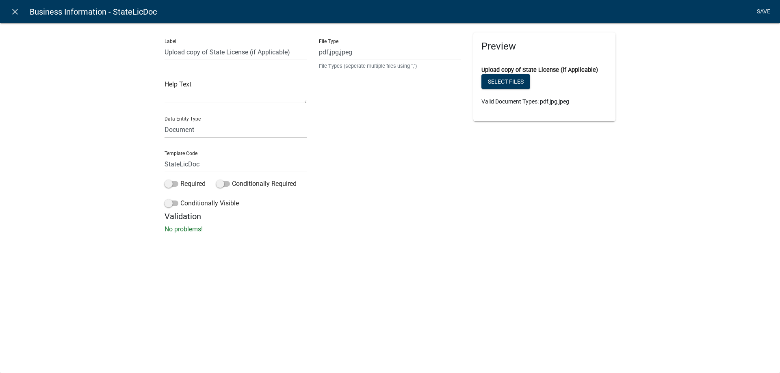
click at [765, 11] on link "Save" at bounding box center [763, 11] width 20 height 15
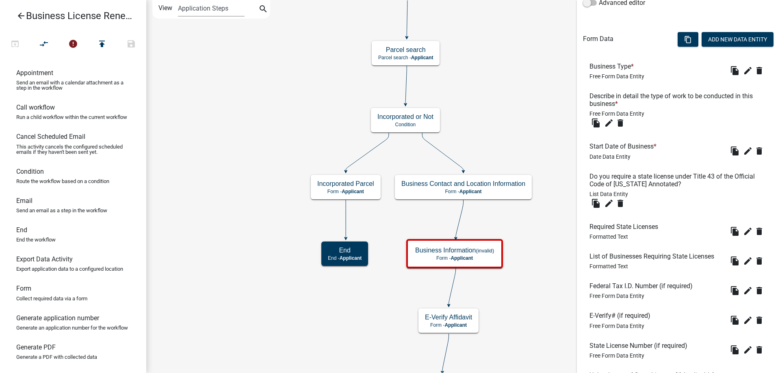
scroll to position [290, 0]
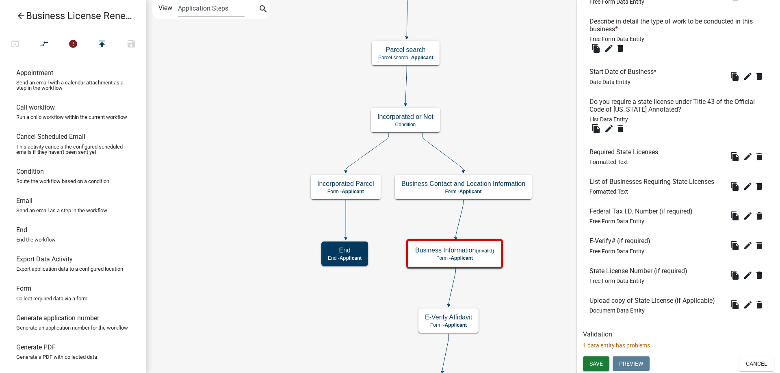
click at [618, 308] on span "Document Data Entity" at bounding box center [616, 311] width 55 height 6
click at [743, 303] on icon "edit" at bounding box center [748, 305] width 10 height 10
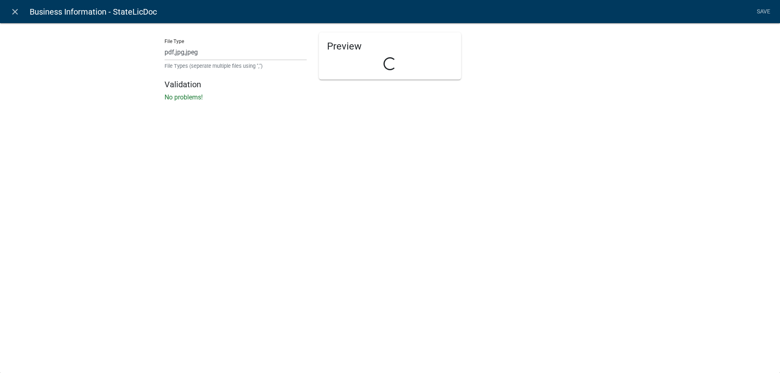
select select "document"
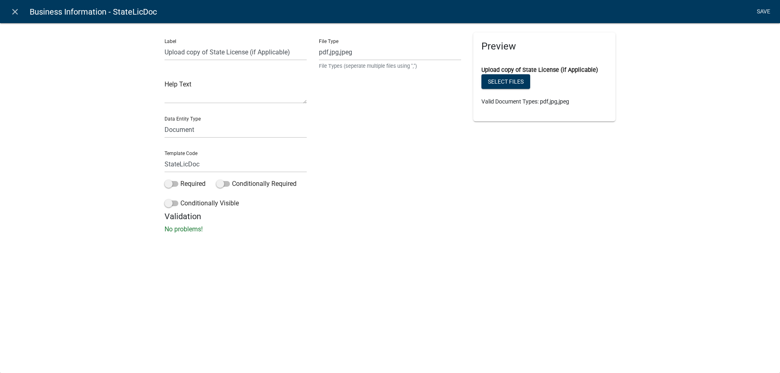
click at [771, 7] on link "Save" at bounding box center [763, 11] width 20 height 15
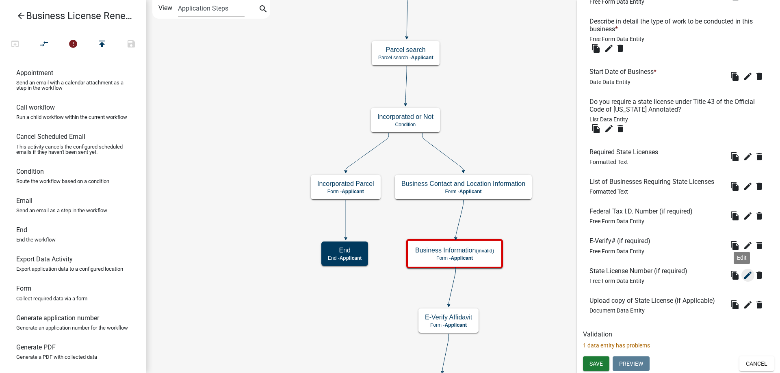
click at [743, 277] on icon "edit" at bounding box center [748, 276] width 10 height 10
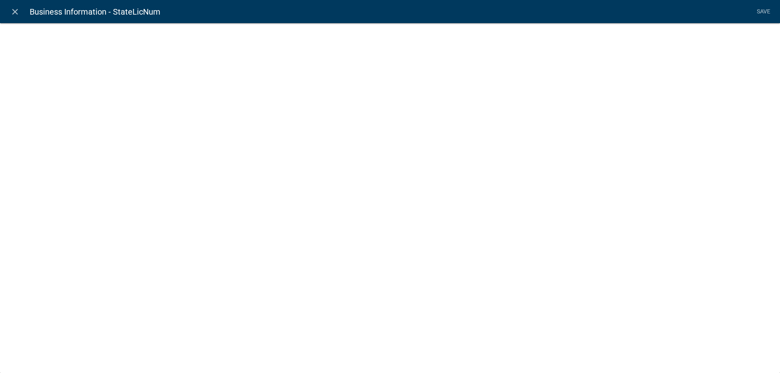
select select "2: Object"
select select "1: true"
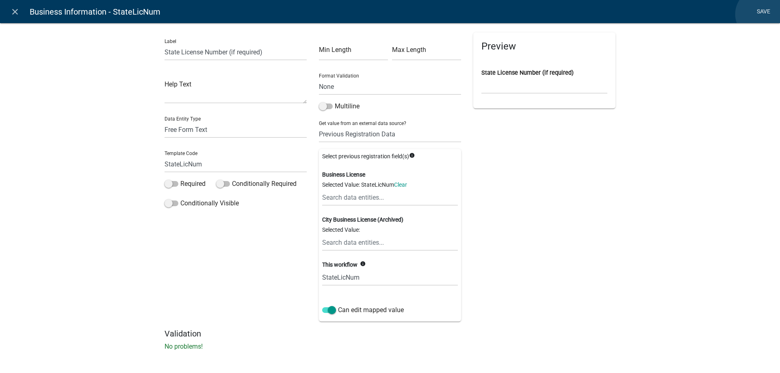
click at [761, 14] on link "Save" at bounding box center [763, 11] width 20 height 15
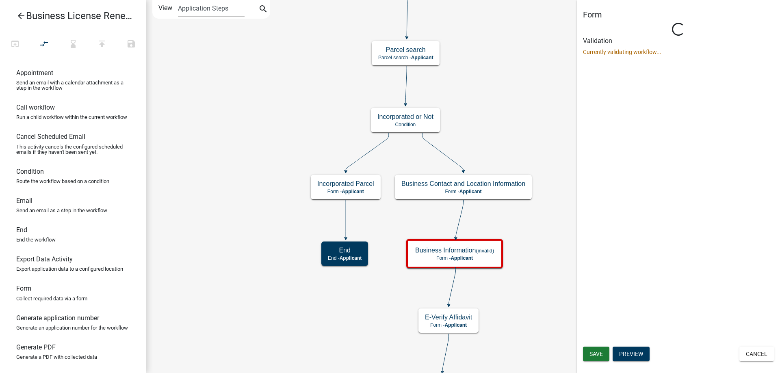
scroll to position [0, 0]
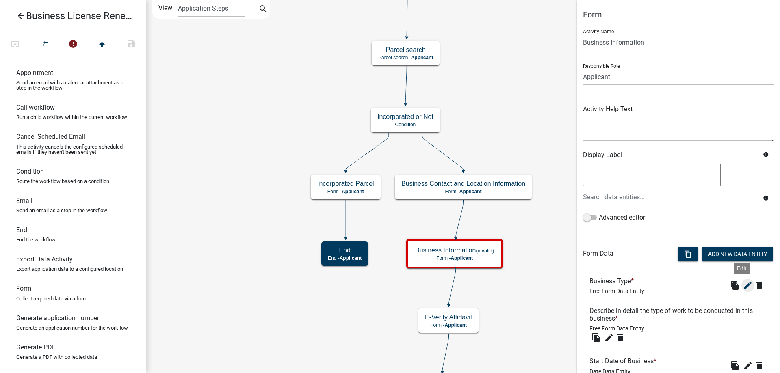
click at [745, 284] on icon "edit" at bounding box center [748, 286] width 10 height 10
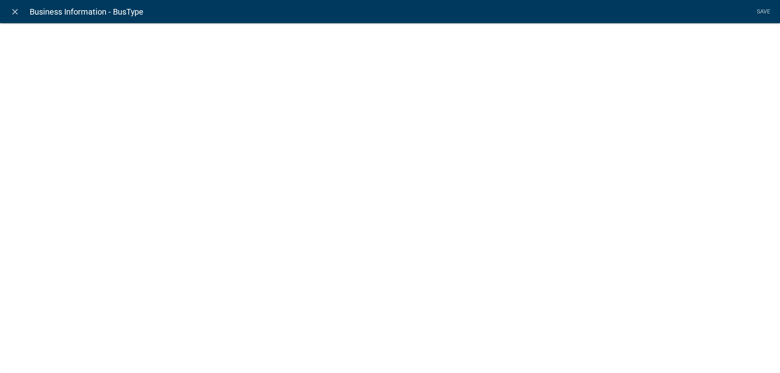
select select
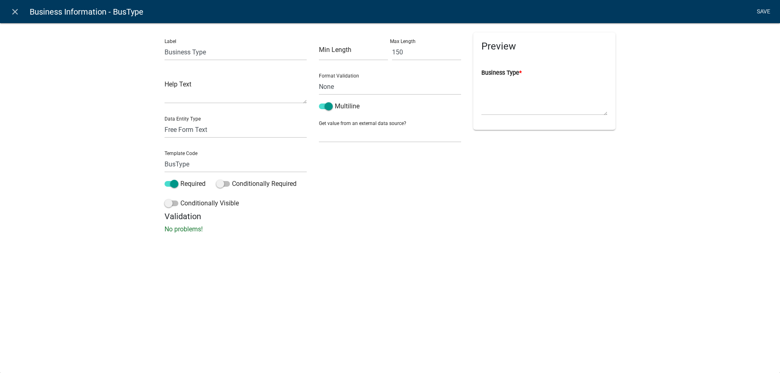
click at [766, 9] on link "Save" at bounding box center [763, 11] width 20 height 15
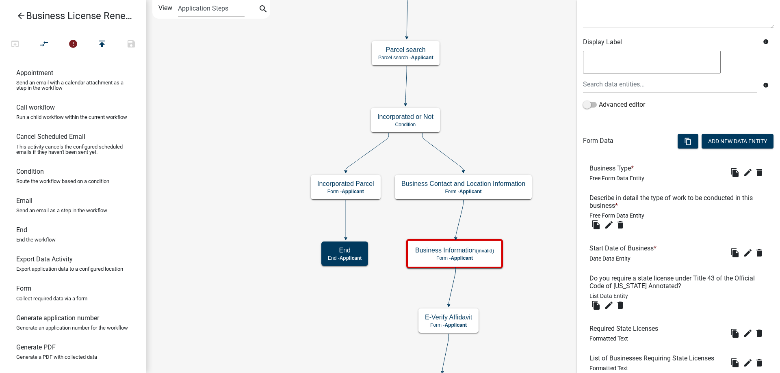
scroll to position [122, 0]
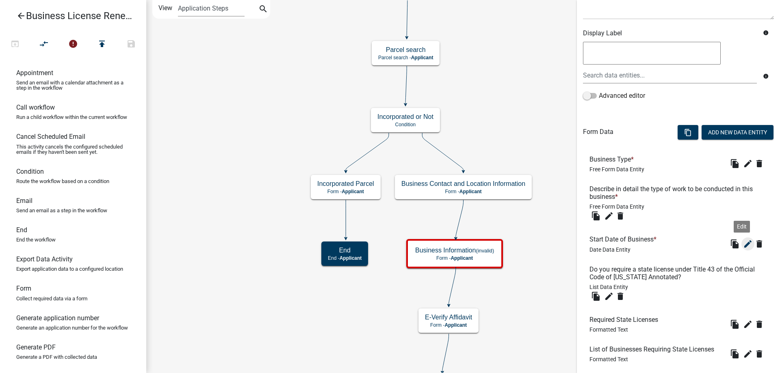
click at [743, 240] on icon "edit" at bounding box center [748, 244] width 10 height 10
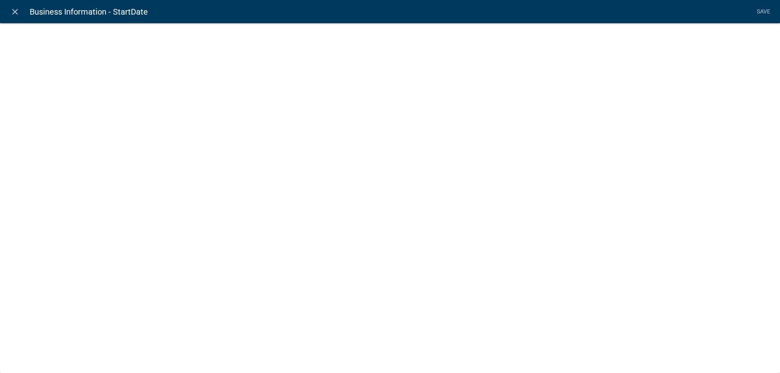
select select "date"
select select "2: Object"
select select "1: true"
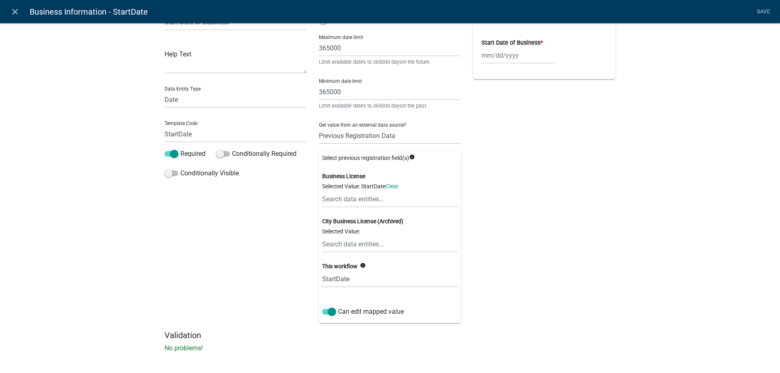
scroll to position [35, 0]
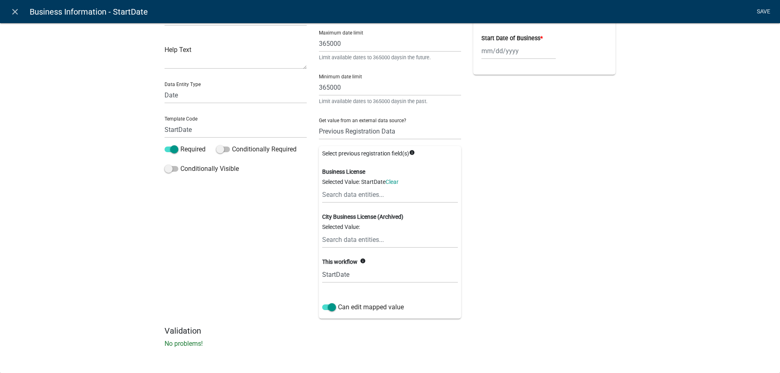
click at [755, 8] on link "Save" at bounding box center [763, 11] width 20 height 15
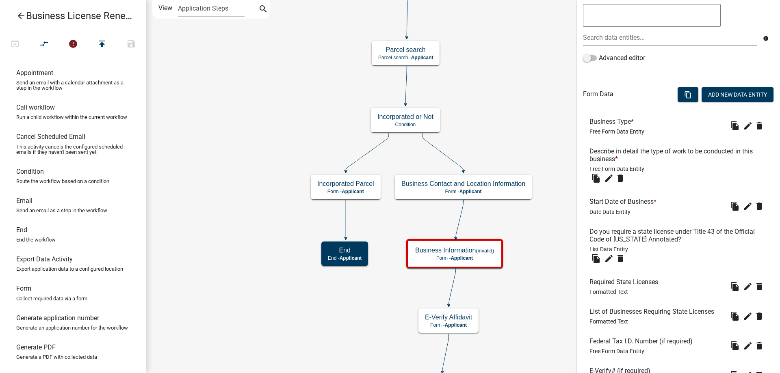
scroll to position [203, 0]
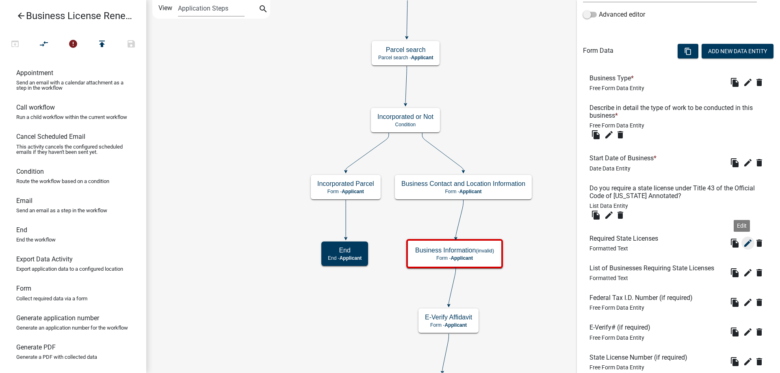
click at [744, 244] on icon "edit" at bounding box center [748, 243] width 10 height 10
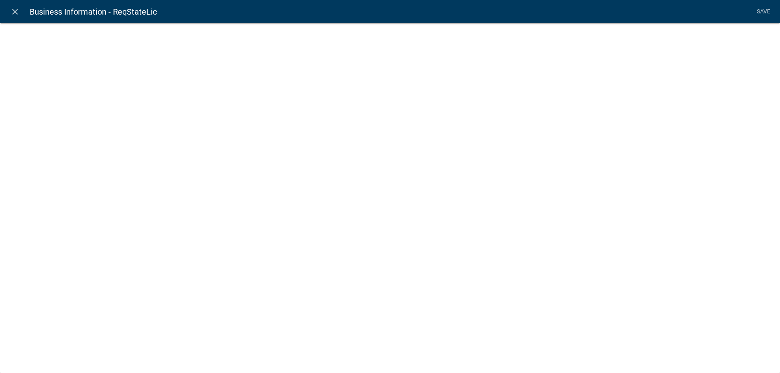
select select "rich-text"
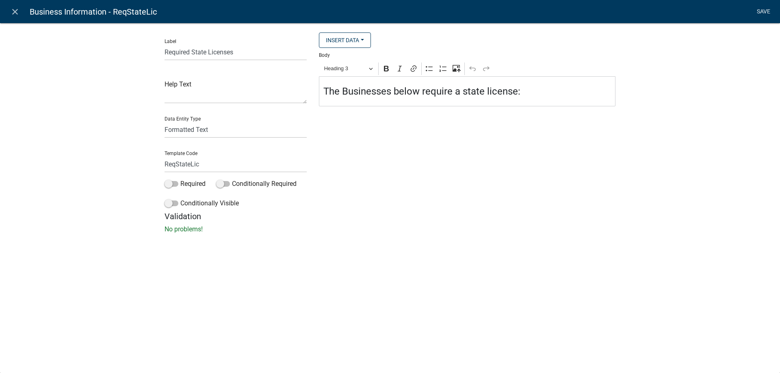
click at [756, 10] on link "Save" at bounding box center [763, 11] width 20 height 15
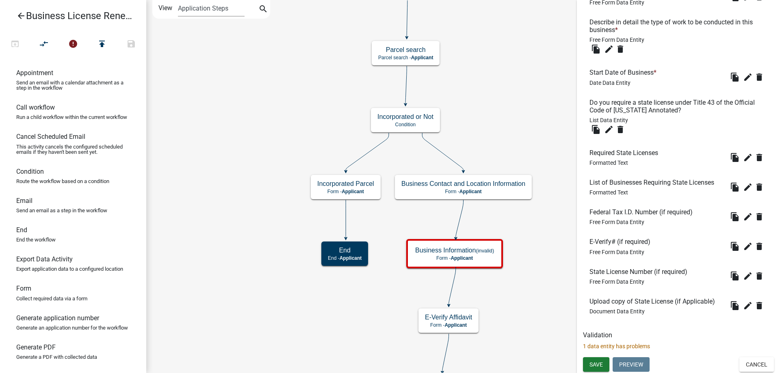
scroll to position [290, 0]
click at [599, 362] on span "Save" at bounding box center [595, 364] width 13 height 6
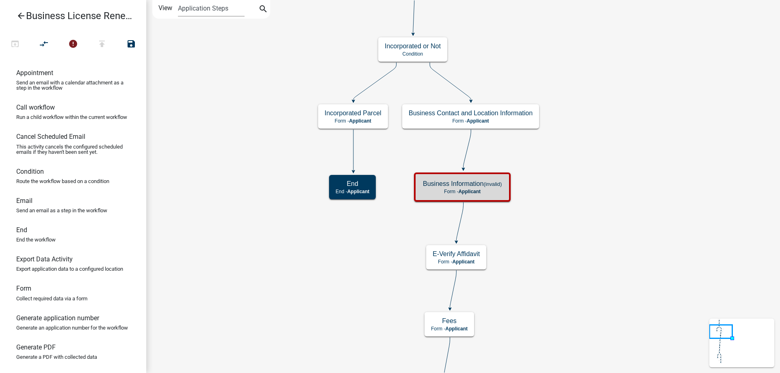
scroll to position [0, 0]
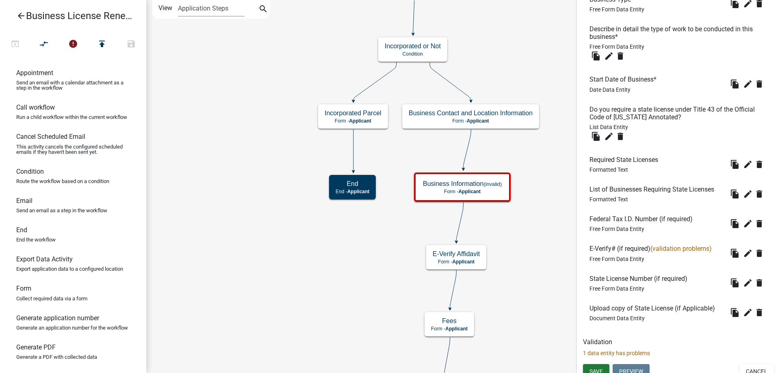
scroll to position [290, 0]
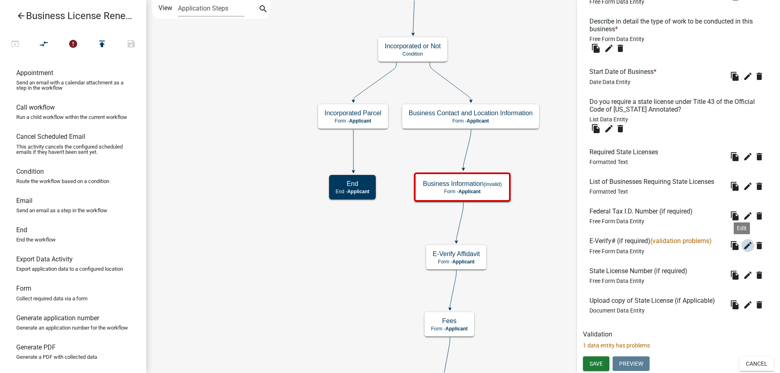
click at [743, 250] on icon "edit" at bounding box center [748, 246] width 10 height 10
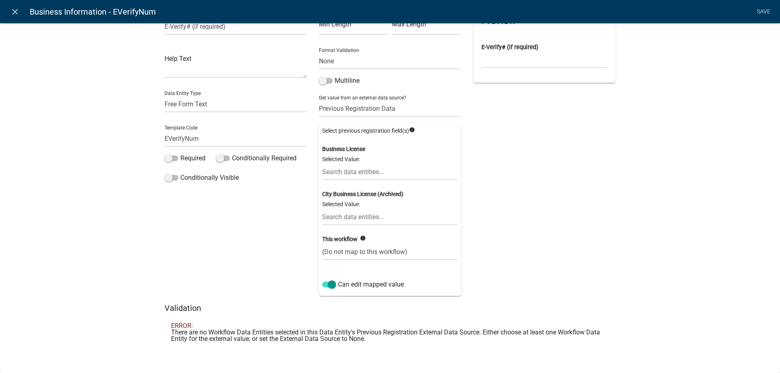
scroll to position [0, 0]
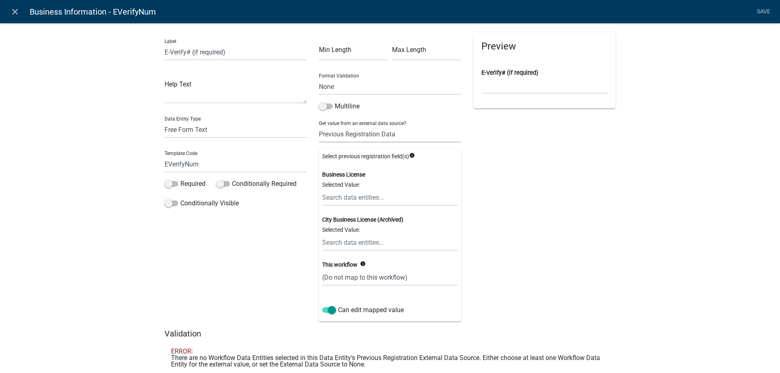
click at [373, 140] on select "None Parcel search Previous Registration Data Applicant Data" at bounding box center [390, 134] width 142 height 17
select select "1: Object"
click at [319, 126] on select "None Parcel search Previous Registration Data Applicant Data" at bounding box center [390, 134] width 142 height 17
select select
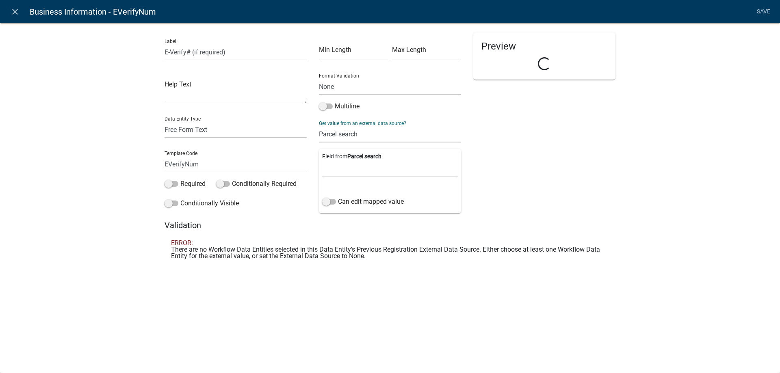
click at [371, 137] on select "None Parcel search Previous Registration Data Applicant Data" at bounding box center [390, 134] width 142 height 17
select select "0: null"
click at [319, 126] on select "None Parcel search Previous Registration Data Applicant Data" at bounding box center [390, 134] width 142 height 17
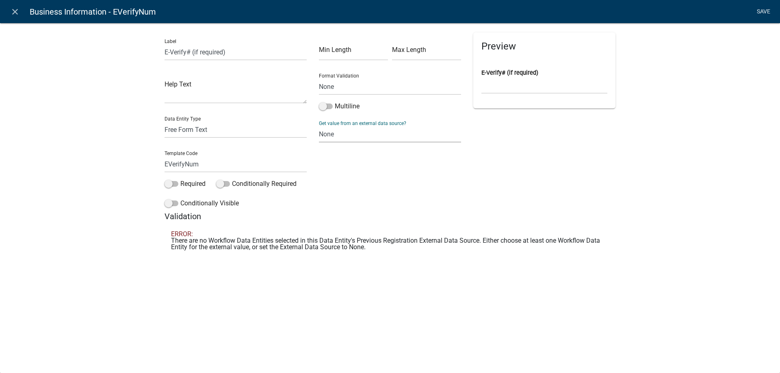
click at [770, 11] on link "Save" at bounding box center [763, 11] width 20 height 15
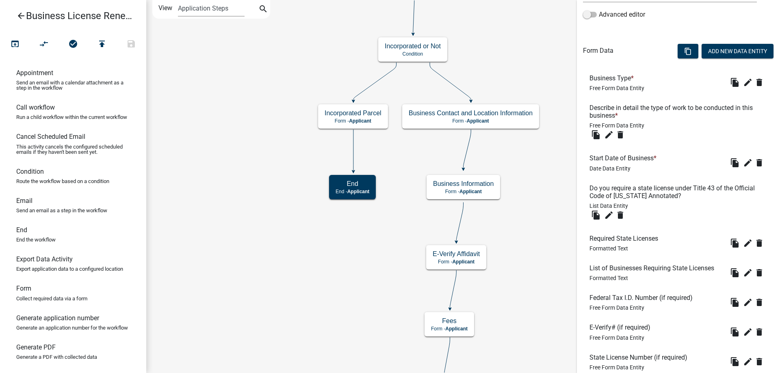
scroll to position [290, 0]
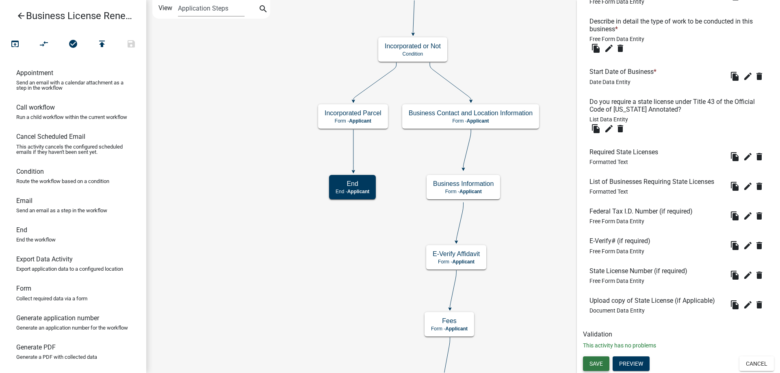
click at [606, 362] on button "Save" at bounding box center [596, 364] width 26 height 15
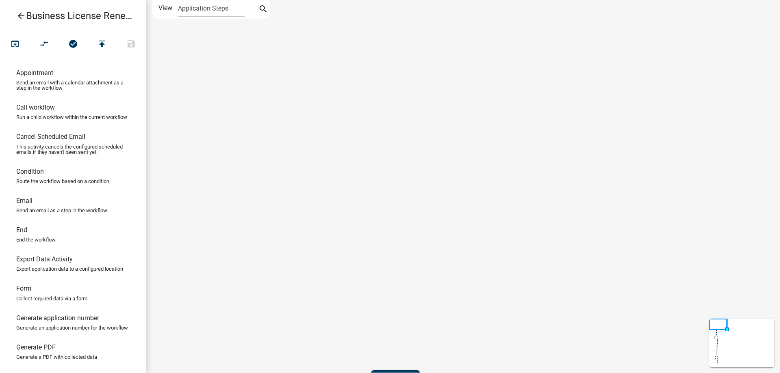
click at [20, 13] on icon "arrow_back" at bounding box center [21, 16] width 10 height 11
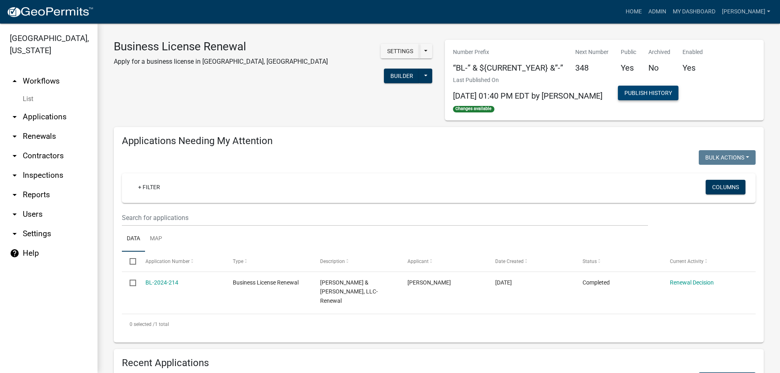
click at [657, 91] on button "Publish History" at bounding box center [648, 93] width 61 height 15
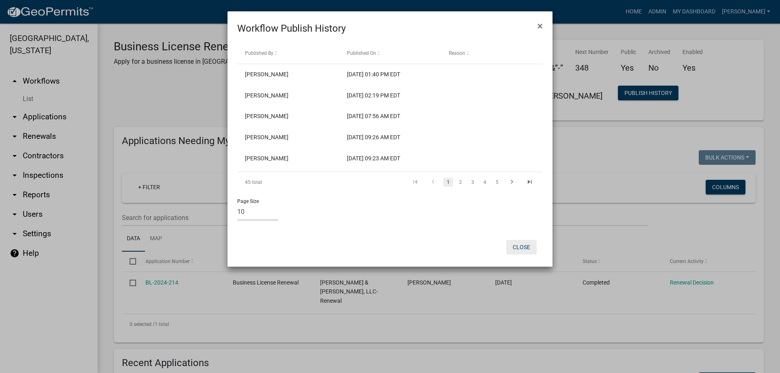
click at [526, 252] on button "Close" at bounding box center [521, 247] width 30 height 15
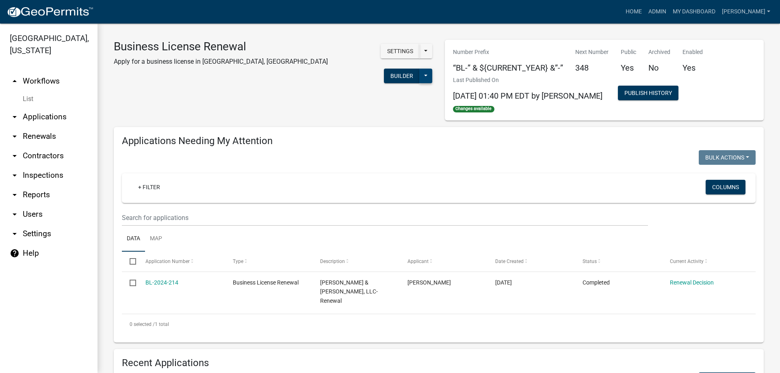
click at [419, 69] on button at bounding box center [425, 76] width 13 height 15
click at [365, 87] on button "Publish" at bounding box center [398, 96] width 67 height 19
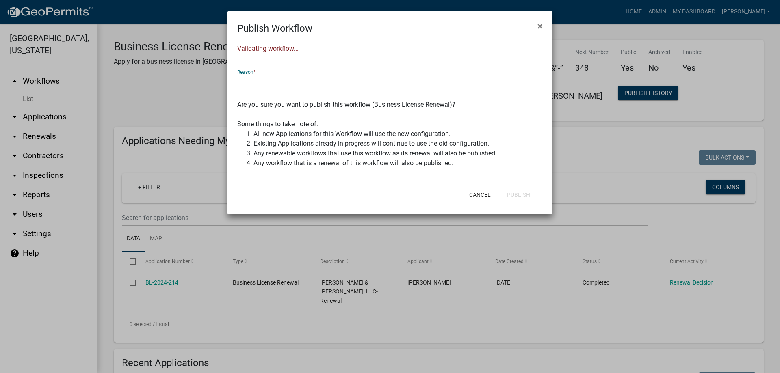
click at [318, 84] on textarea at bounding box center [389, 84] width 305 height 19
type textarea "bam"
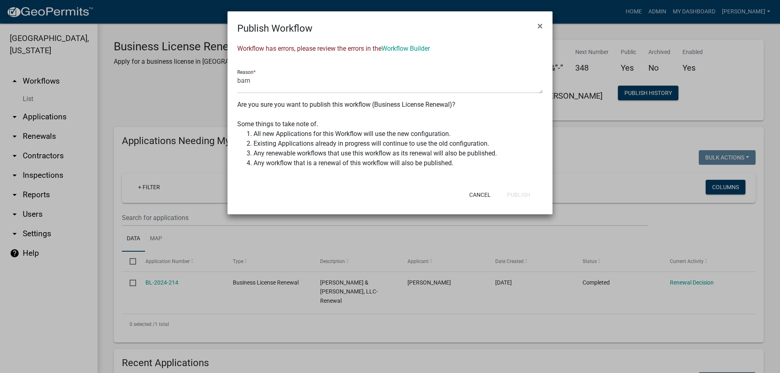
click at [415, 54] on div "Workflow has errors, please review the errors in the Workflow Builder Reason * …" at bounding box center [389, 110] width 325 height 149
click at [415, 49] on link "Workflow Builder" at bounding box center [405, 49] width 48 height 8
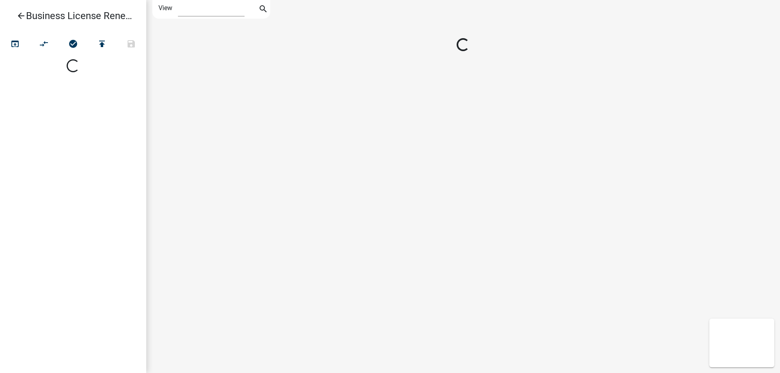
select select "1"
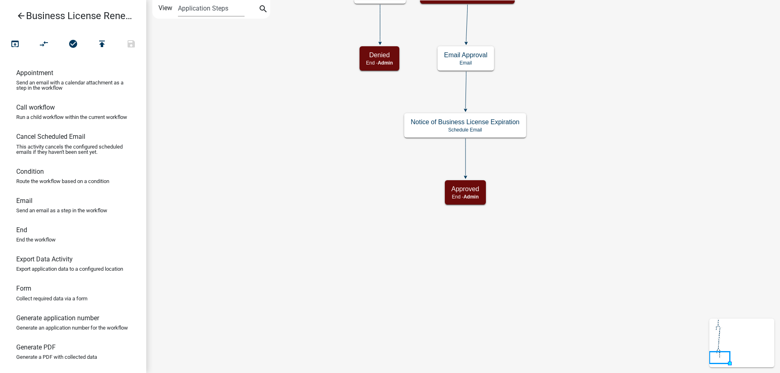
click at [21, 14] on icon "arrow_back" at bounding box center [21, 16] width 10 height 11
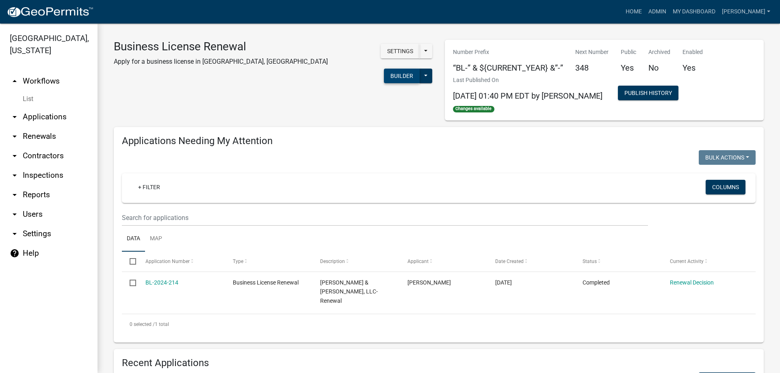
click at [384, 69] on button "Builder" at bounding box center [402, 76] width 36 height 15
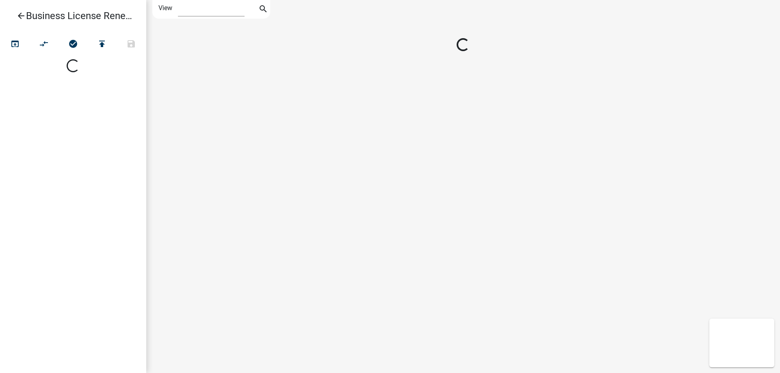
select select "1"
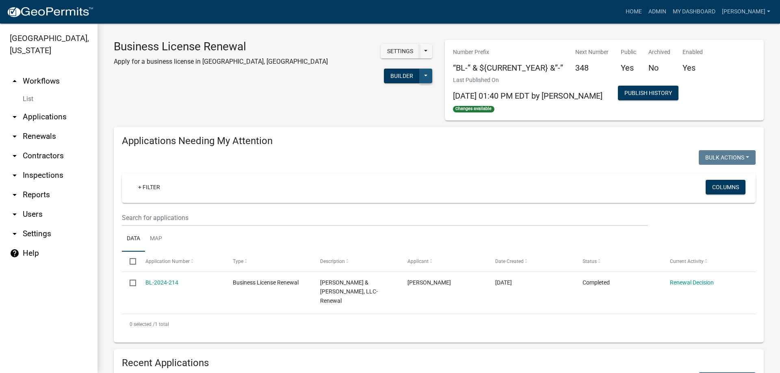
click at [419, 69] on button at bounding box center [425, 76] width 13 height 15
click at [365, 87] on button "Publish" at bounding box center [398, 96] width 67 height 19
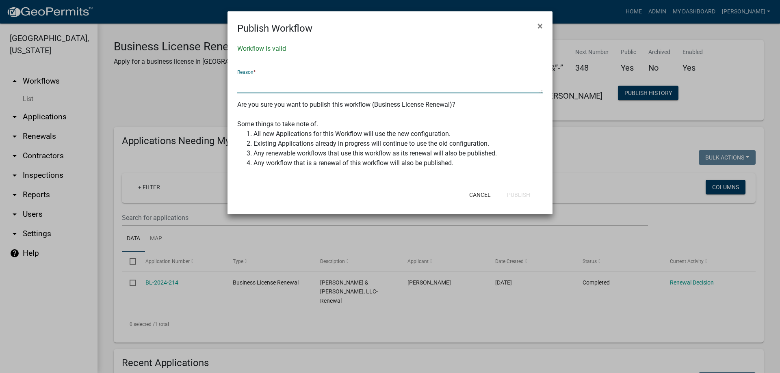
click at [314, 81] on textarea at bounding box center [389, 84] width 305 height 19
type textarea "lk"
click at [529, 197] on button "Publish" at bounding box center [518, 195] width 36 height 15
